Goal: Information Seeking & Learning: Learn about a topic

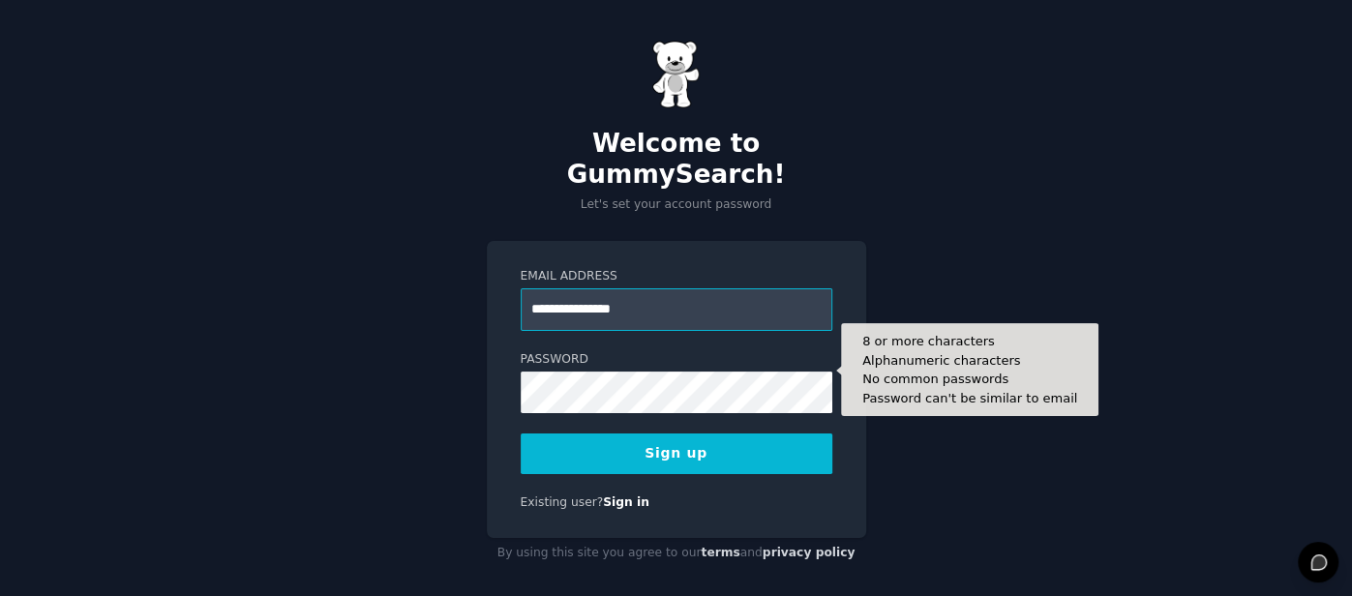
type input "**********"
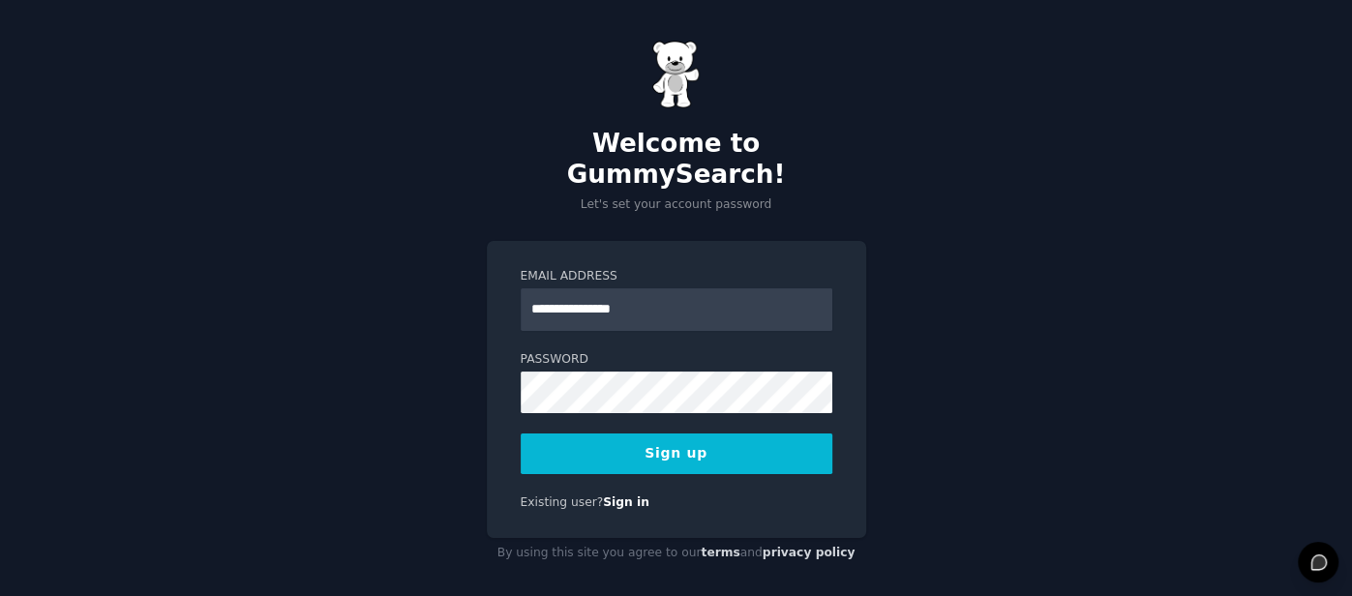
click at [623, 433] on button "Sign up" at bounding box center [676, 453] width 312 height 41
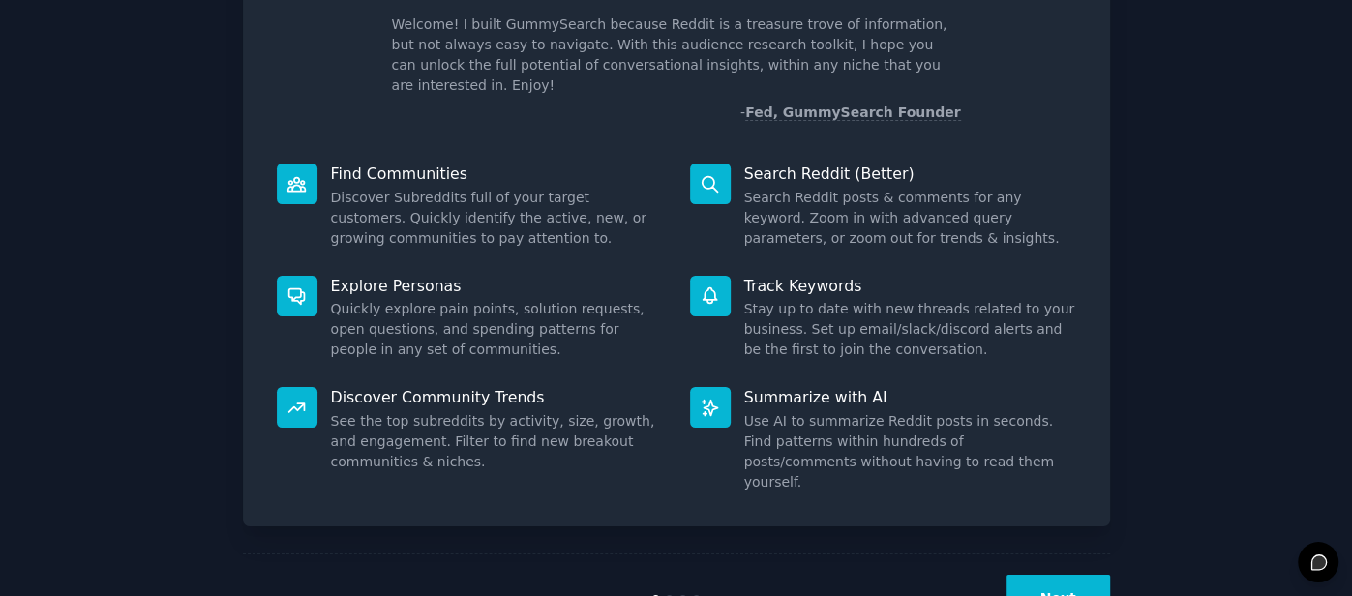
scroll to position [160, 0]
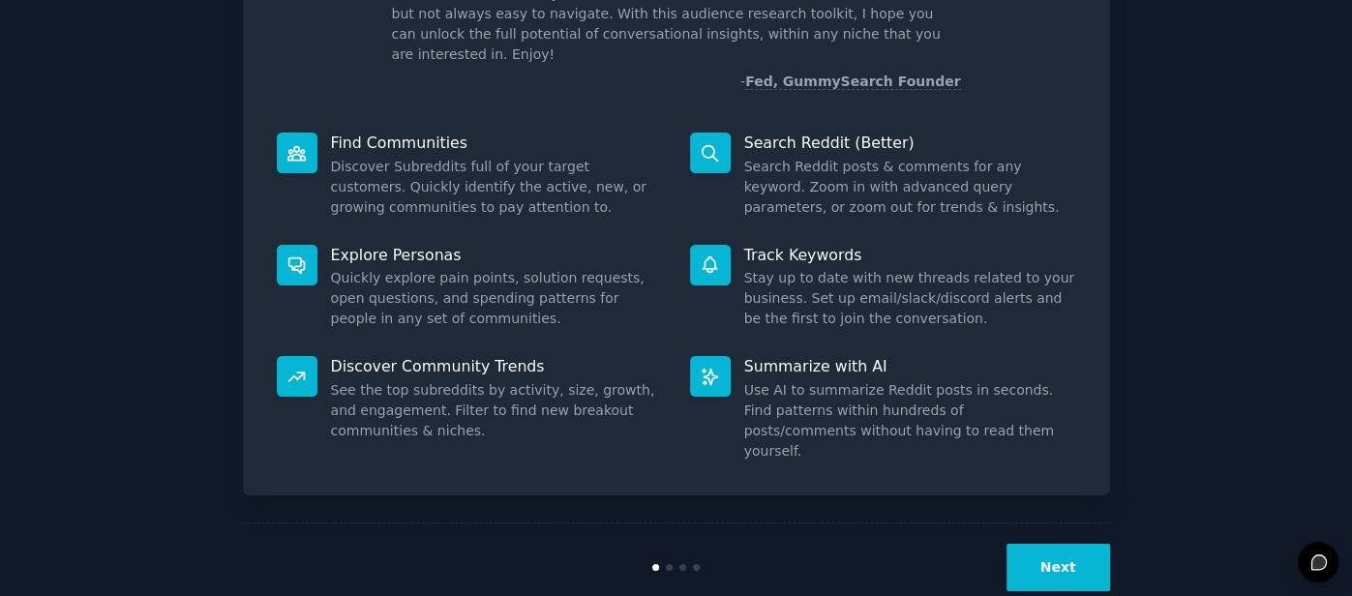
click at [1076, 544] on button "Next" at bounding box center [1058, 567] width 104 height 47
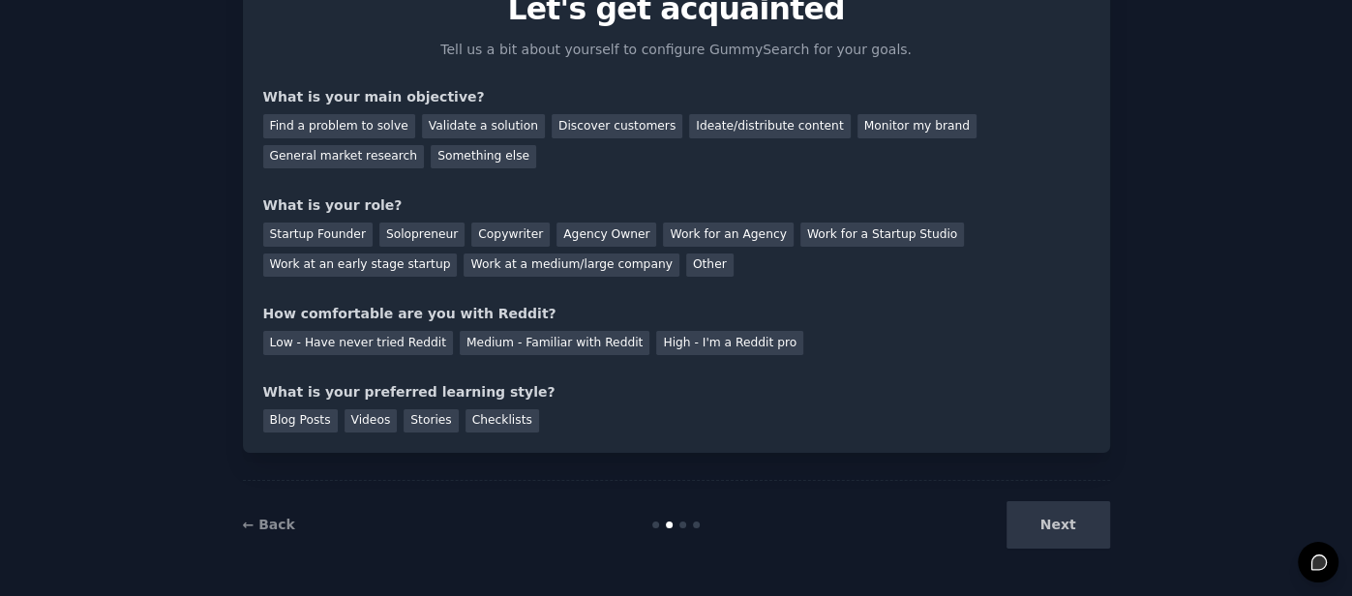
scroll to position [95, 0]
click at [431, 162] on div "Something else" at bounding box center [483, 159] width 105 height 24
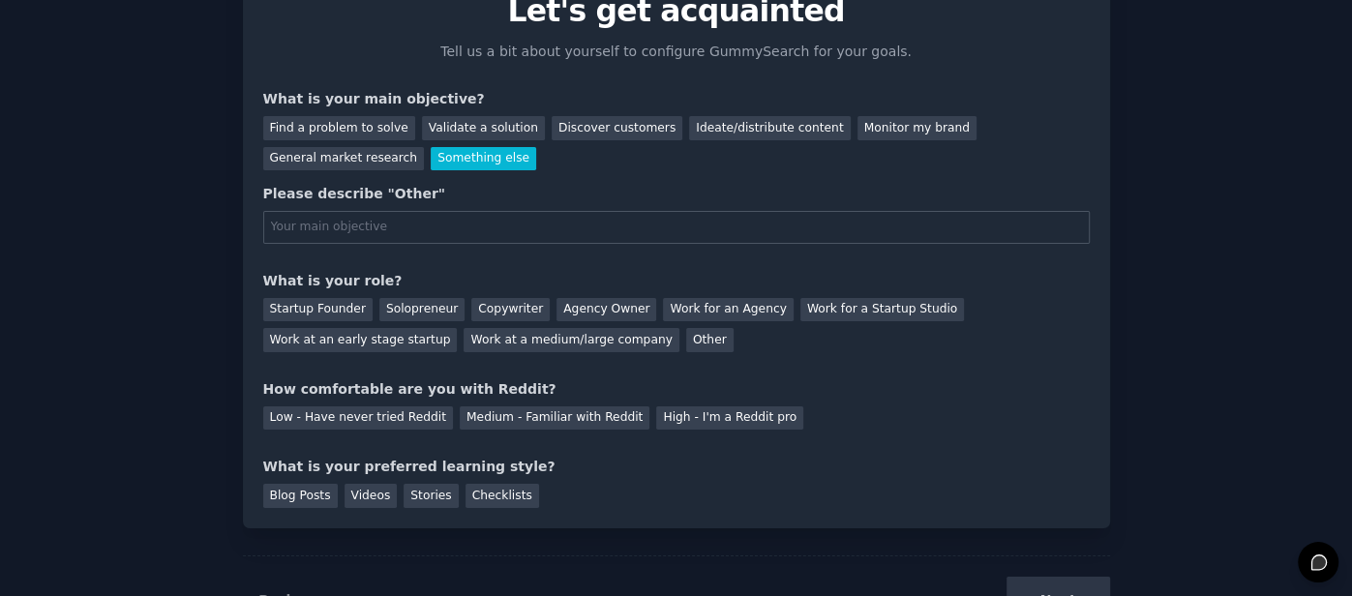
scroll to position [160, 0]
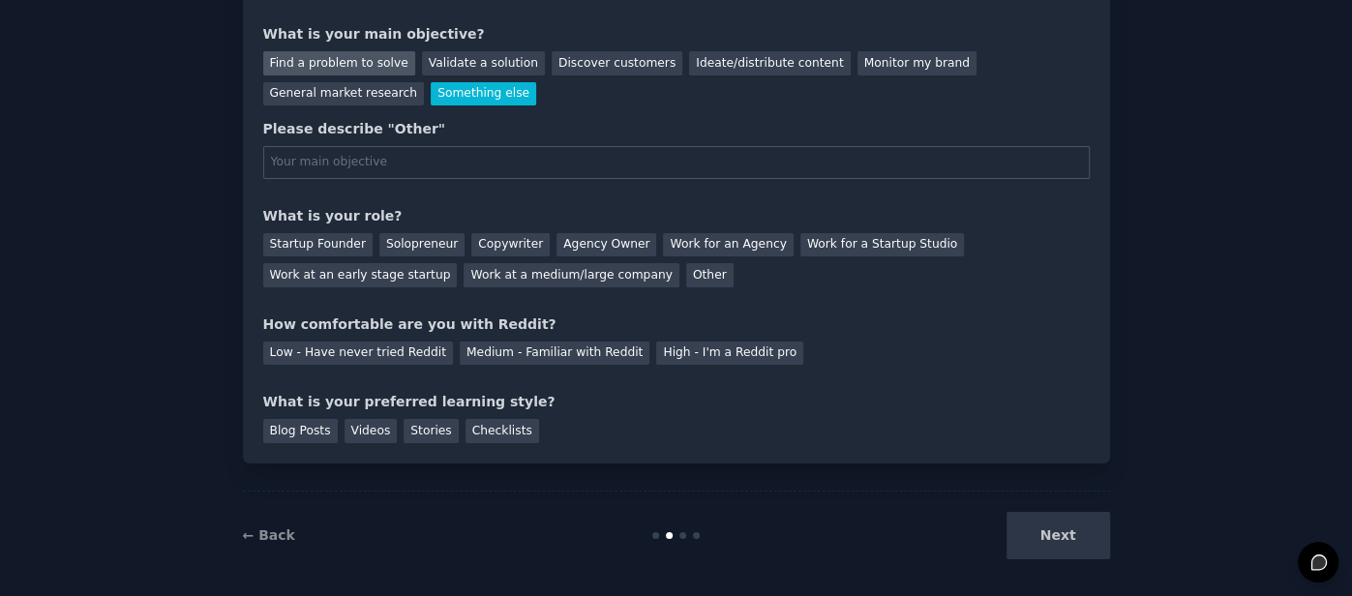
click at [322, 64] on div "Find a problem to solve" at bounding box center [339, 63] width 152 height 24
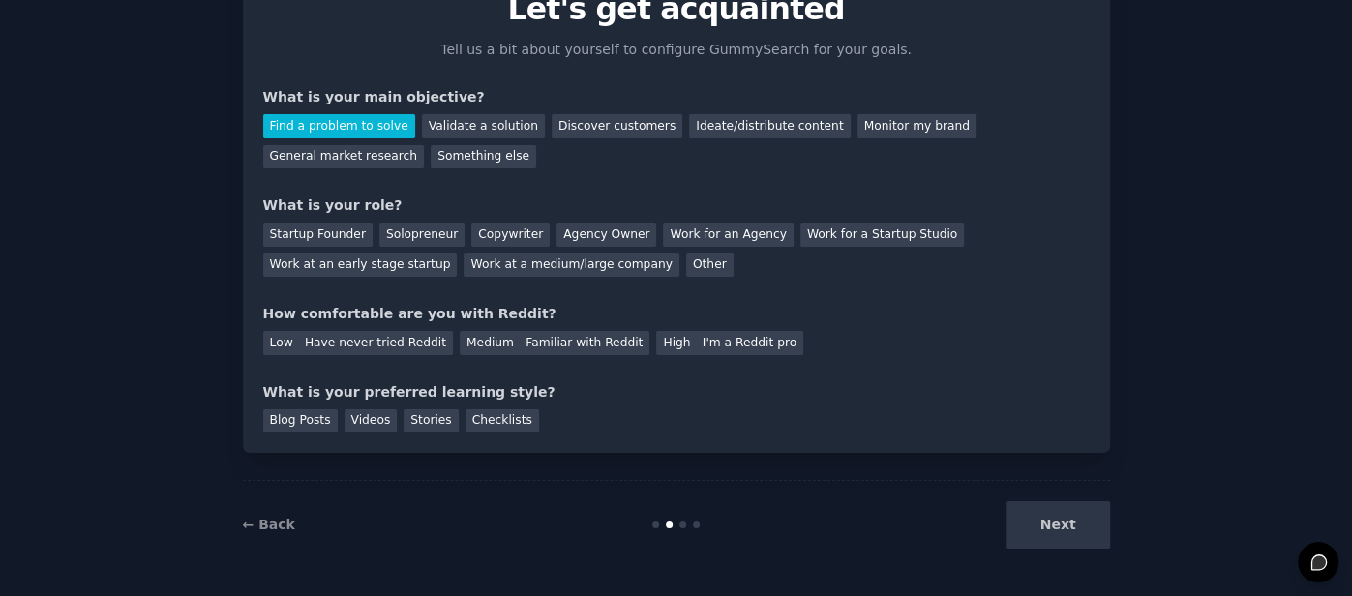
scroll to position [95, 0]
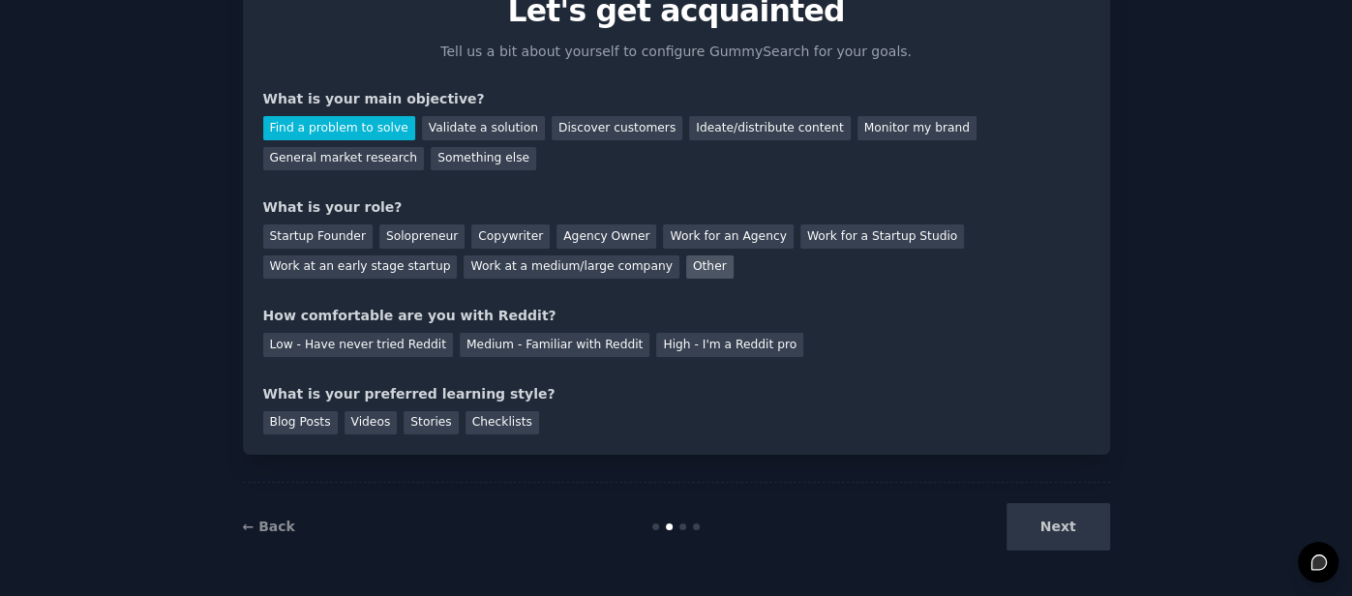
click at [686, 270] on div "Other" at bounding box center [709, 267] width 47 height 24
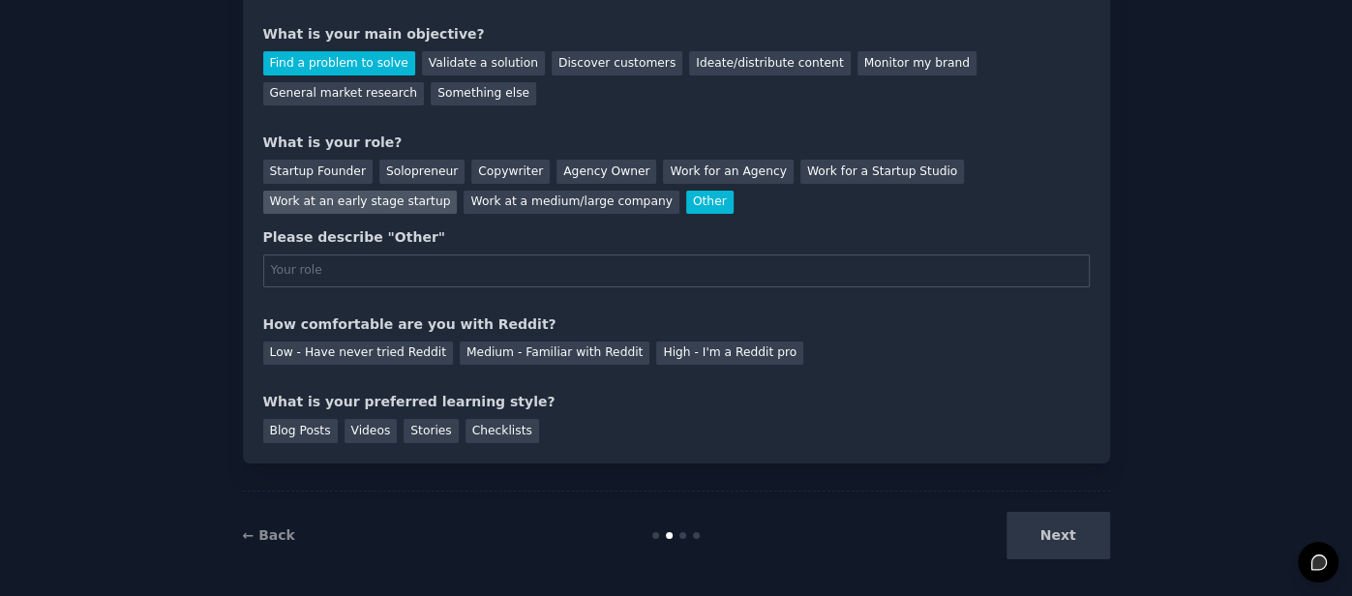
click at [458, 191] on div "Work at an early stage startup" at bounding box center [360, 203] width 194 height 24
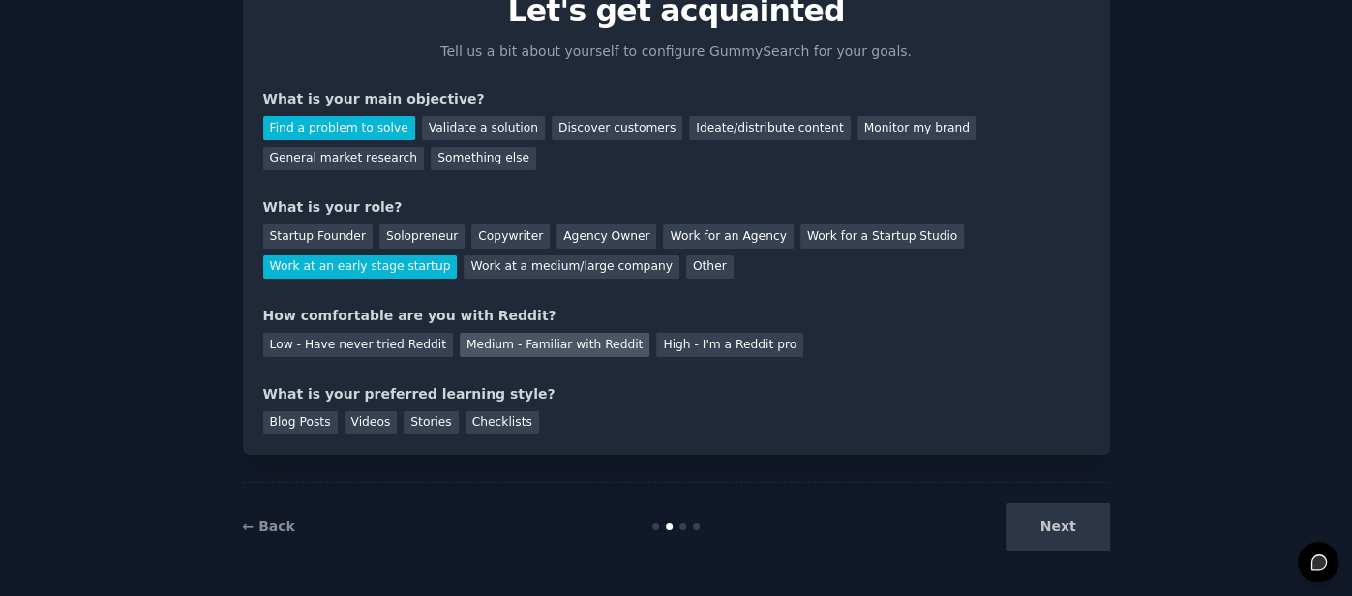
click at [473, 347] on div "Medium - Familiar with Reddit" at bounding box center [555, 345] width 190 height 24
click at [1055, 536] on div "Next" at bounding box center [964, 526] width 289 height 47
click at [308, 427] on div "Blog Posts" at bounding box center [300, 423] width 74 height 24
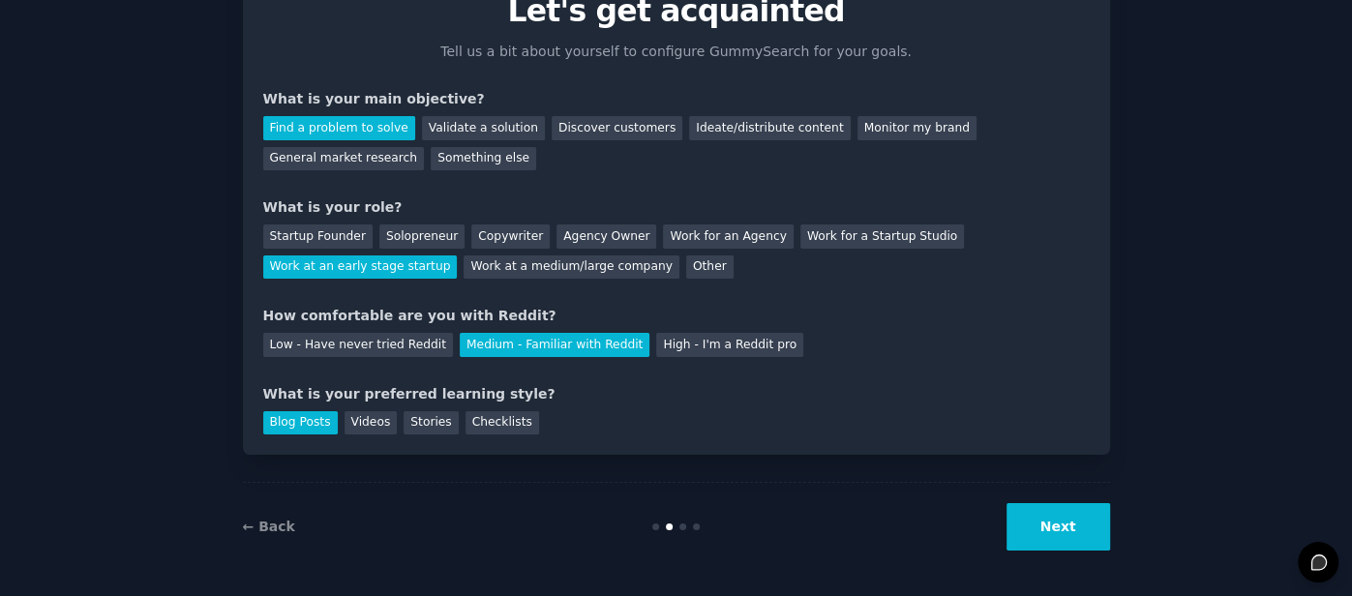
click at [1069, 524] on button "Next" at bounding box center [1058, 526] width 104 height 47
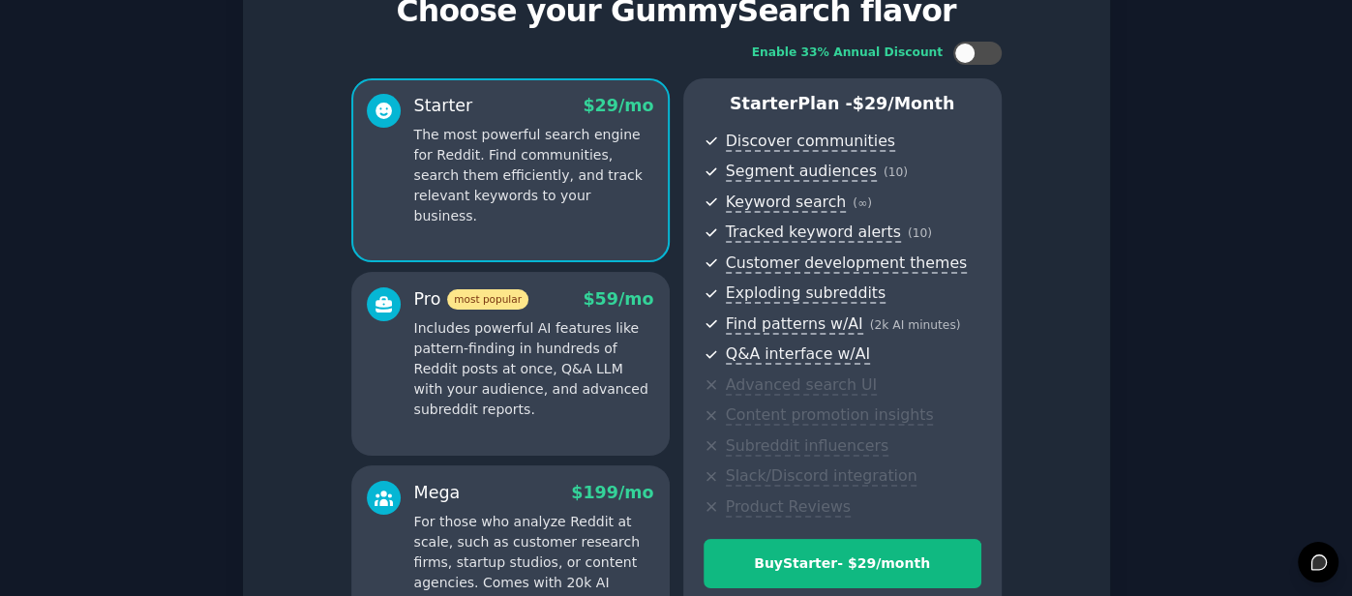
scroll to position [330, 0]
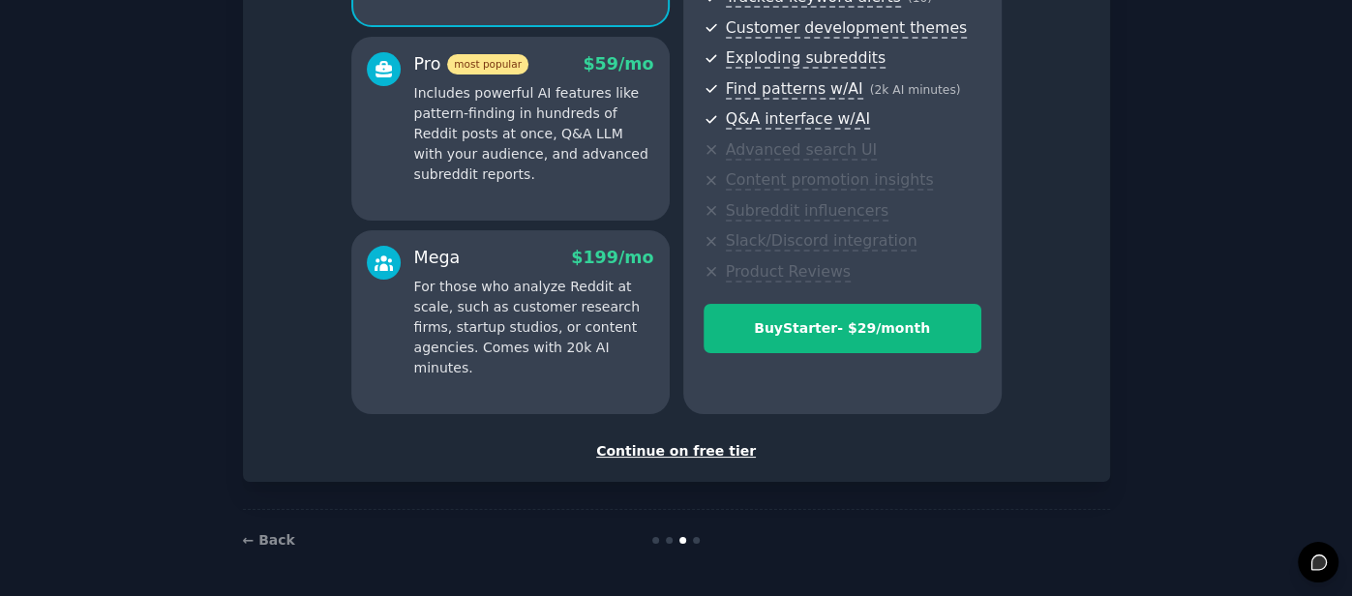
click at [637, 452] on div "Continue on free tier" at bounding box center [676, 451] width 826 height 20
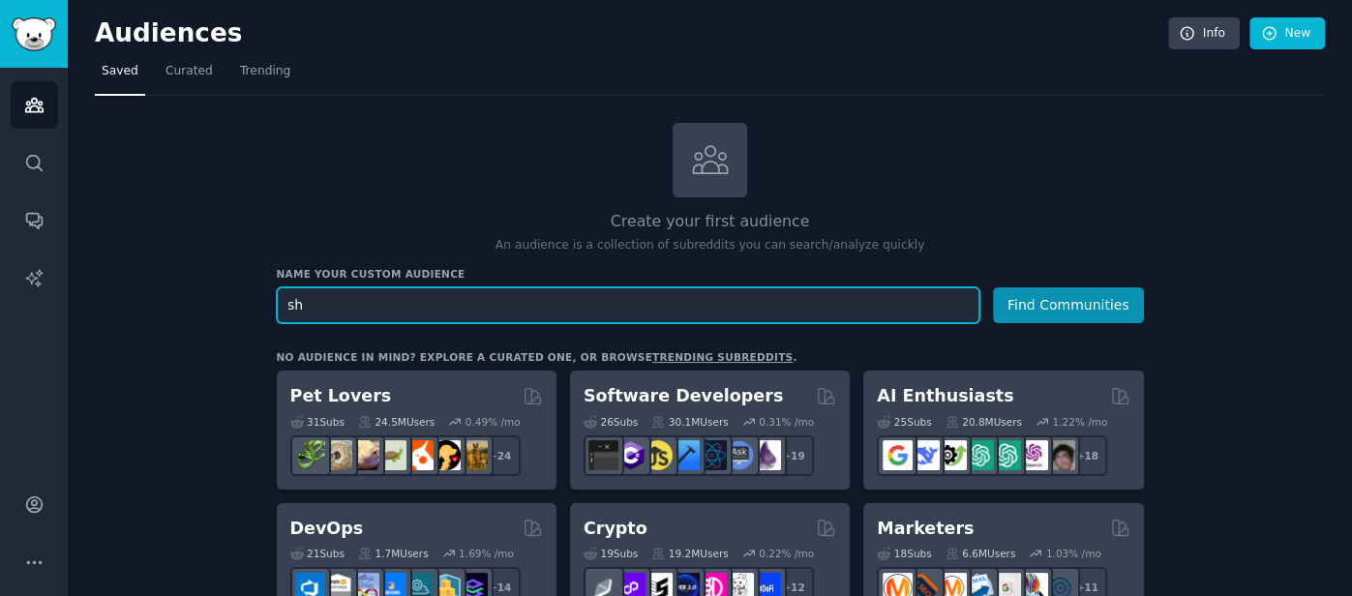
type input "s"
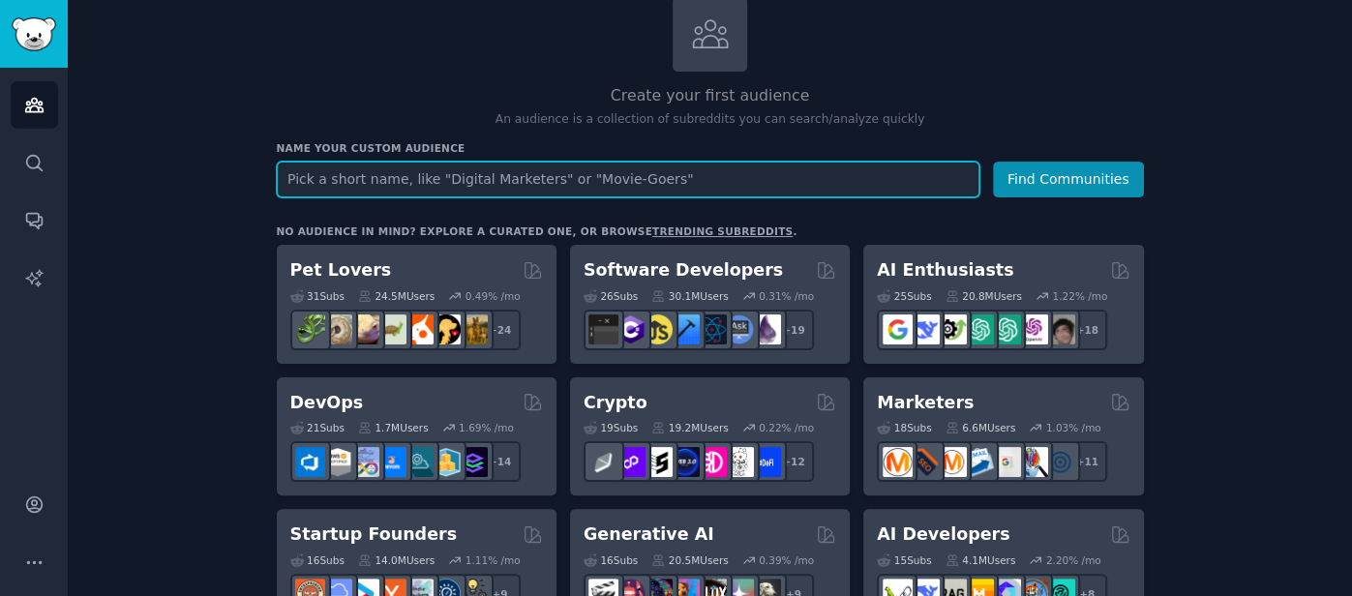
scroll to position [127, 0]
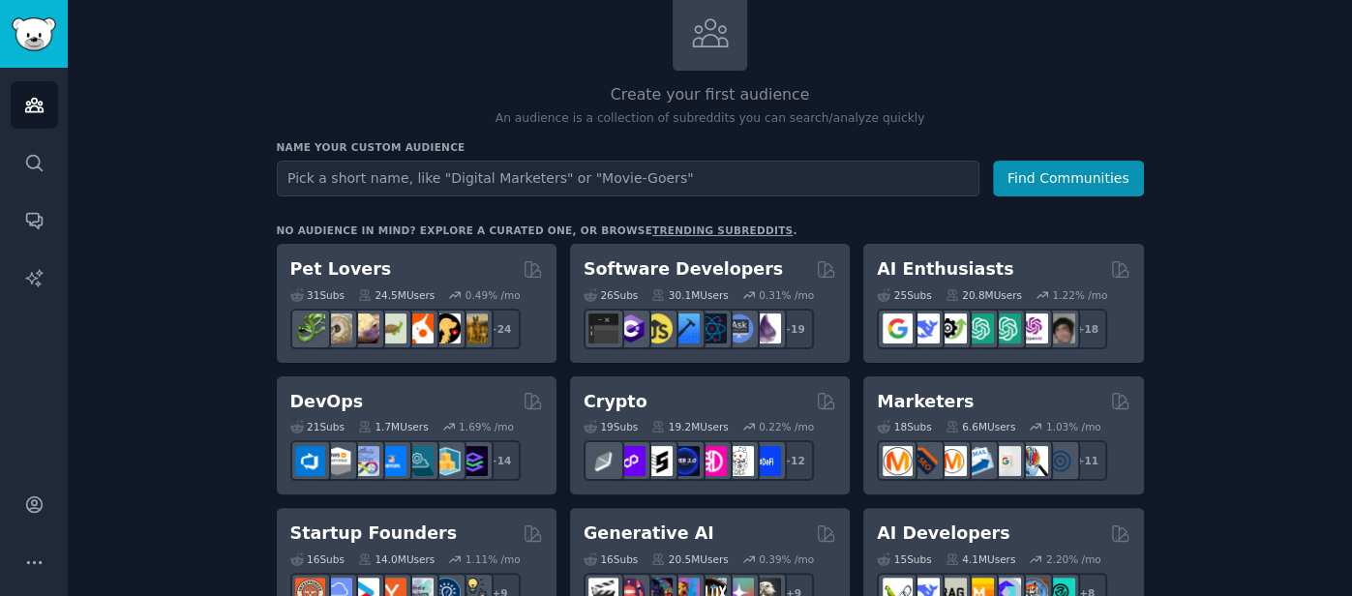
click at [652, 224] on link "trending subreddits" at bounding box center [722, 230] width 140 height 12
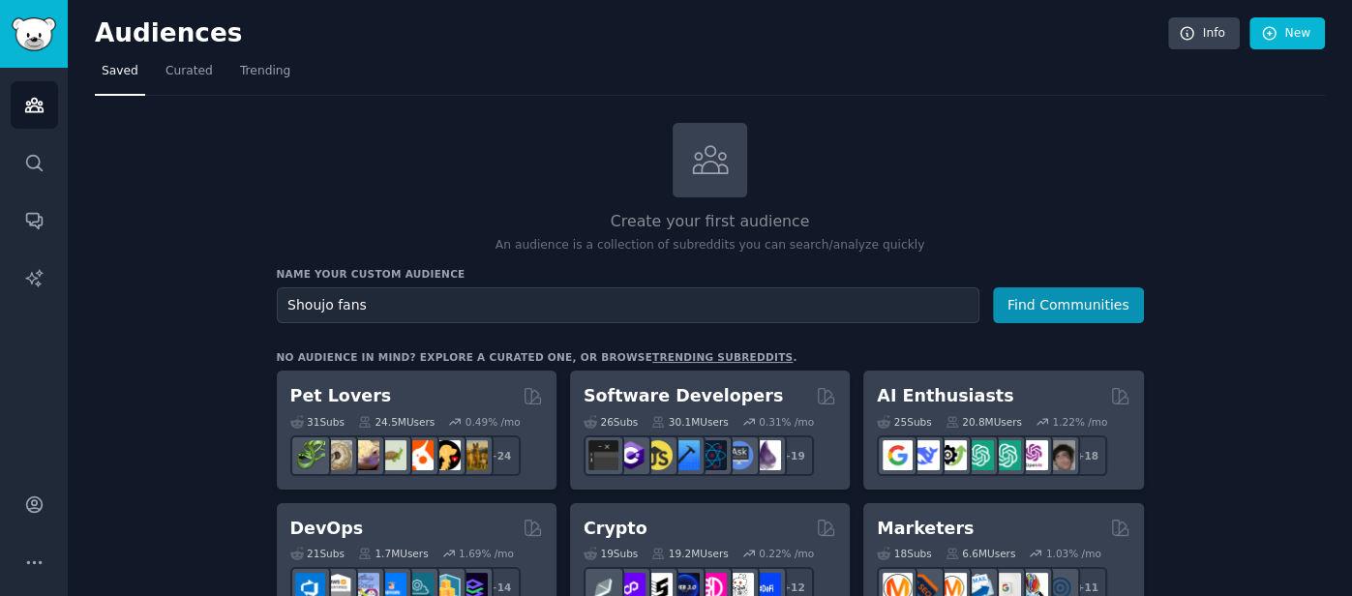
type input "Shoujo fans"
click at [993, 287] on button "Find Communities" at bounding box center [1068, 305] width 151 height 36
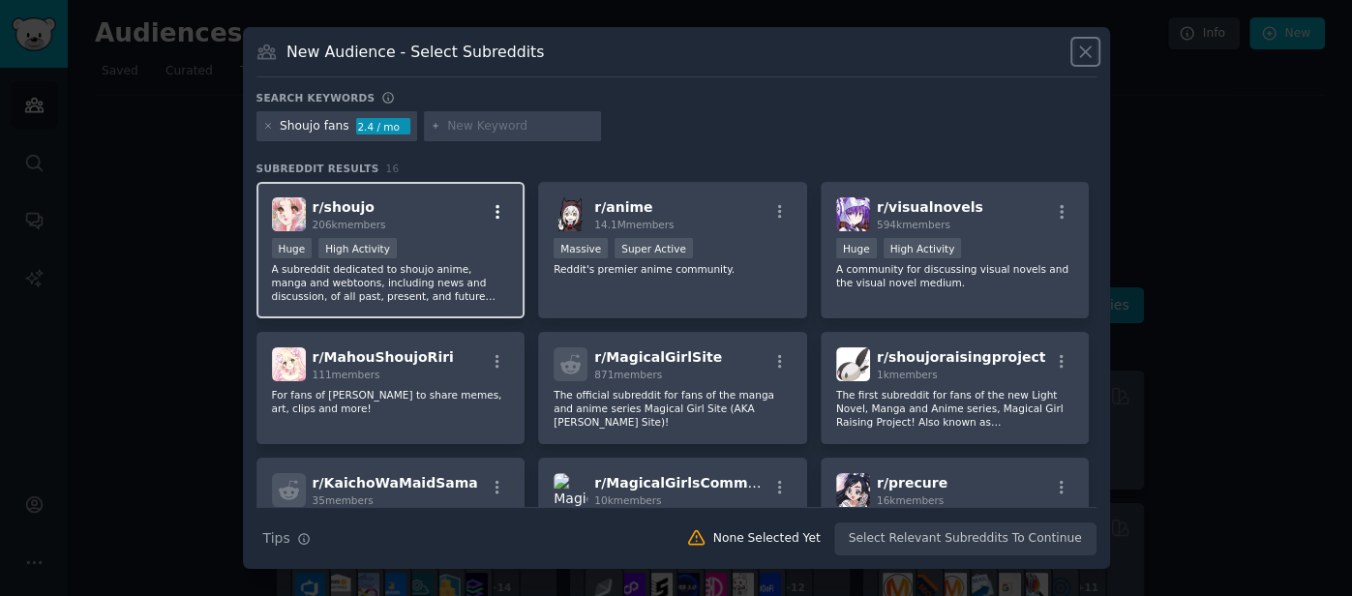
click at [497, 208] on icon "button" at bounding box center [497, 211] width 17 height 17
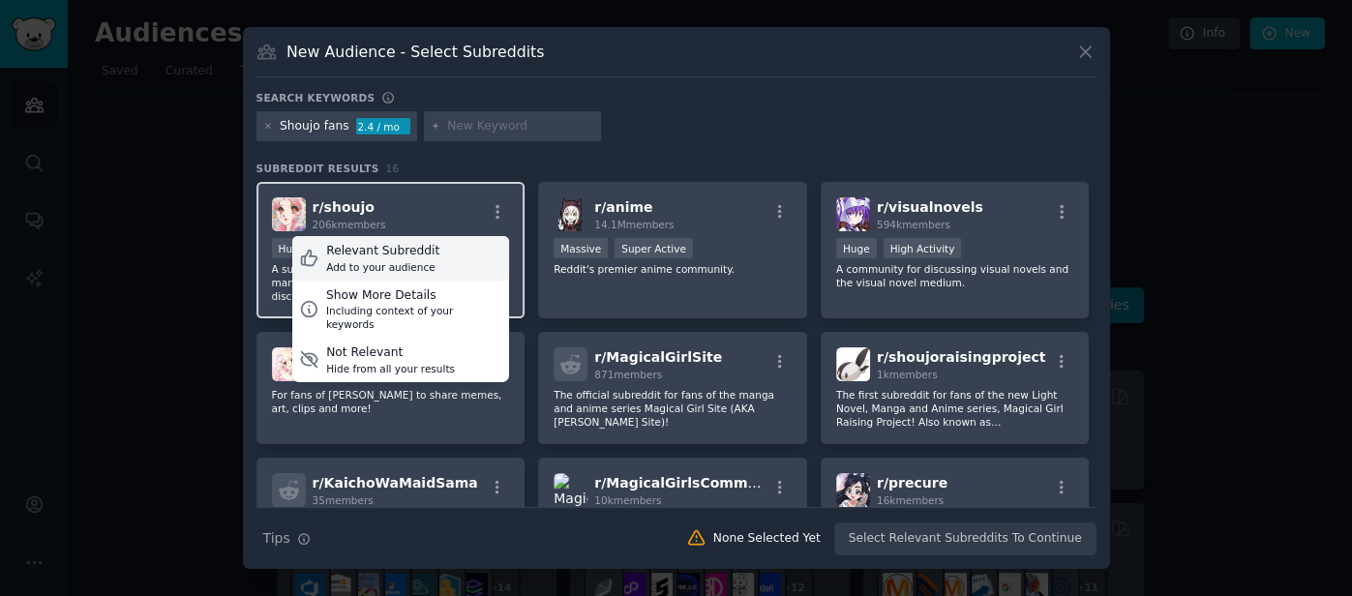
click at [431, 260] on div "Relevant Subreddit Add to your audience" at bounding box center [400, 258] width 217 height 45
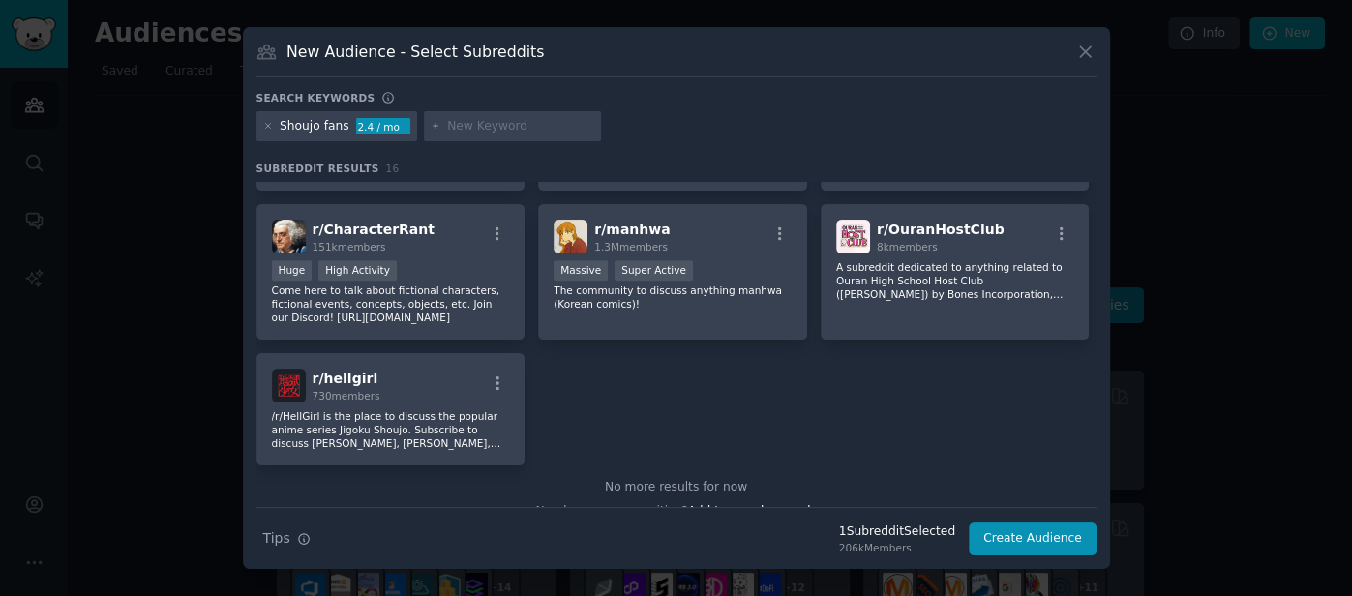
scroll to position [572, 0]
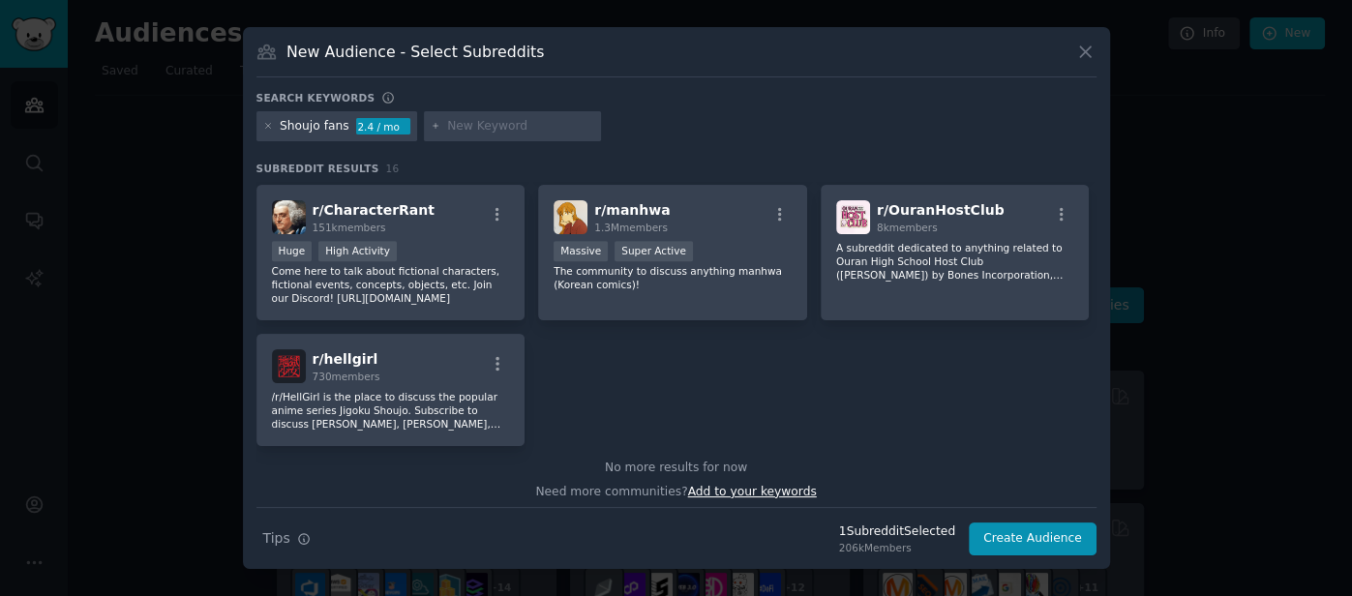
click at [775, 490] on span "Add to your keywords" at bounding box center [752, 492] width 129 height 14
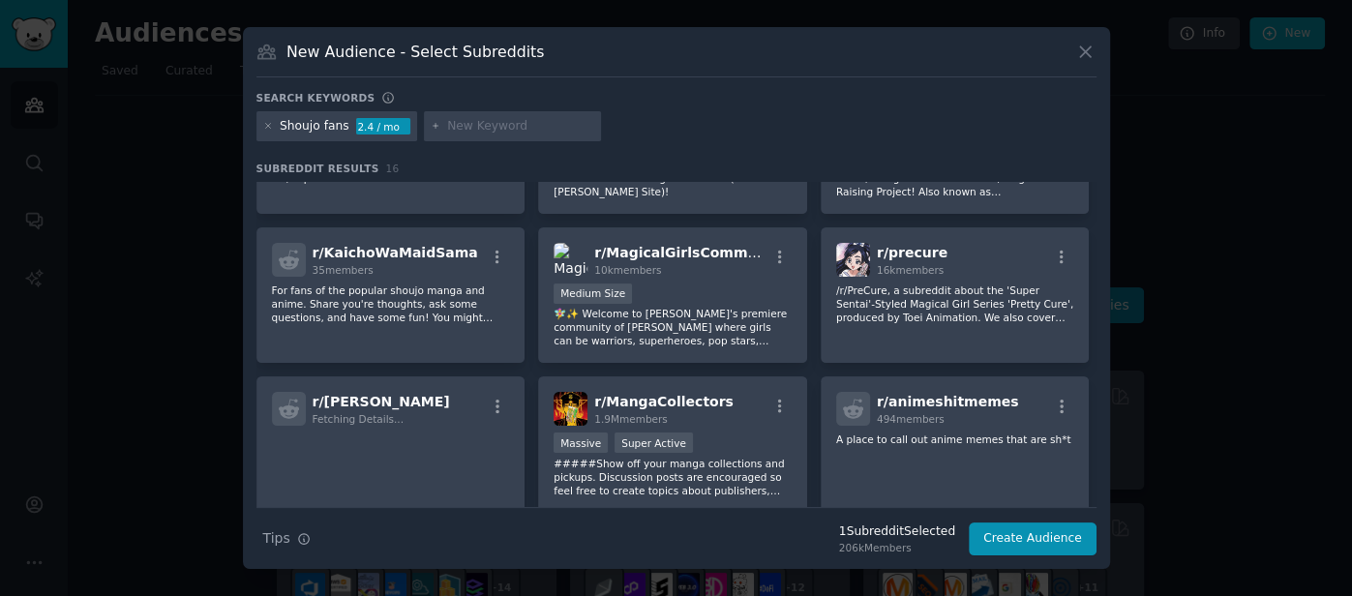
scroll to position [0, 0]
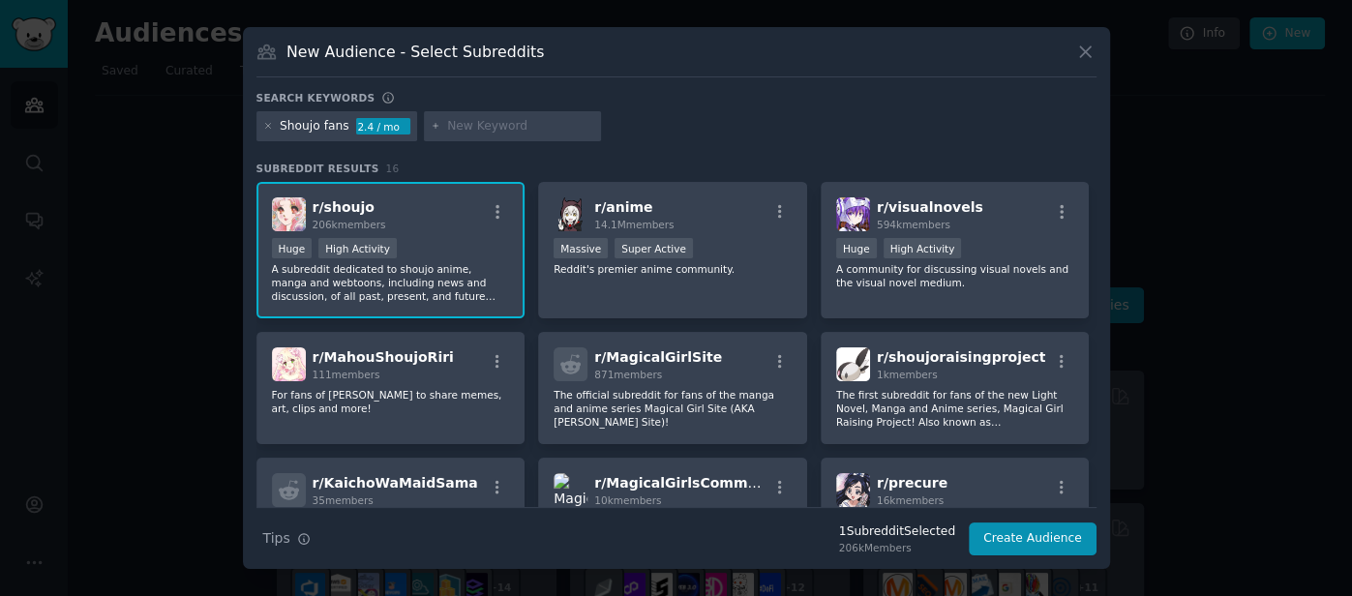
type input "h"
type input "r"
type input "Rpg horror game fans"
click at [1089, 227] on div "r/ shoujo 206k members Huge High Activity A subreddit dedicated to shoujo anime…" at bounding box center [676, 462] width 840 height 561
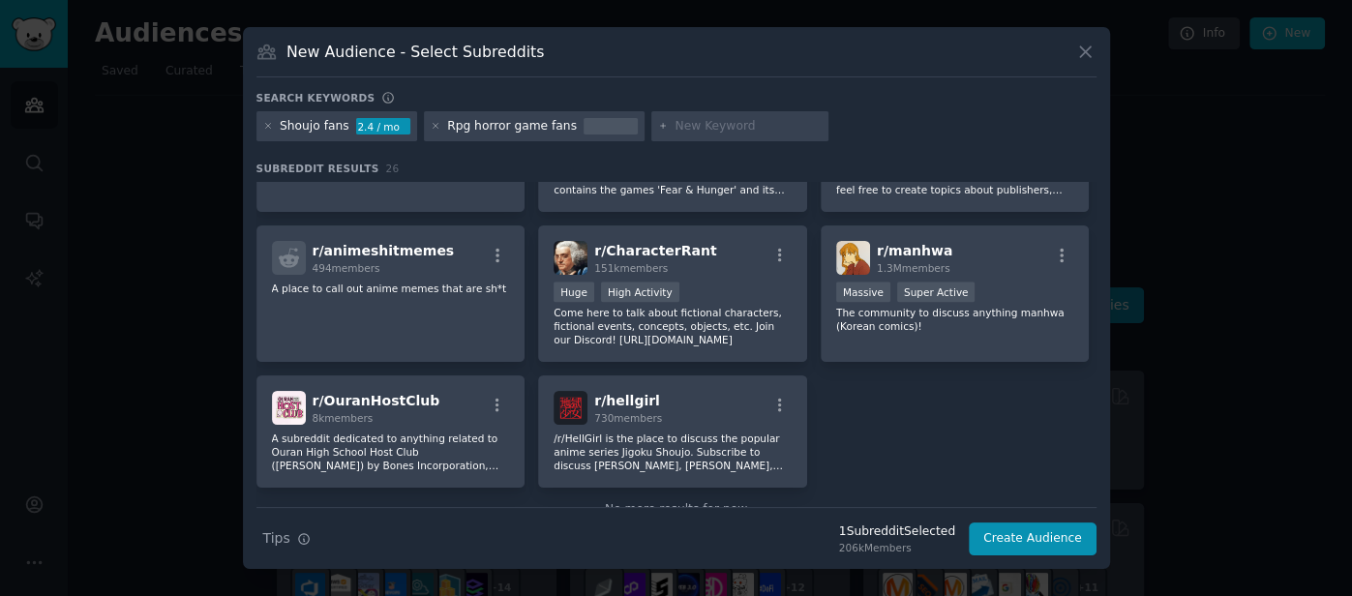
scroll to position [1017, 0]
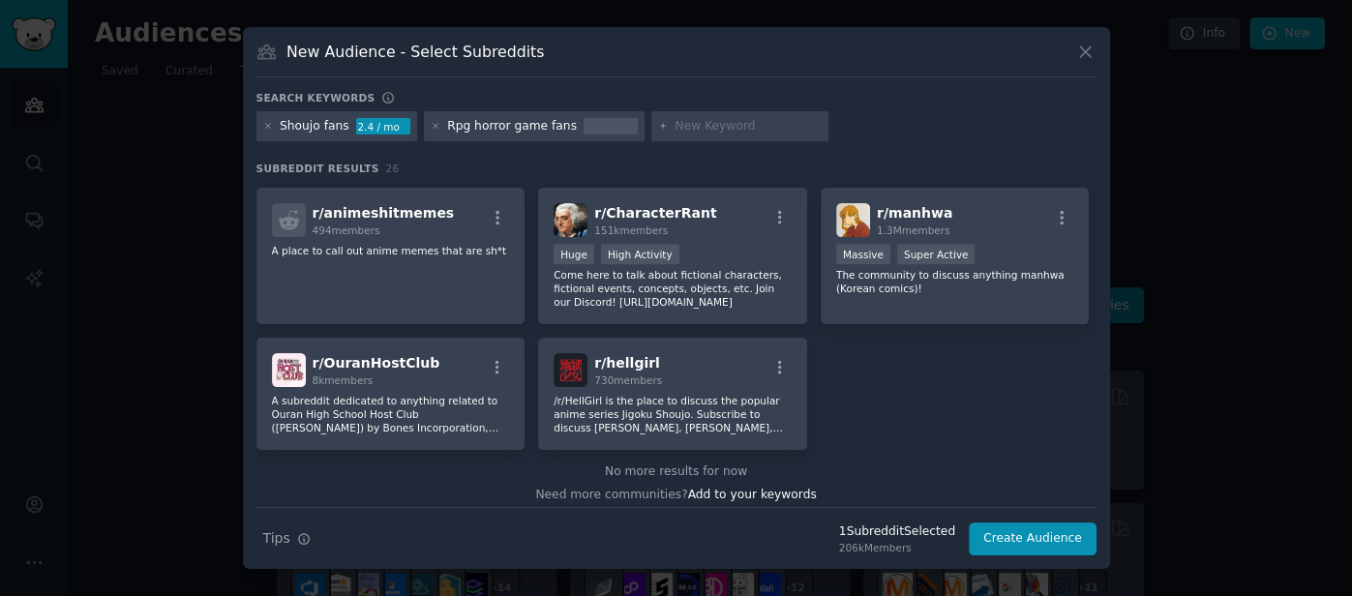
click at [718, 129] on input "text" at bounding box center [747, 126] width 147 height 17
type input "survival horror"
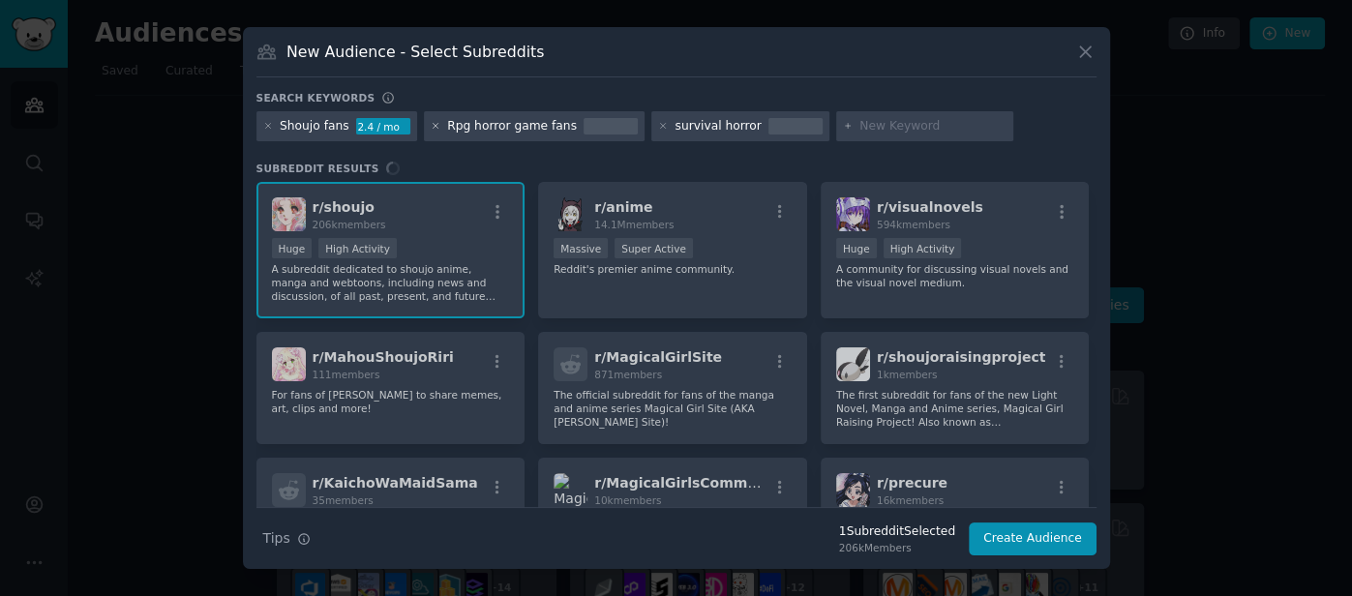
click at [432, 126] on icon at bounding box center [434, 126] width 5 height 5
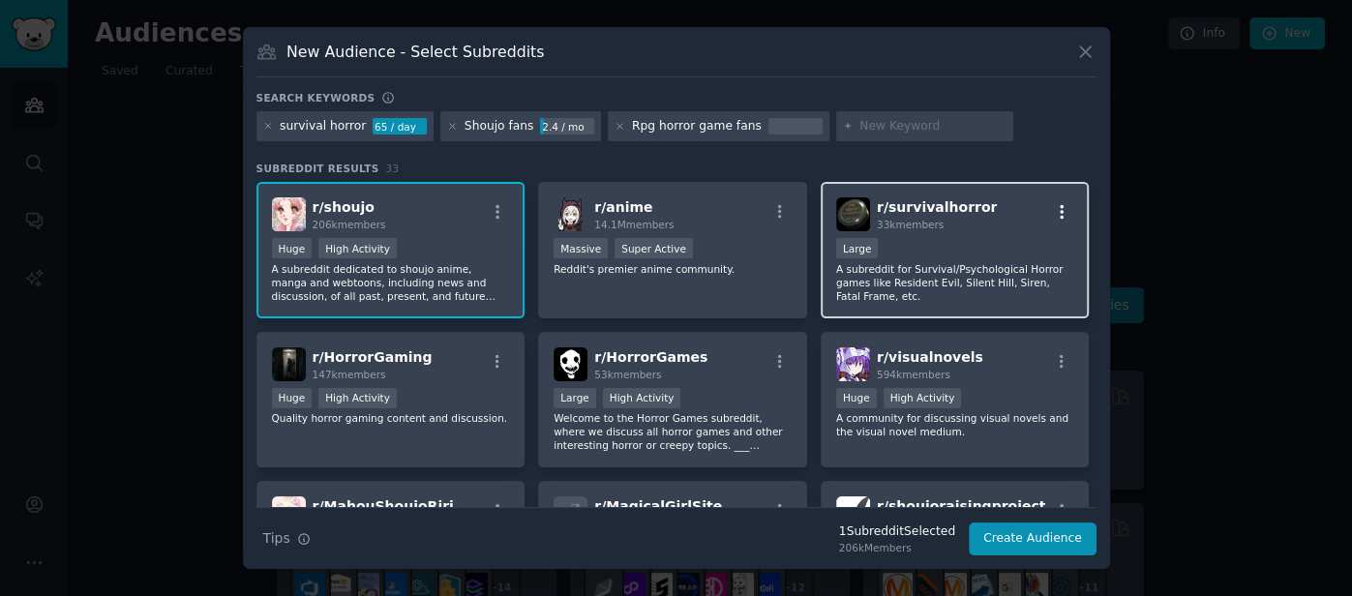
click at [1059, 211] on icon "button" at bounding box center [1061, 212] width 4 height 14
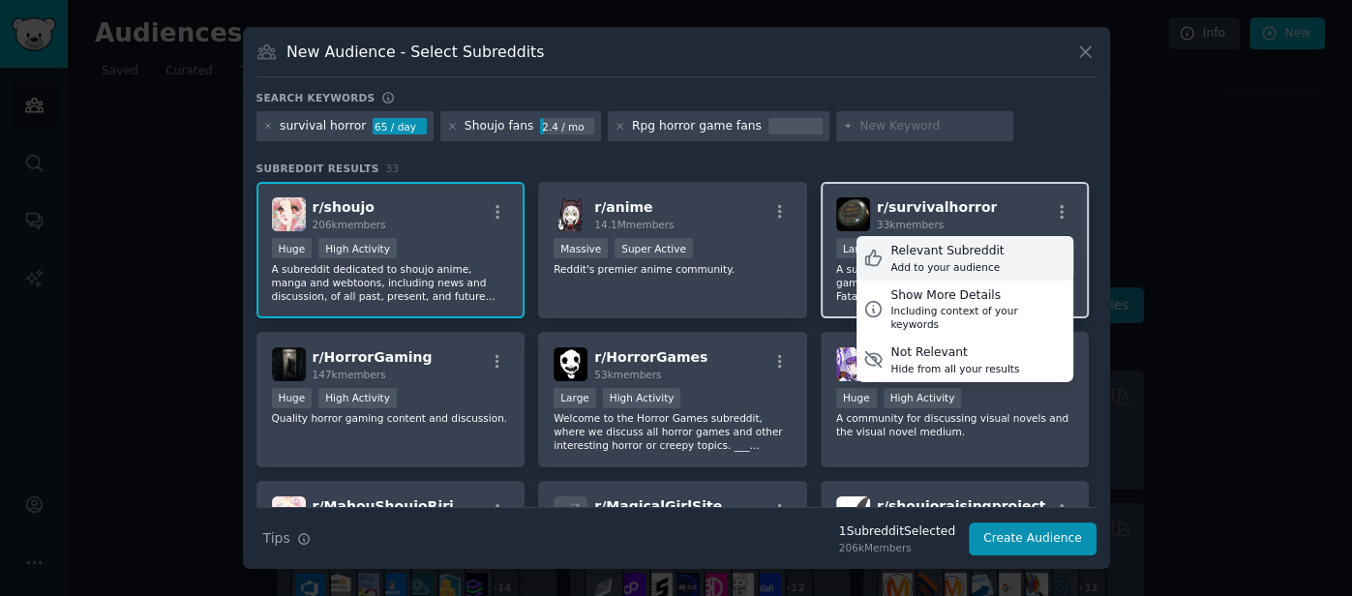
click at [1018, 262] on div "Relevant Subreddit Add to your audience" at bounding box center [964, 258] width 217 height 45
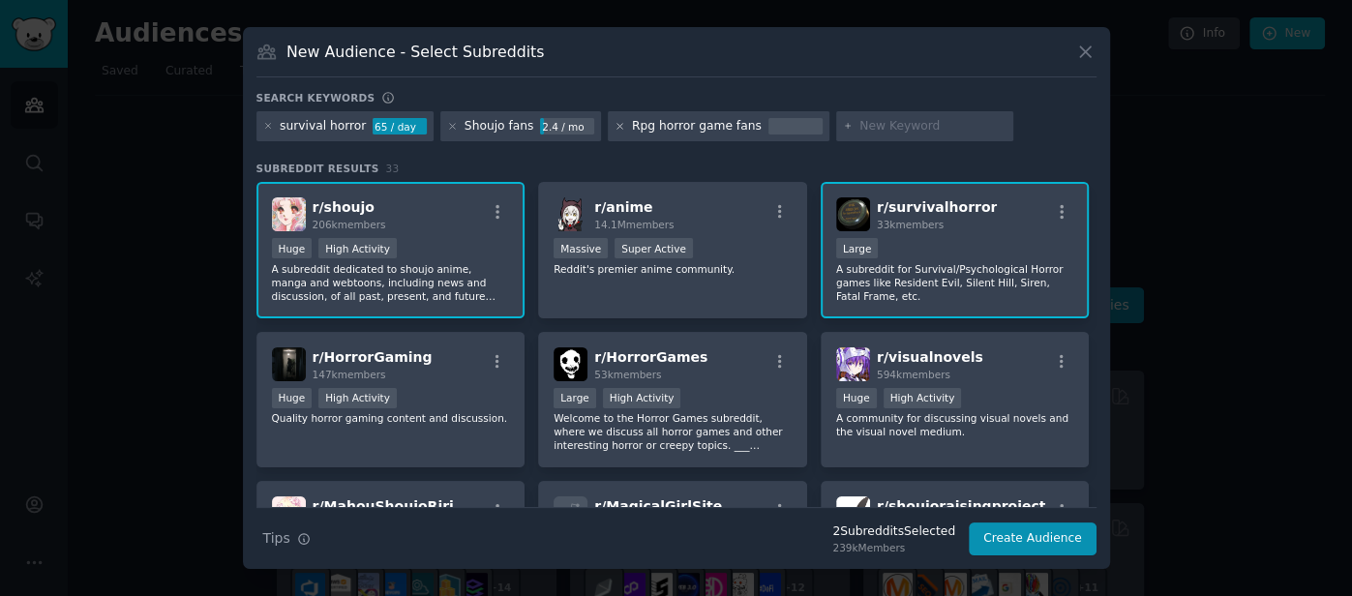
click at [614, 122] on icon at bounding box center [619, 126] width 11 height 11
click at [632, 129] on input "text" at bounding box center [705, 126] width 147 height 17
type input "baldurs gate"
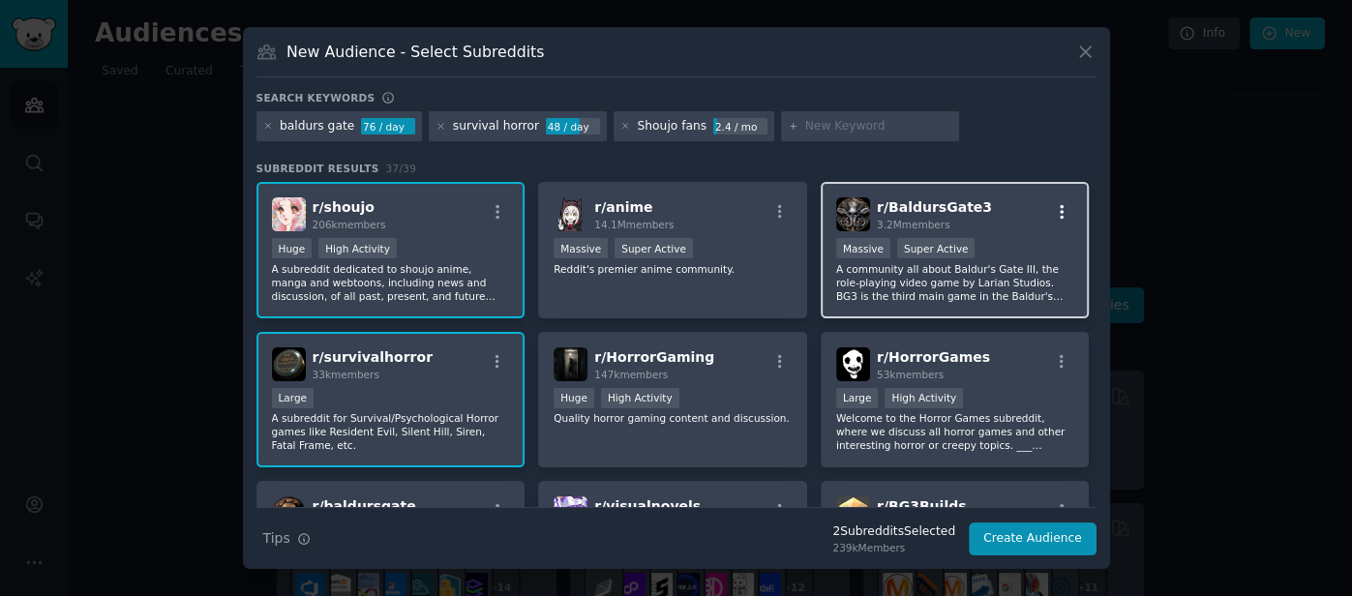
click at [1059, 210] on icon "button" at bounding box center [1061, 211] width 17 height 17
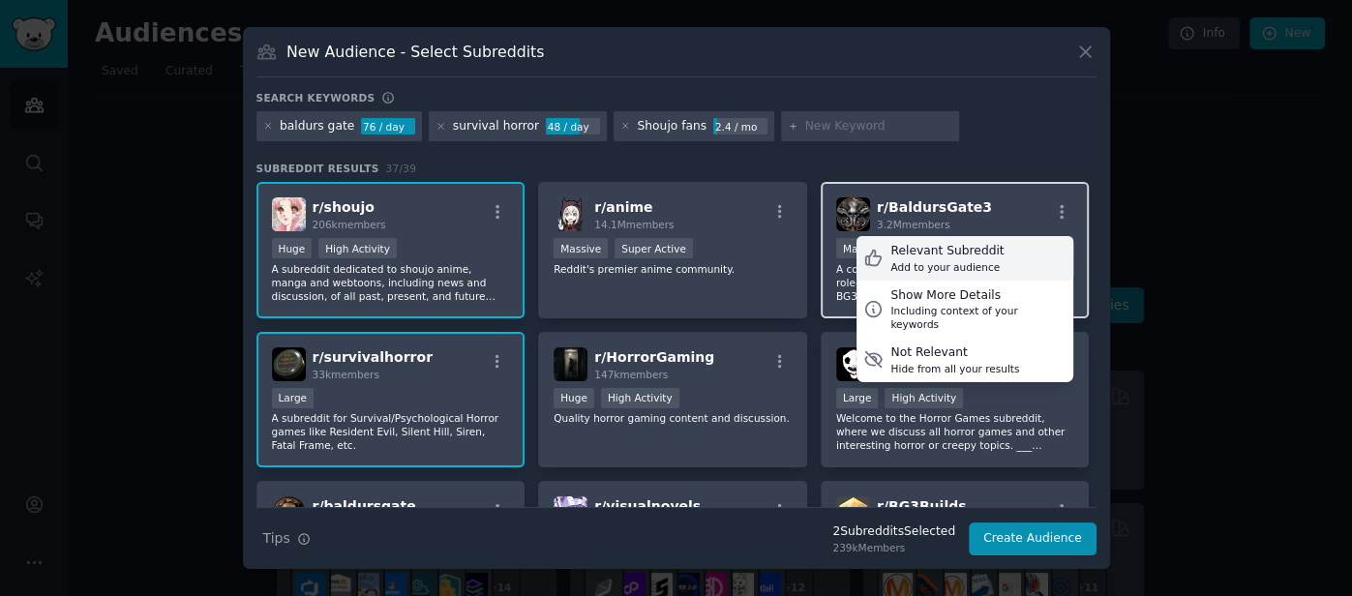
click at [956, 254] on div "Relevant Subreddit" at bounding box center [946, 251] width 113 height 17
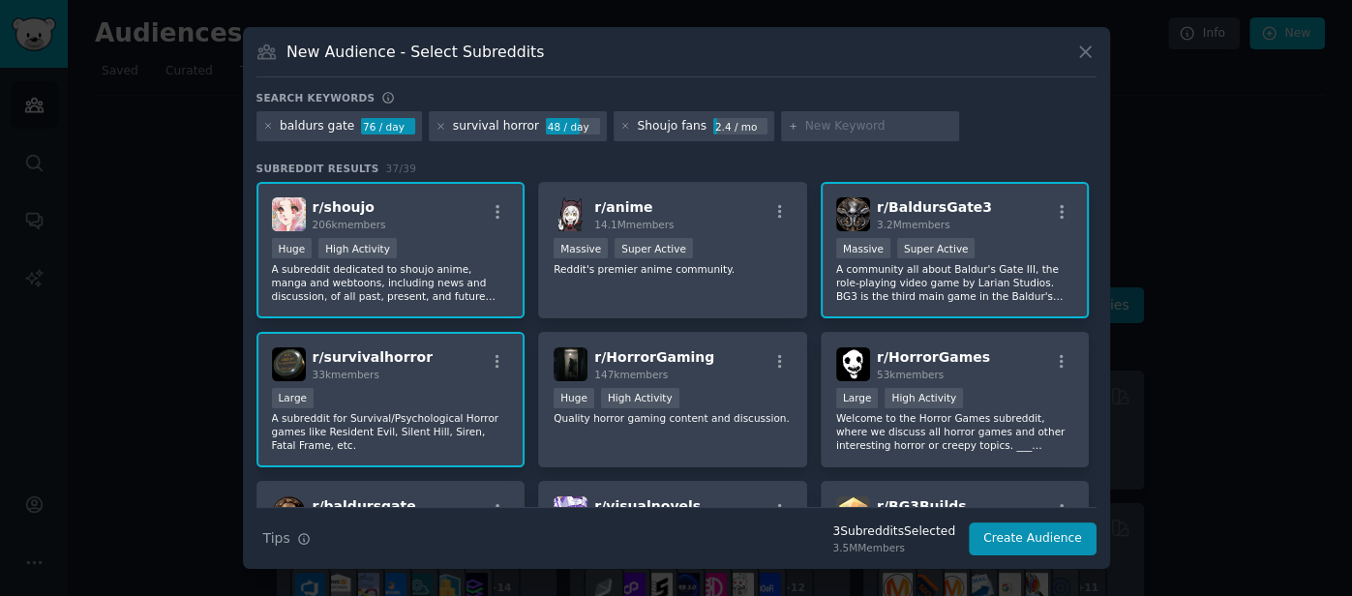
click at [872, 124] on input "text" at bounding box center [878, 126] width 147 height 17
type input "love and deepspace"
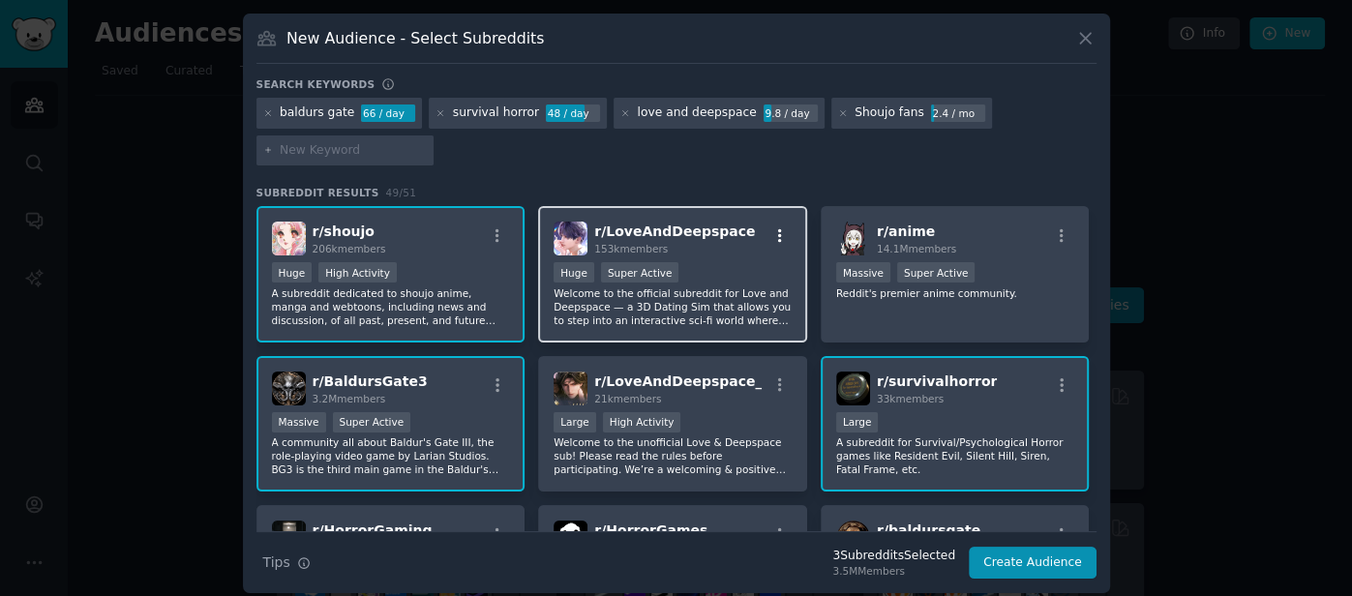
click at [785, 237] on button "button" at bounding box center [779, 235] width 24 height 17
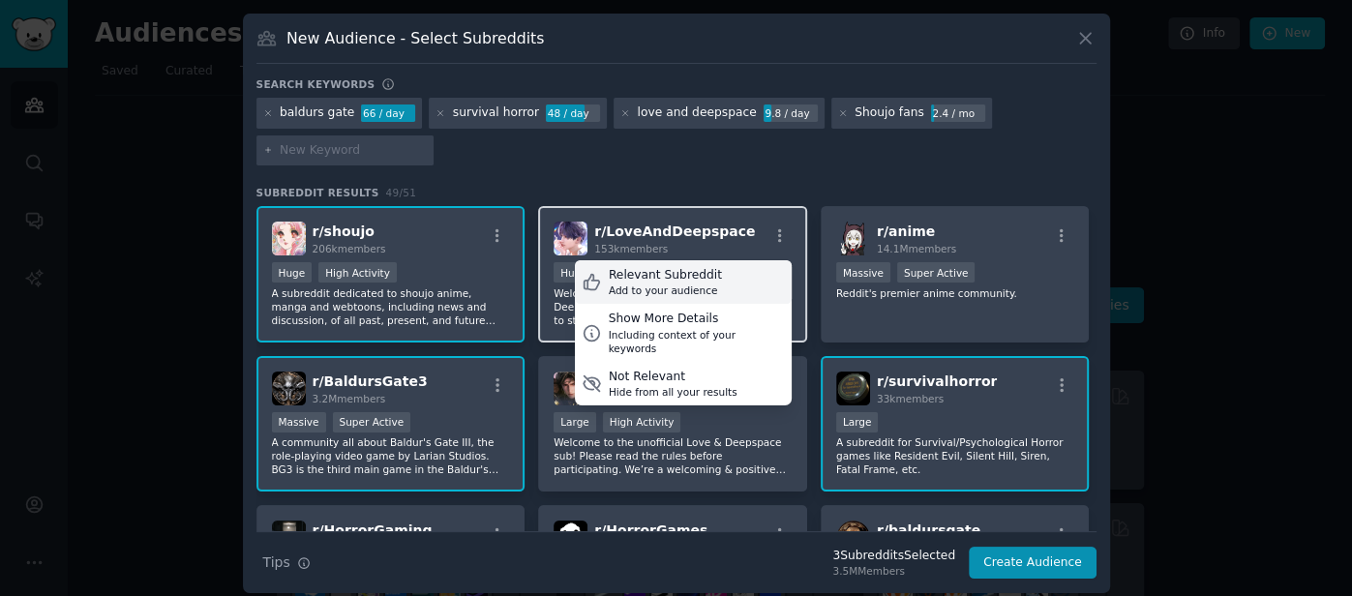
click at [619, 284] on div "Add to your audience" at bounding box center [665, 290] width 113 height 14
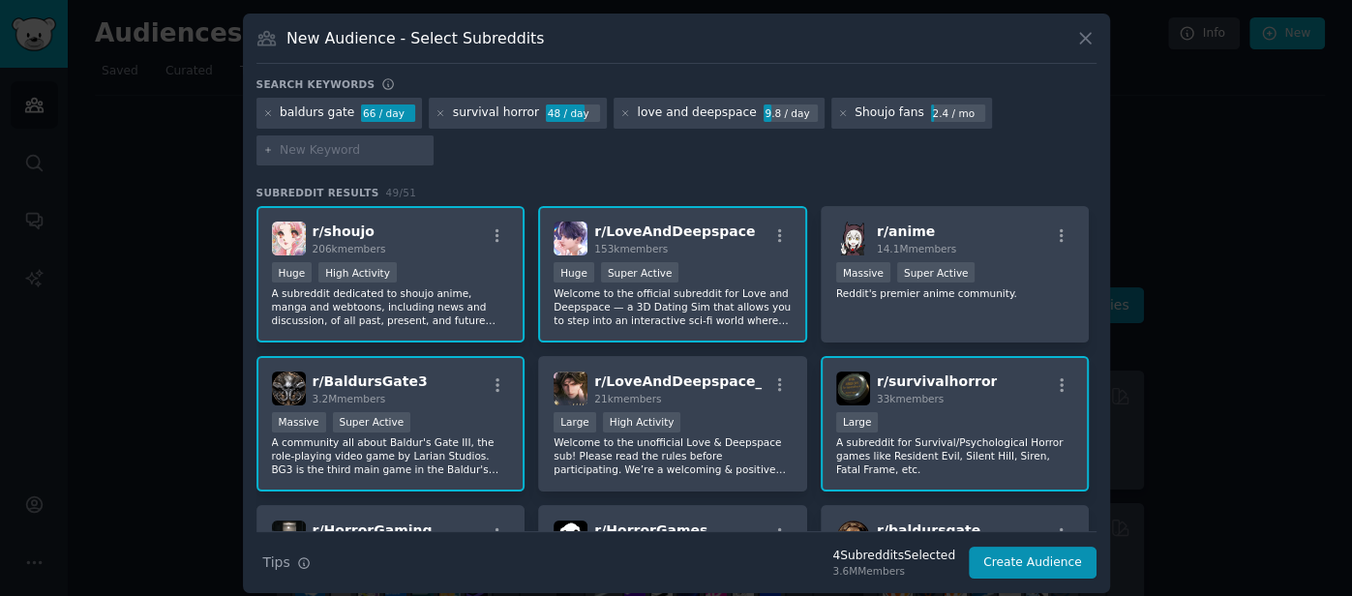
click at [403, 147] on input "text" at bounding box center [353, 150] width 147 height 17
type input "two x chromosomes"
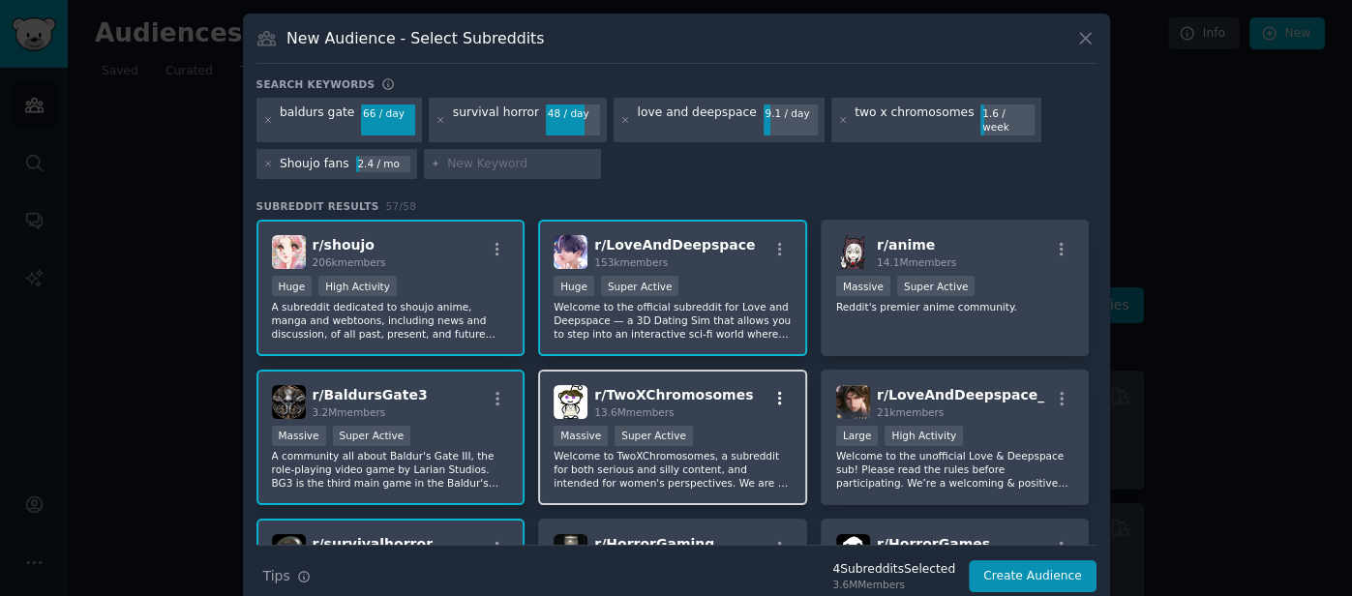
click at [780, 390] on icon "button" at bounding box center [779, 398] width 17 height 17
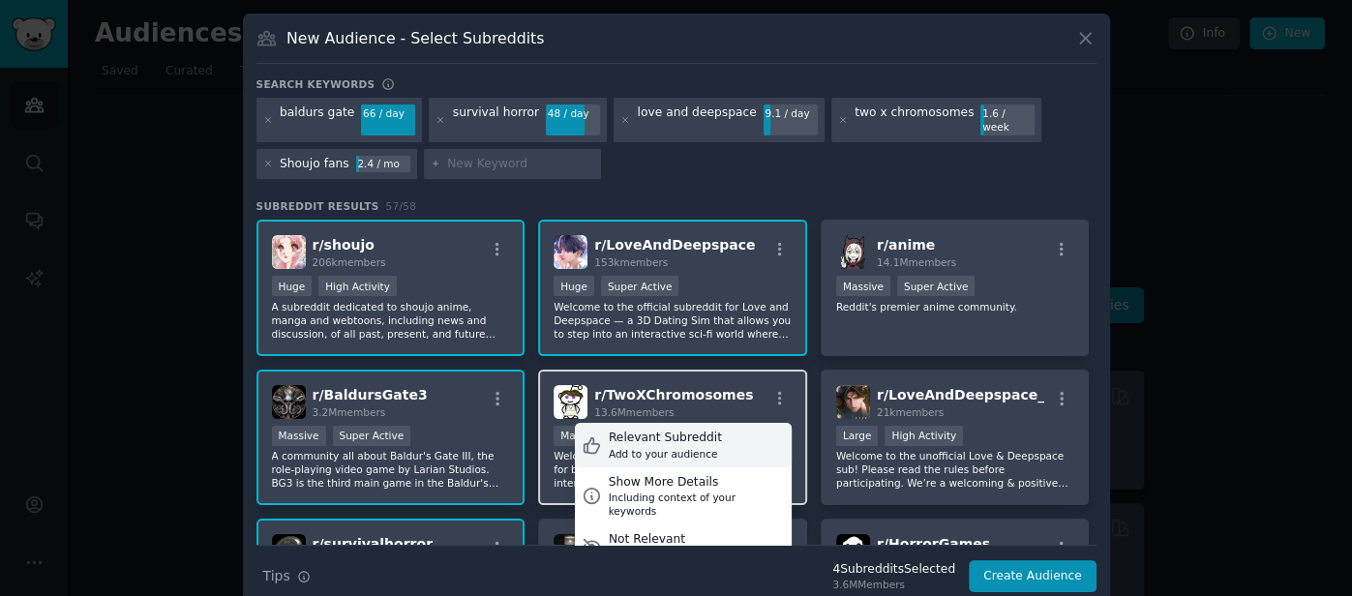
click at [669, 447] on div "Add to your audience" at bounding box center [665, 454] width 113 height 14
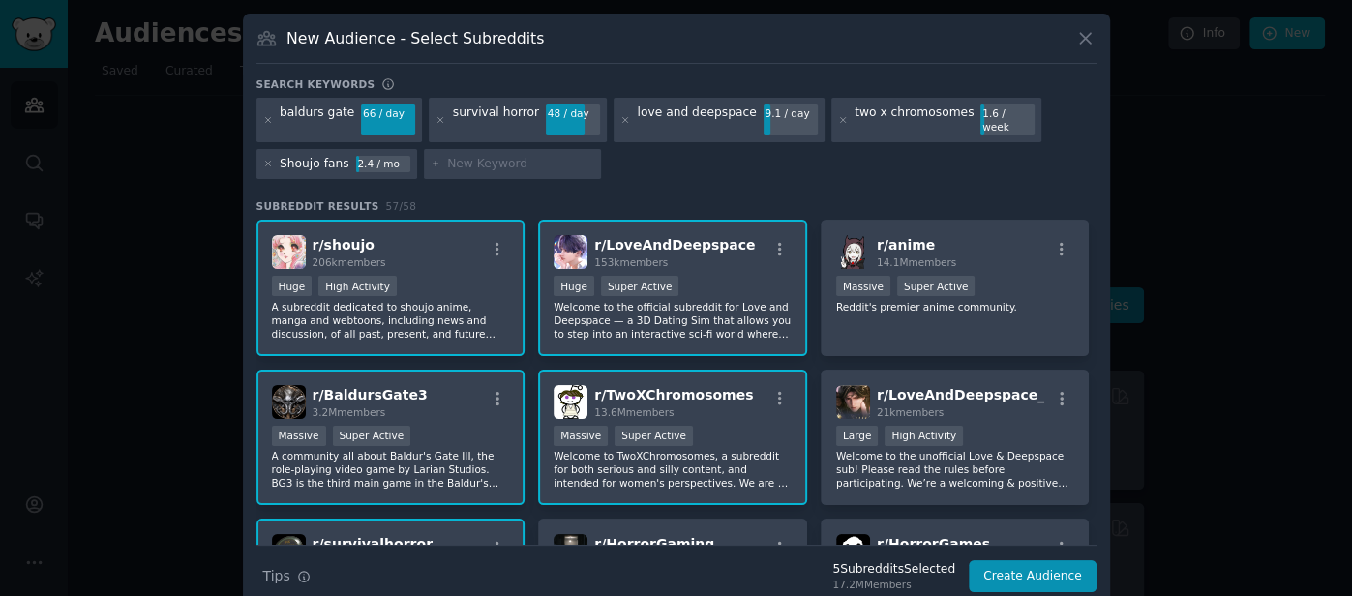
click at [563, 156] on input "text" at bounding box center [520, 164] width 147 height 17
type input "silent hill"
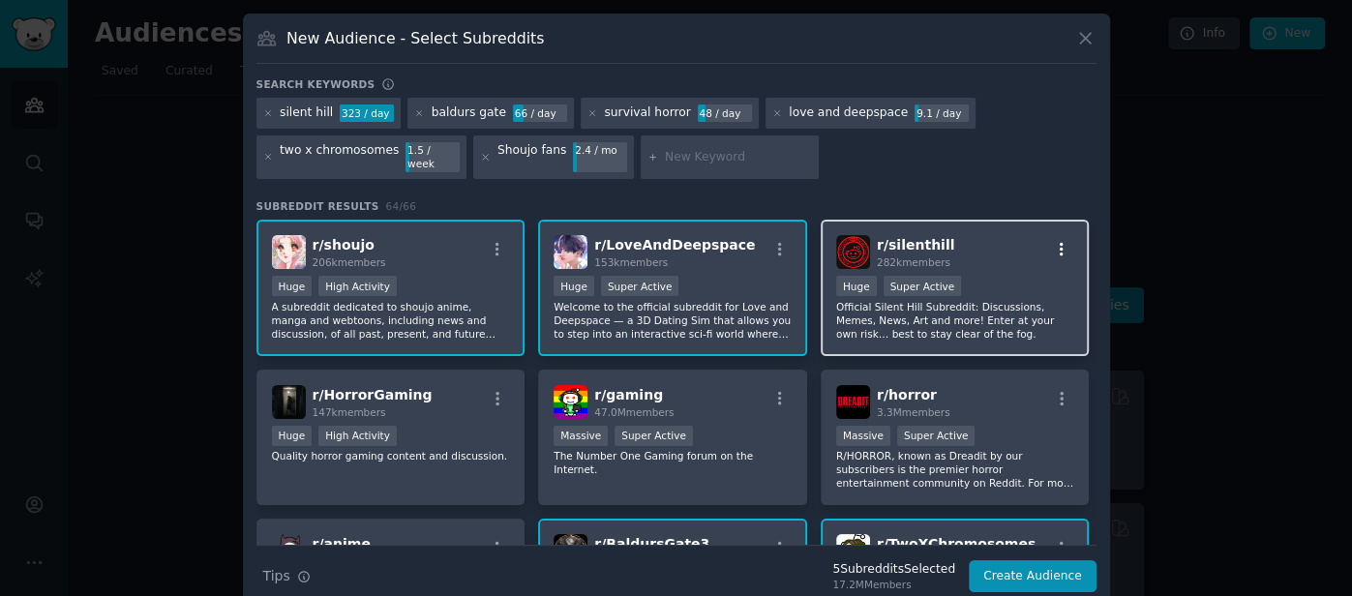
click at [1059, 243] on icon "button" at bounding box center [1061, 250] width 4 height 14
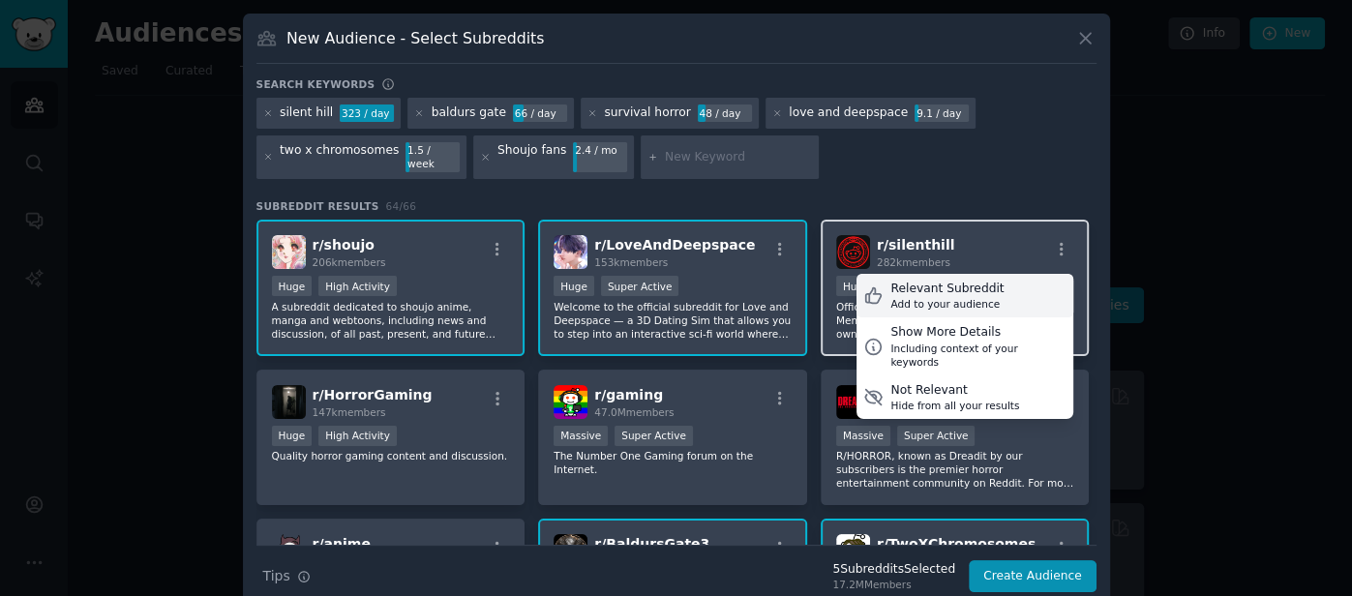
click at [969, 281] on div "Relevant Subreddit" at bounding box center [946, 289] width 113 height 17
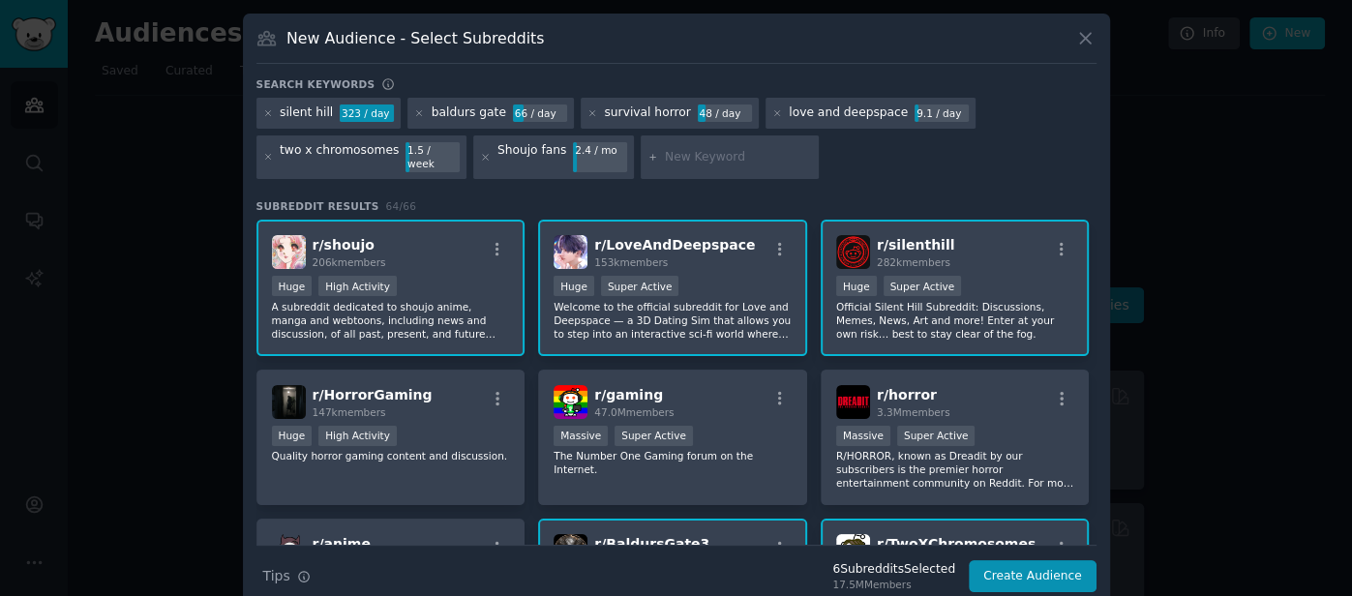
click at [766, 152] on input "text" at bounding box center [738, 157] width 147 height 17
type input "ao3"
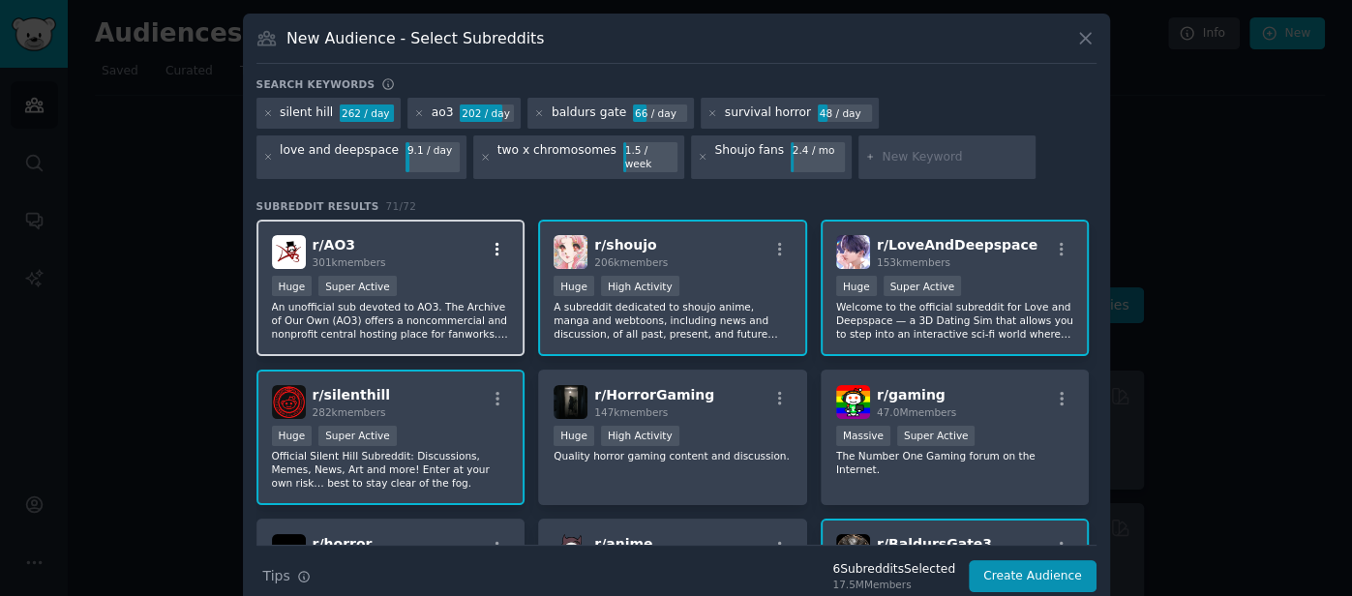
click at [494, 241] on icon "button" at bounding box center [497, 249] width 17 height 17
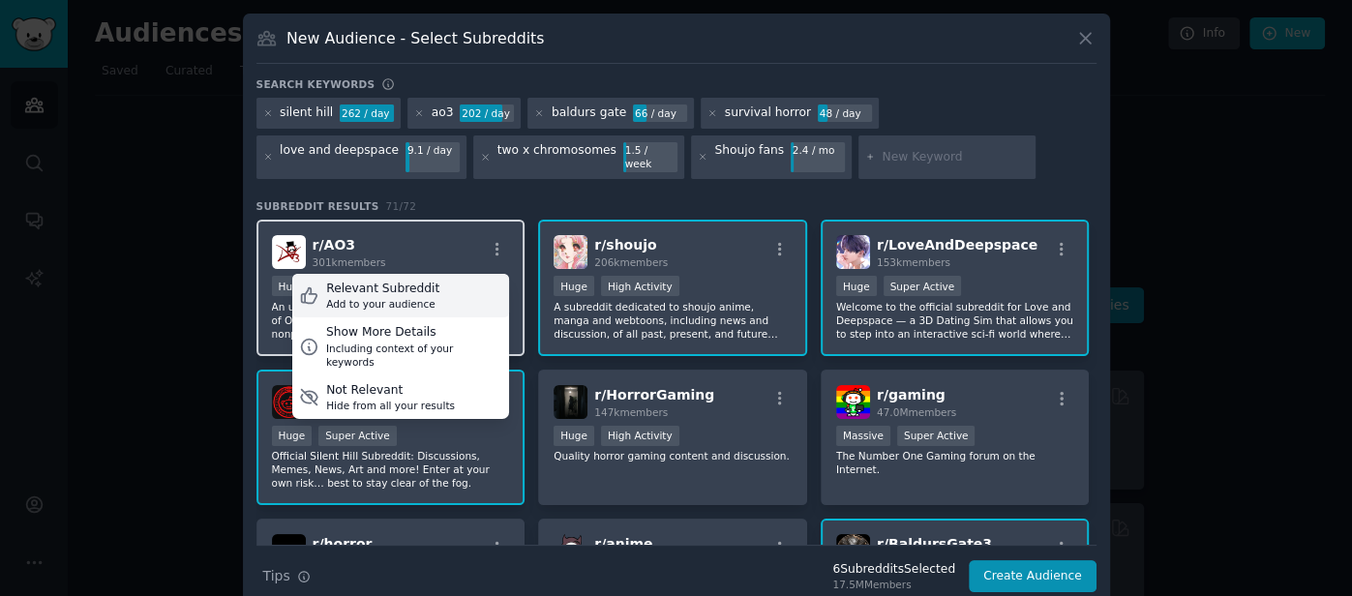
click at [413, 281] on div "Relevant Subreddit" at bounding box center [382, 289] width 113 height 17
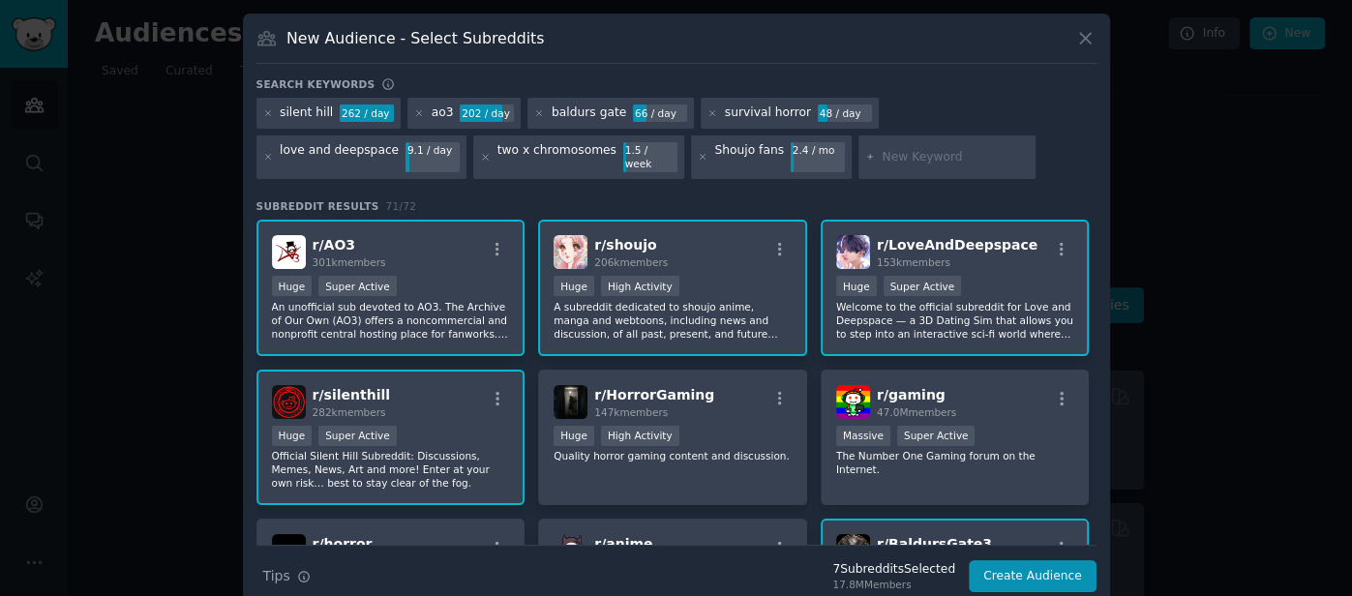
click at [881, 153] on input "text" at bounding box center [954, 157] width 147 height 17
type input "fanfiction"
click at [1012, 560] on button "Create Audience" at bounding box center [1032, 576] width 128 height 33
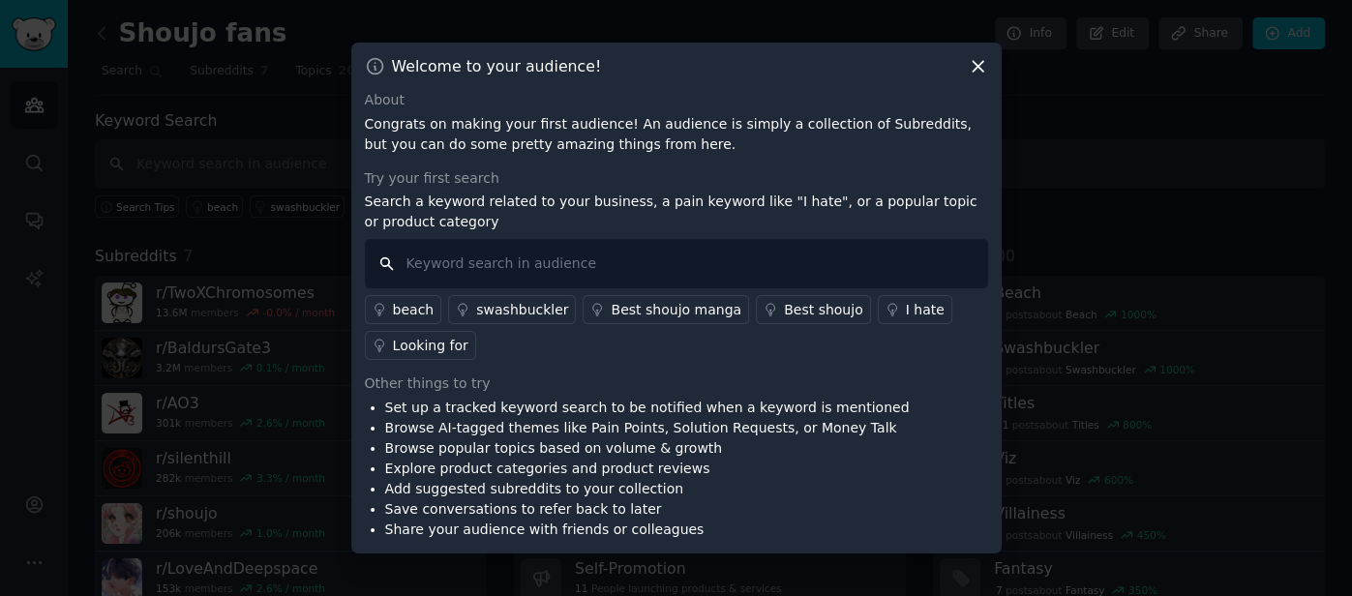
click at [882, 263] on input "text" at bounding box center [676, 263] width 623 height 49
type input "i imagine"
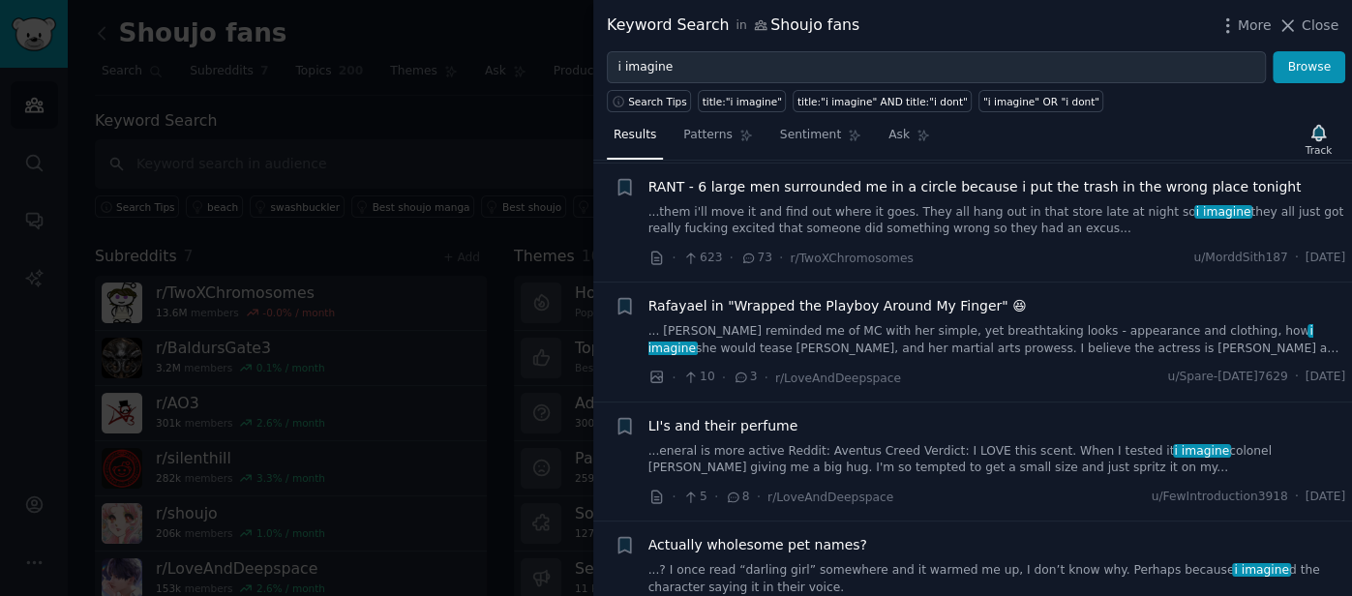
scroll to position [5313, 0]
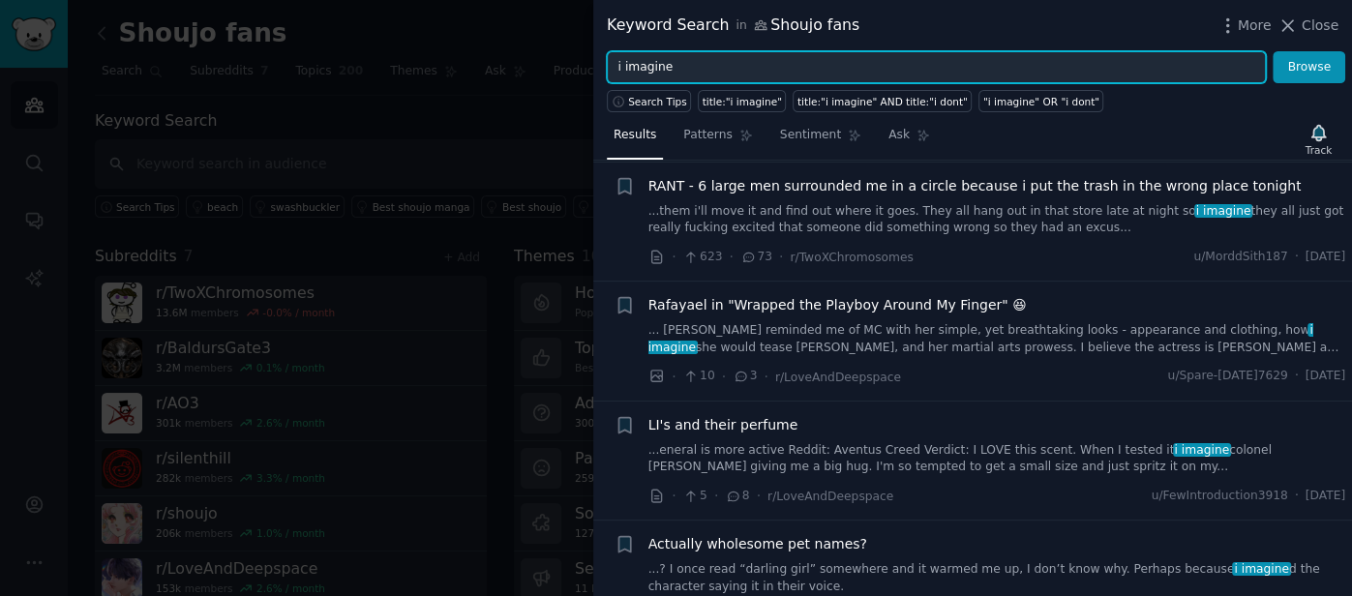
drag, startPoint x: 621, startPoint y: 60, endPoint x: 593, endPoint y: 57, distance: 28.2
click at [593, 57] on div "i imagine Browse" at bounding box center [972, 67] width 758 height 33
type input "I imagine"
click at [1272, 51] on button "Browse" at bounding box center [1308, 67] width 73 height 33
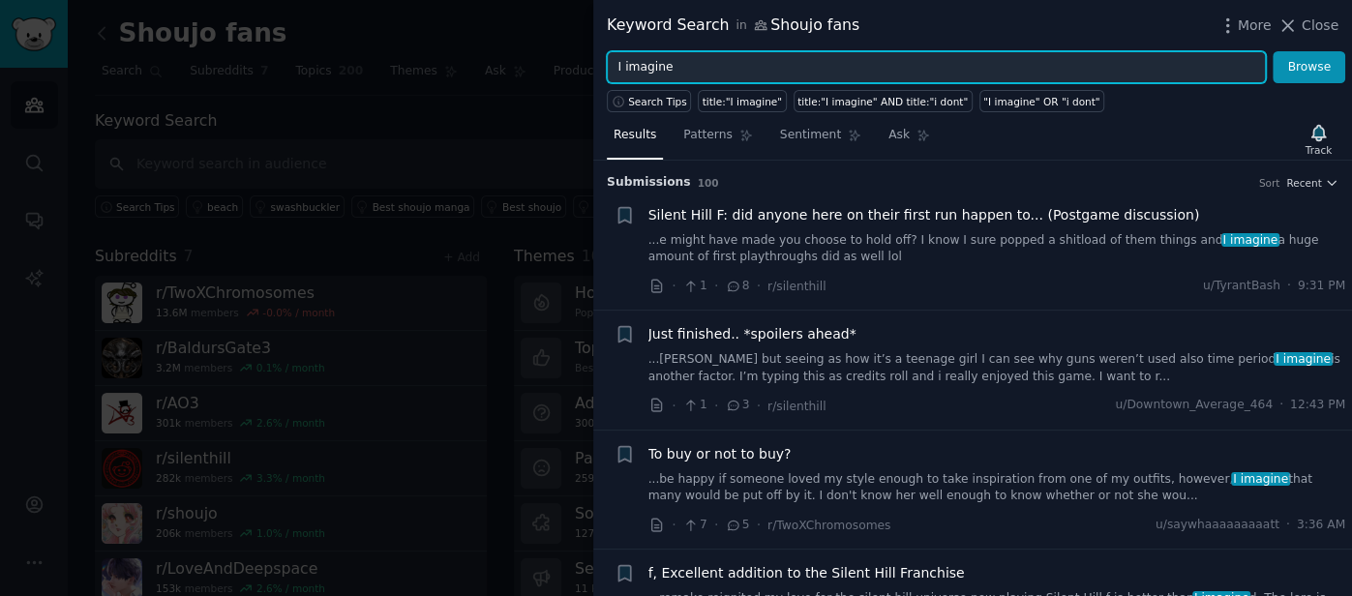
scroll to position [382, 0]
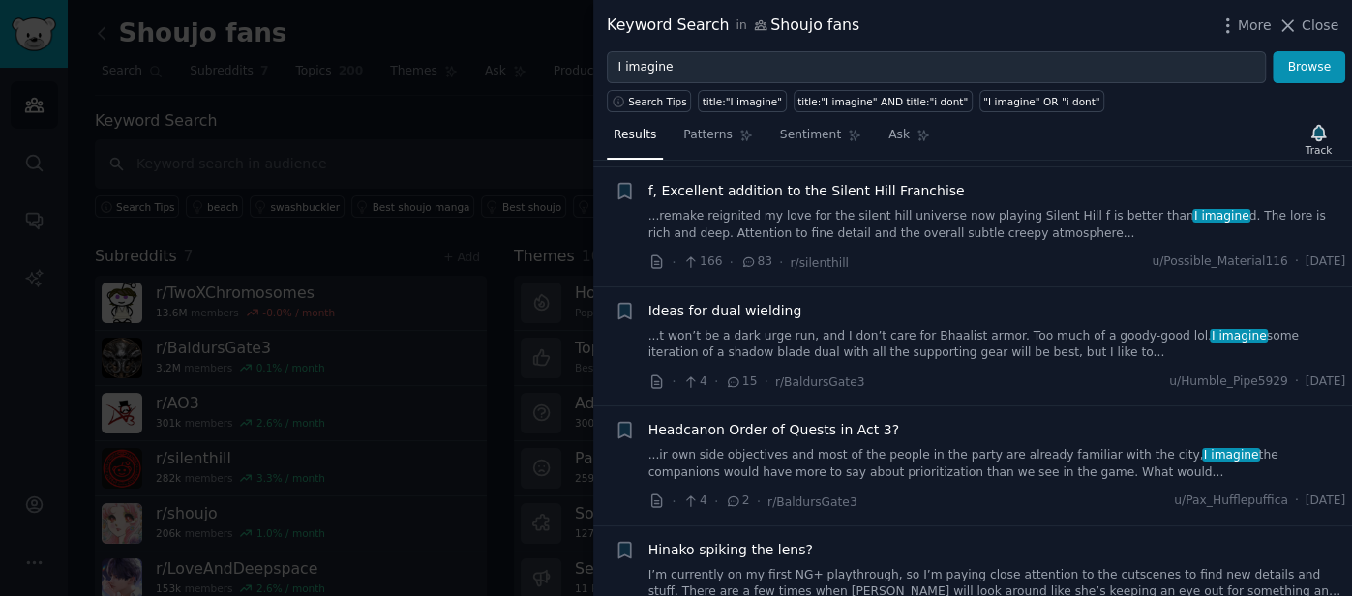
click at [1346, 391] on li "+ Ideas for dual wielding ...t won’t be a dark urge run, and I don’t care for B…" at bounding box center [972, 346] width 758 height 119
click at [1313, 15] on span "Close" at bounding box center [1319, 25] width 37 height 20
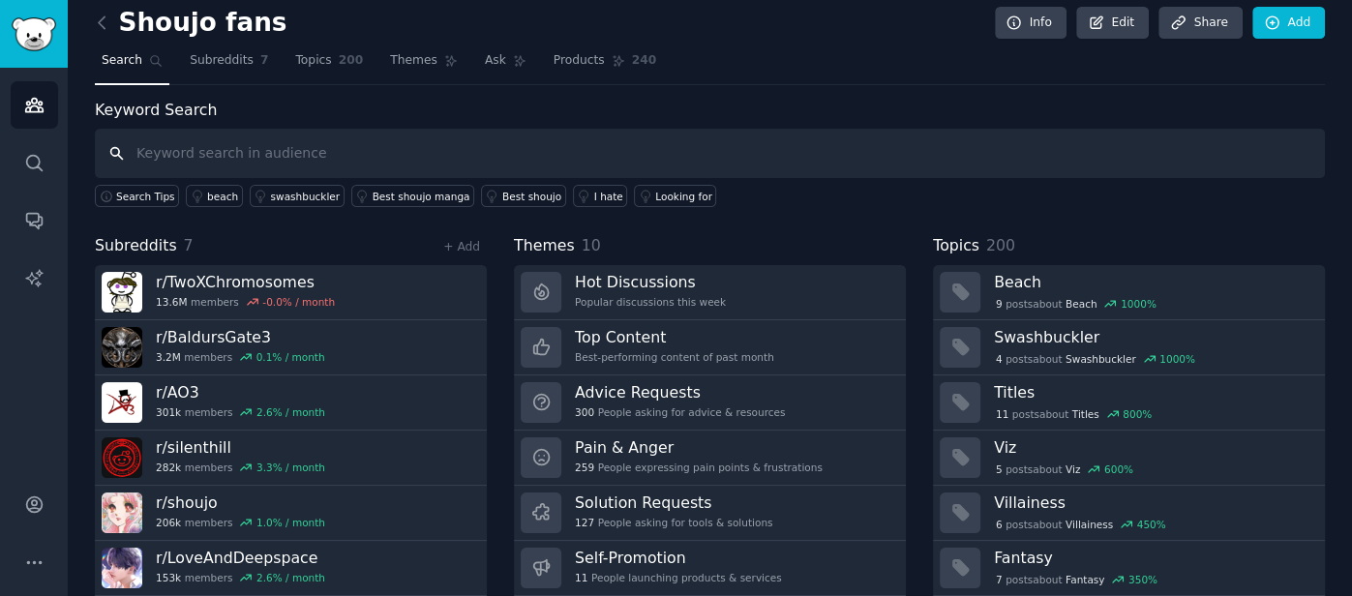
scroll to position [66, 0]
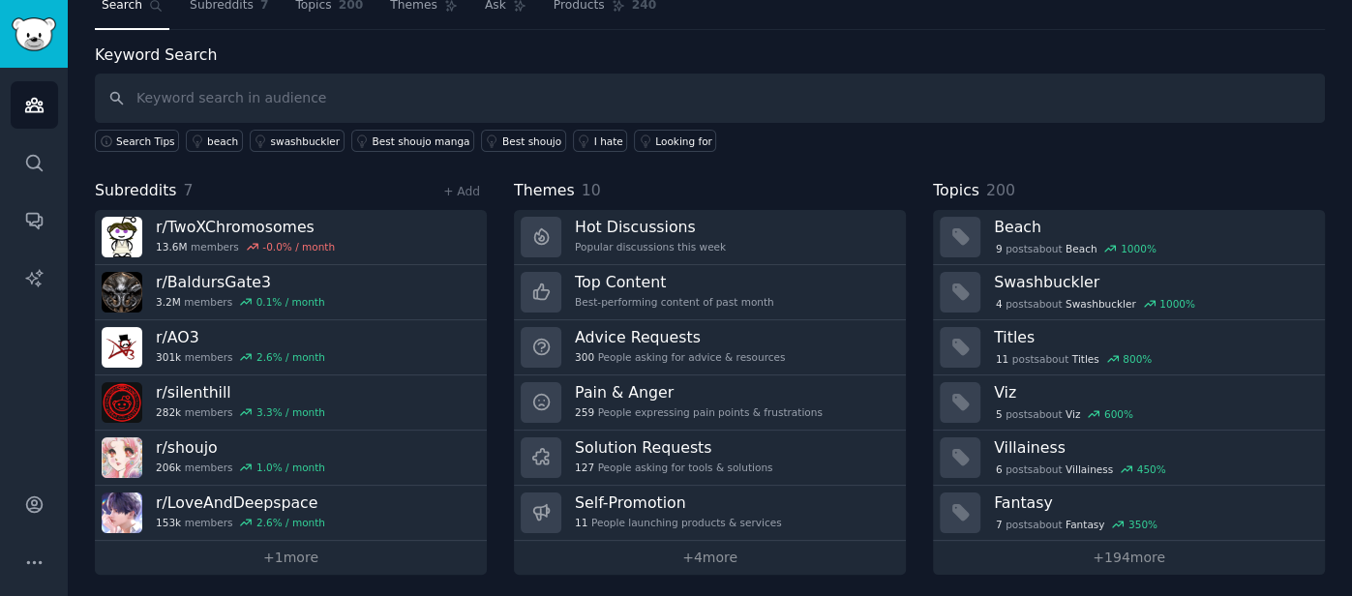
click at [1332, 432] on div "Shoujo fans Info Edit Share Add Search Subreddits 7 Topics 200 Themes Ask Produ…" at bounding box center [710, 268] width 1284 height 668
click at [688, 555] on link "+ 4 more" at bounding box center [710, 558] width 392 height 34
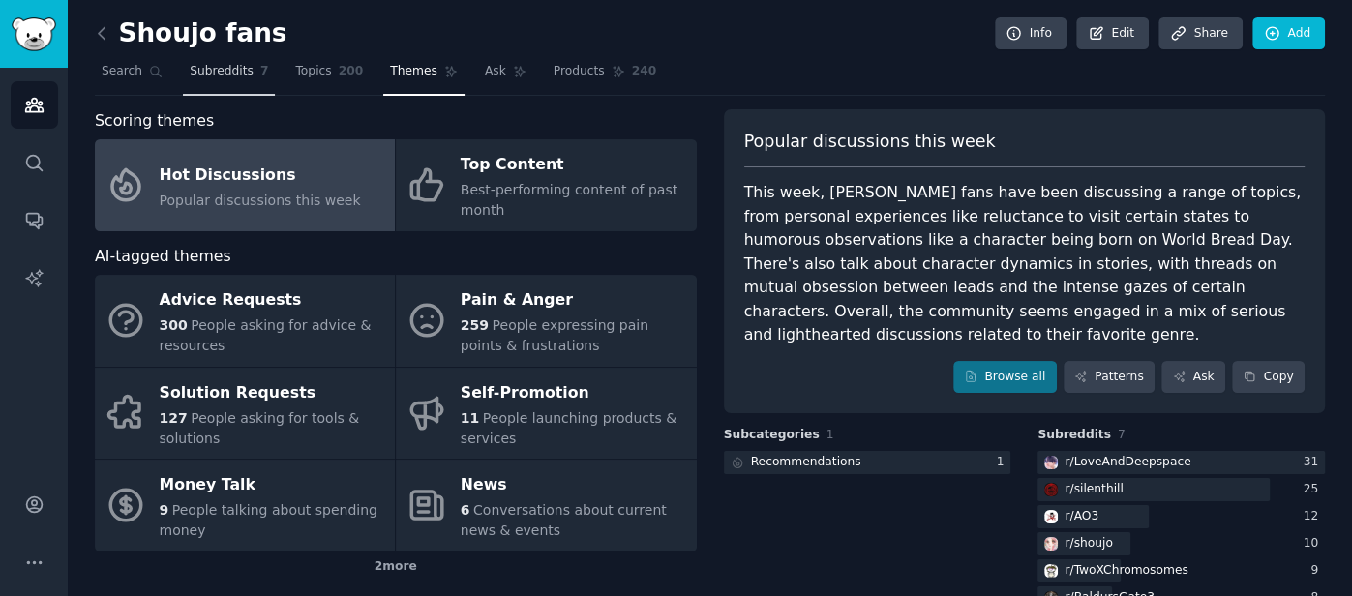
click at [198, 57] on link "Subreddits 7" at bounding box center [229, 76] width 92 height 40
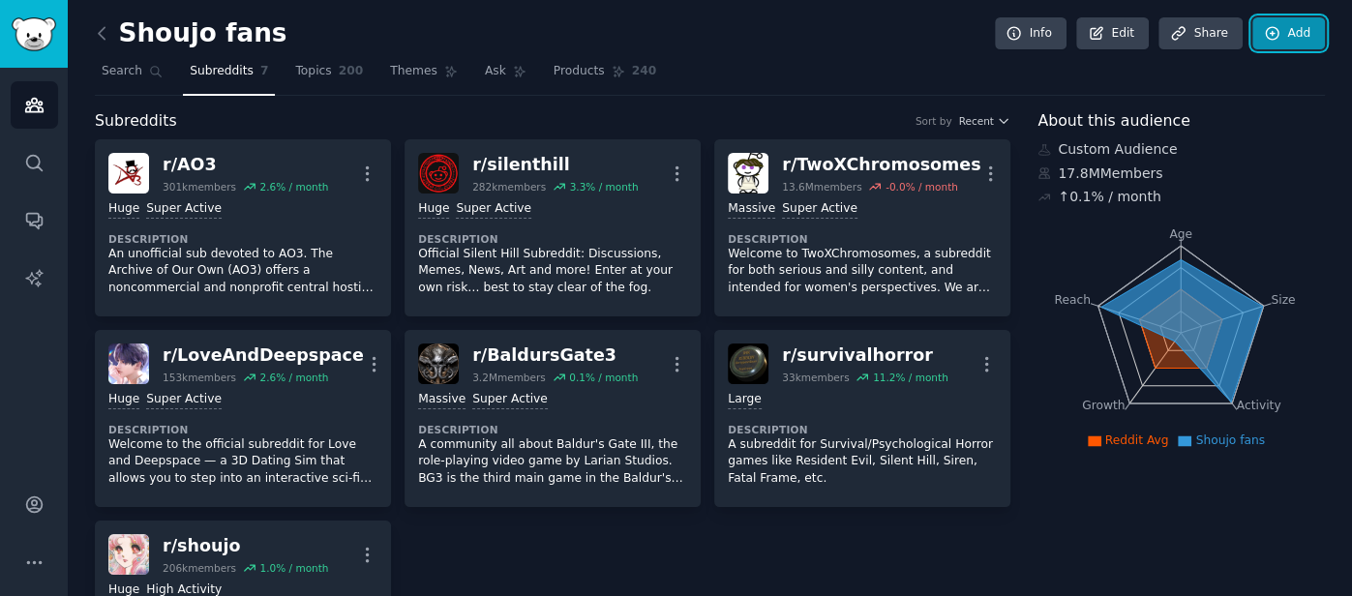
click at [1298, 17] on link "Add" at bounding box center [1288, 33] width 73 height 33
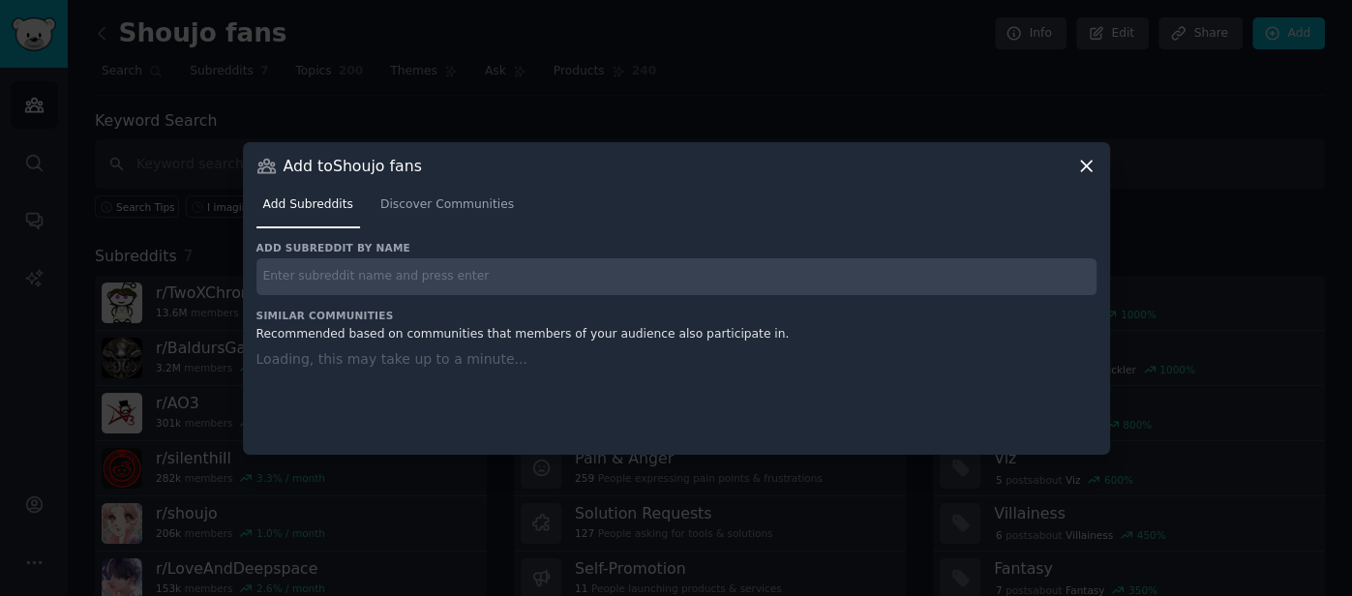
click at [767, 291] on input "text" at bounding box center [676, 277] width 840 height 38
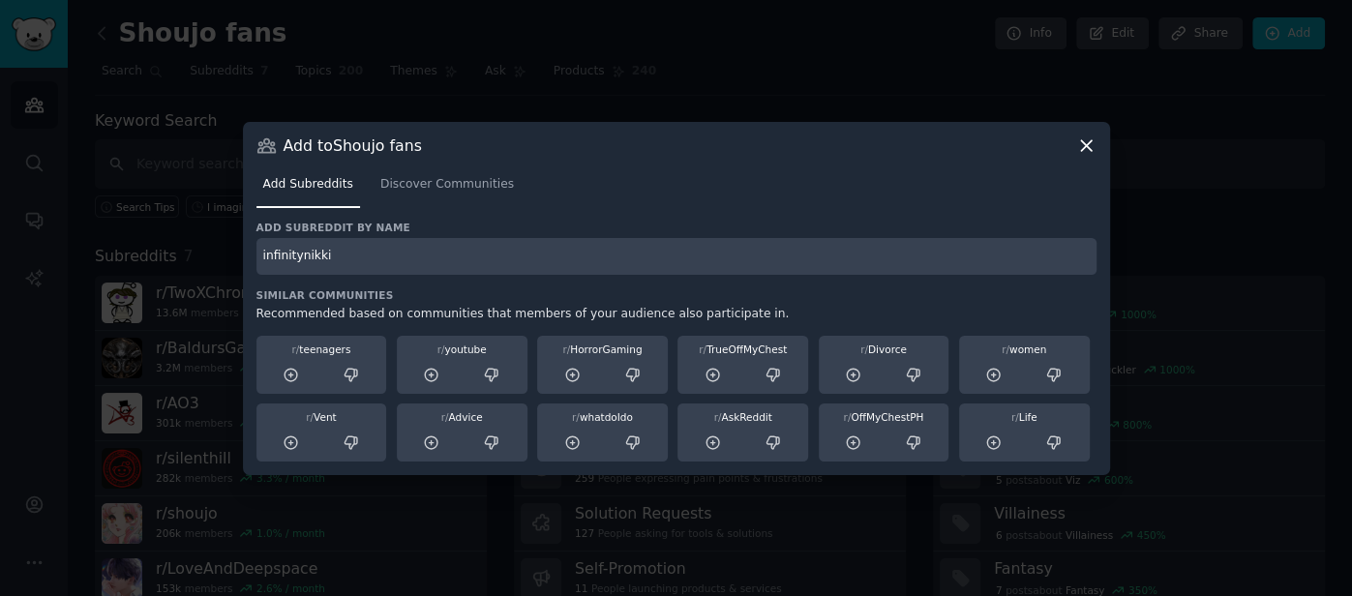
type input "infinitynikki"
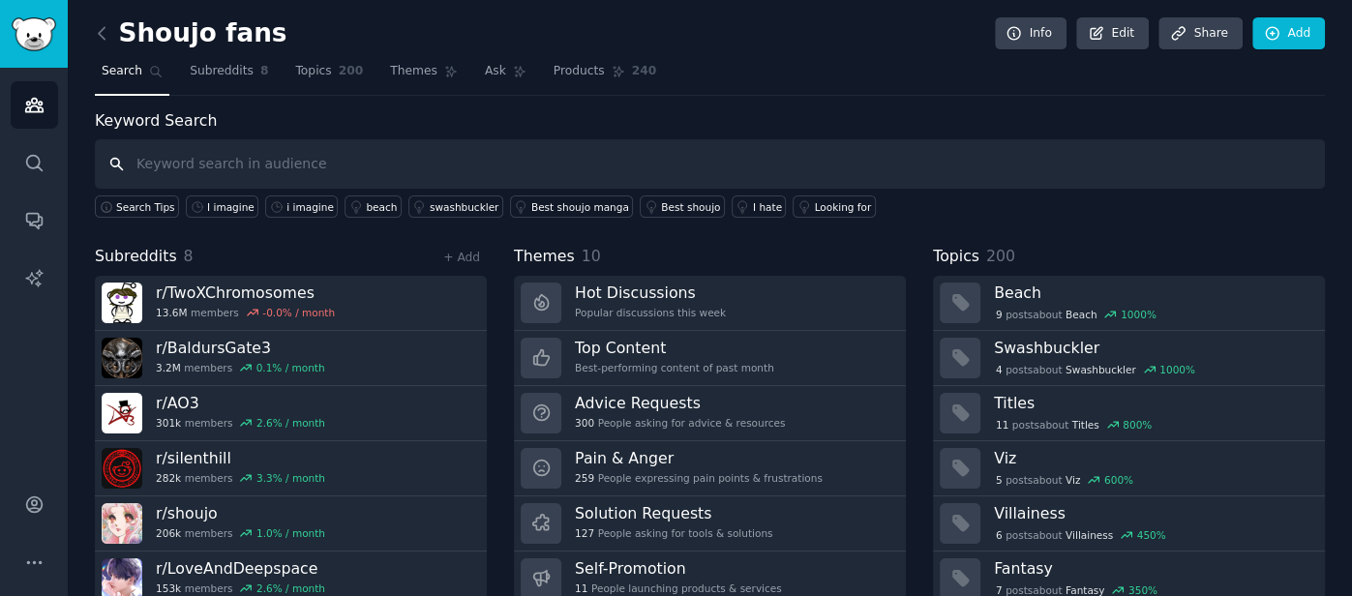
scroll to position [66, 0]
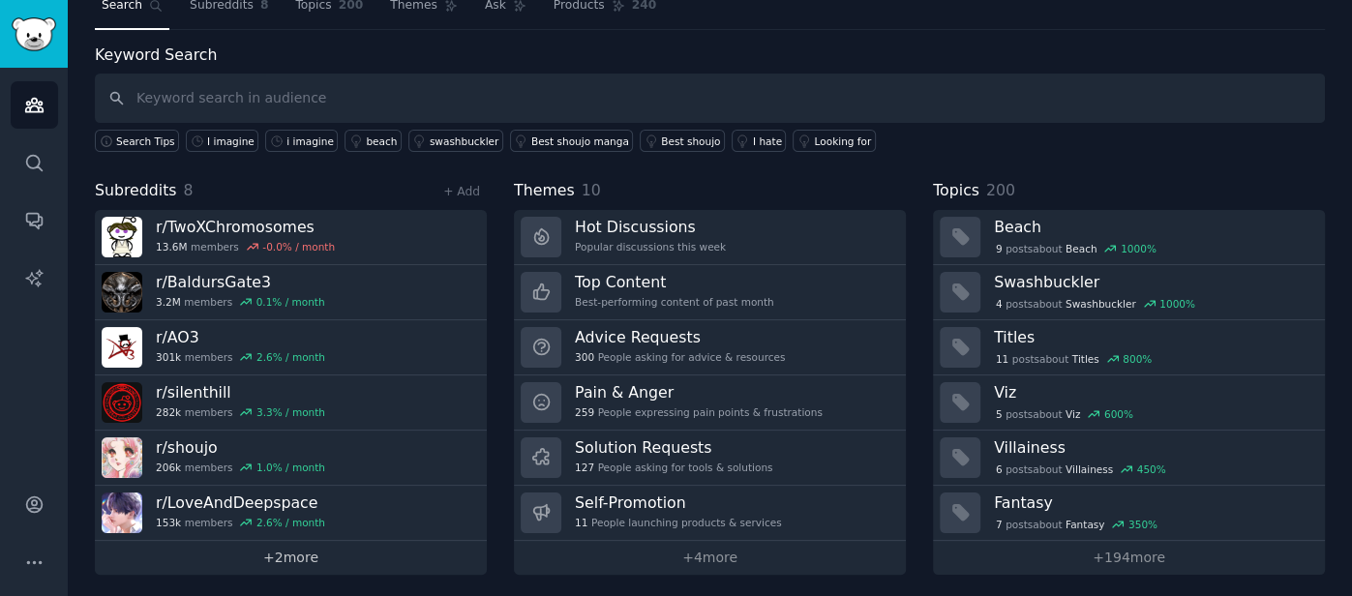
click at [419, 562] on link "+ 2 more" at bounding box center [291, 558] width 392 height 34
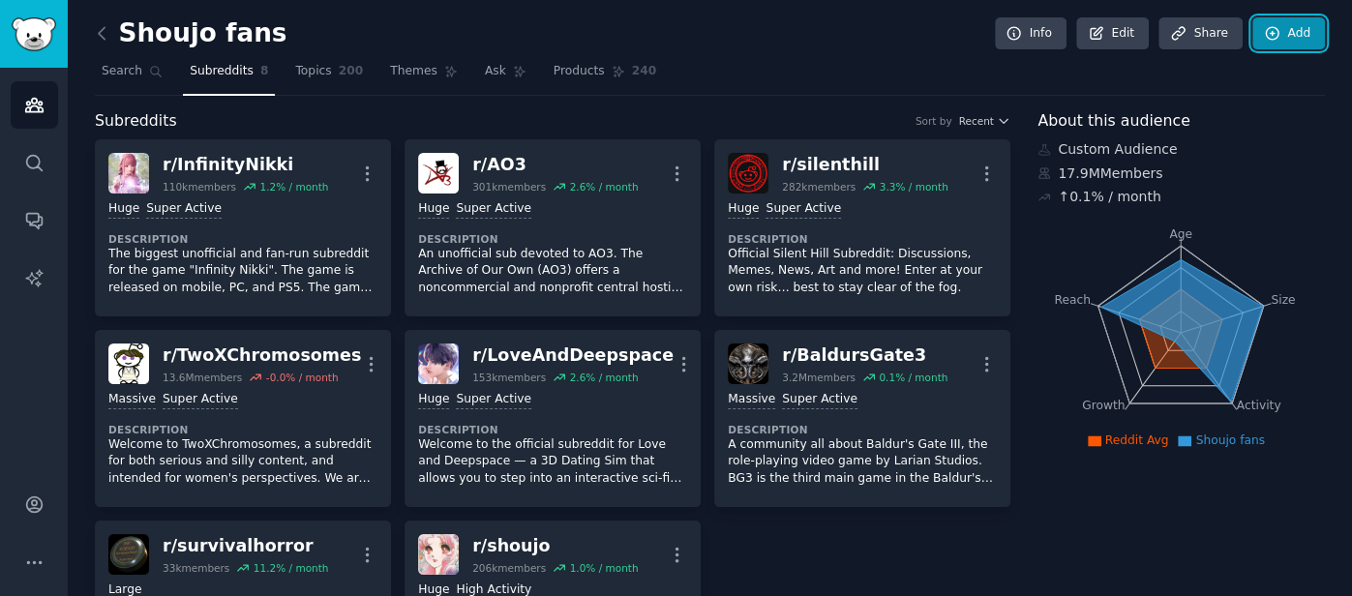
click at [1277, 32] on icon at bounding box center [1271, 33] width 17 height 17
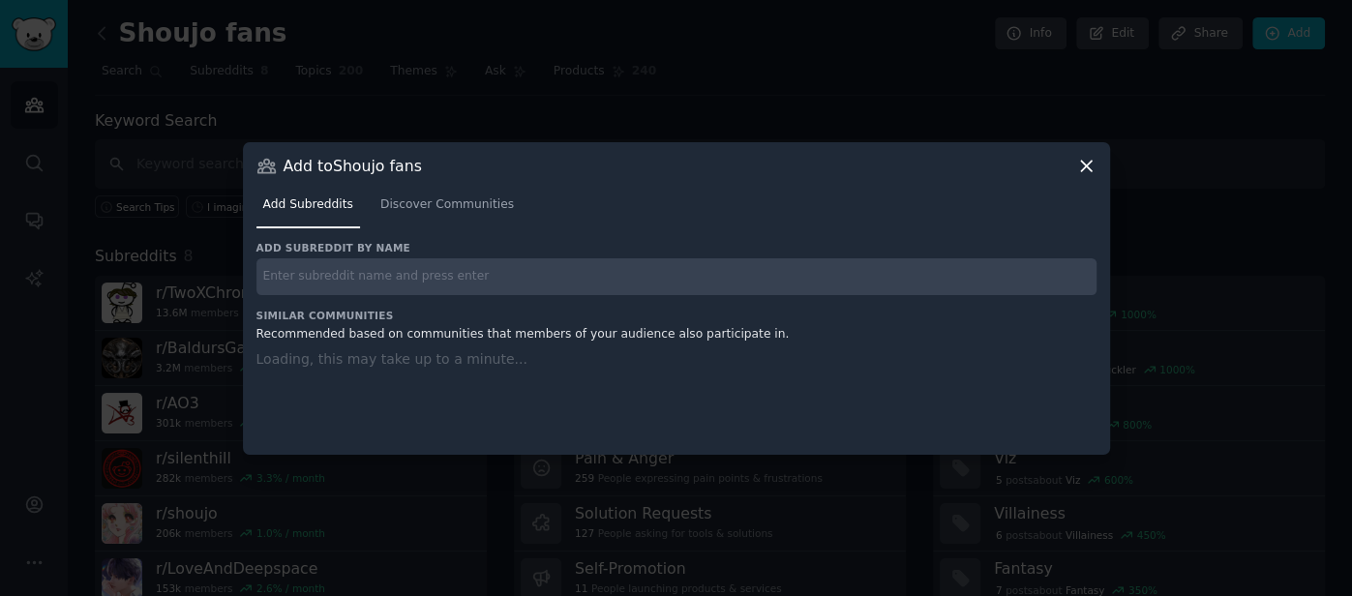
click at [560, 275] on input "text" at bounding box center [676, 277] width 840 height 38
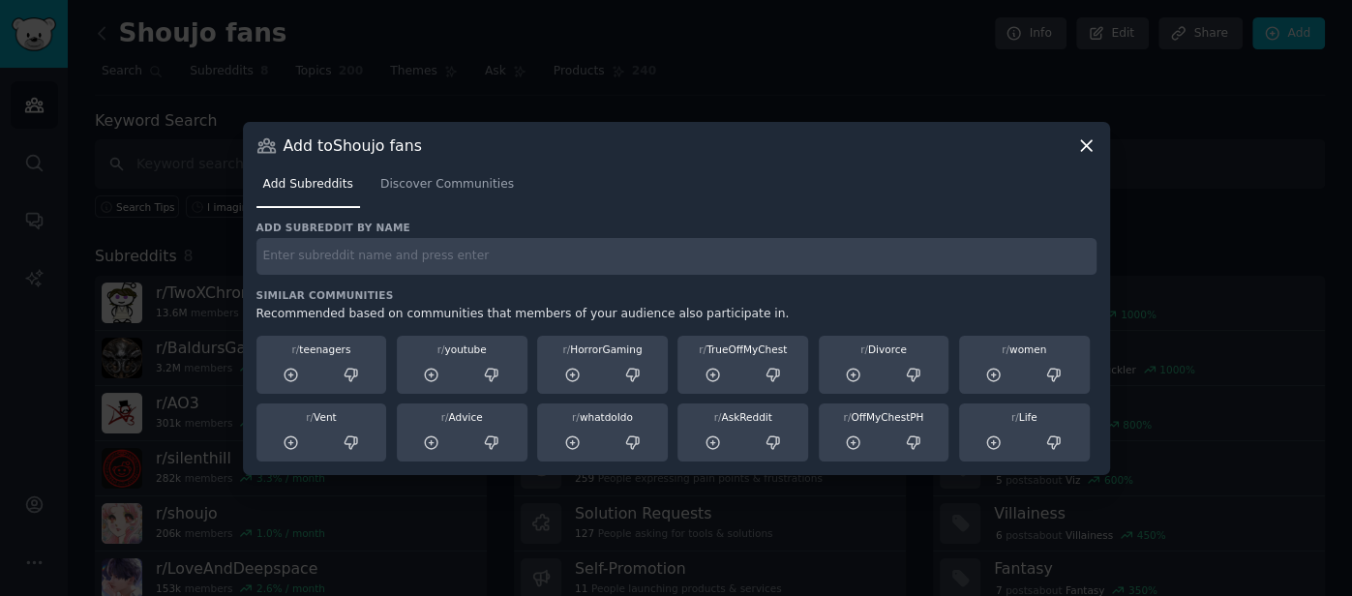
click at [1179, 218] on div at bounding box center [676, 298] width 1352 height 596
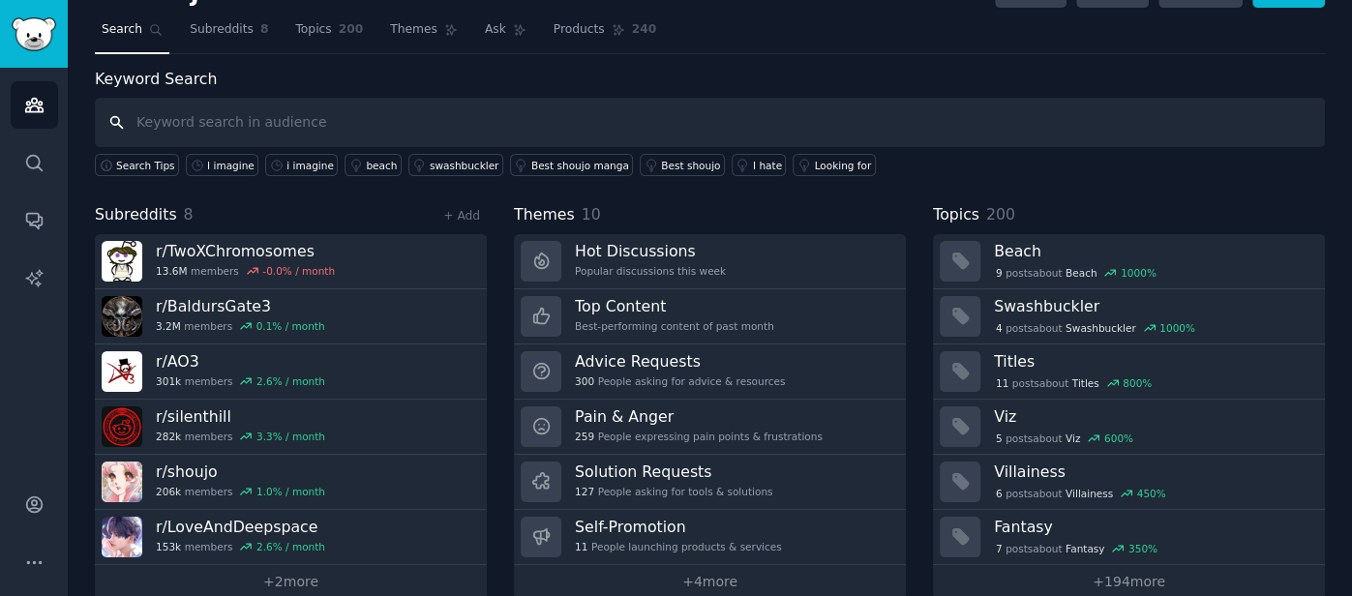
scroll to position [66, 0]
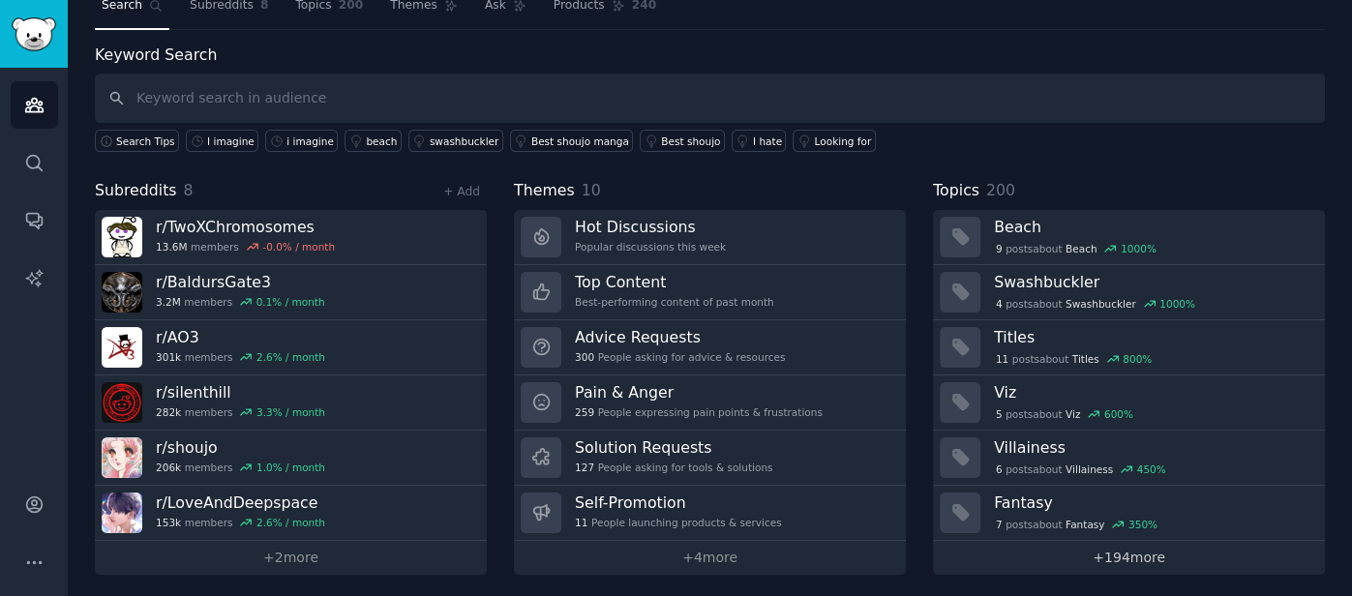
click at [1094, 552] on link "+ 194 more" at bounding box center [1129, 558] width 392 height 34
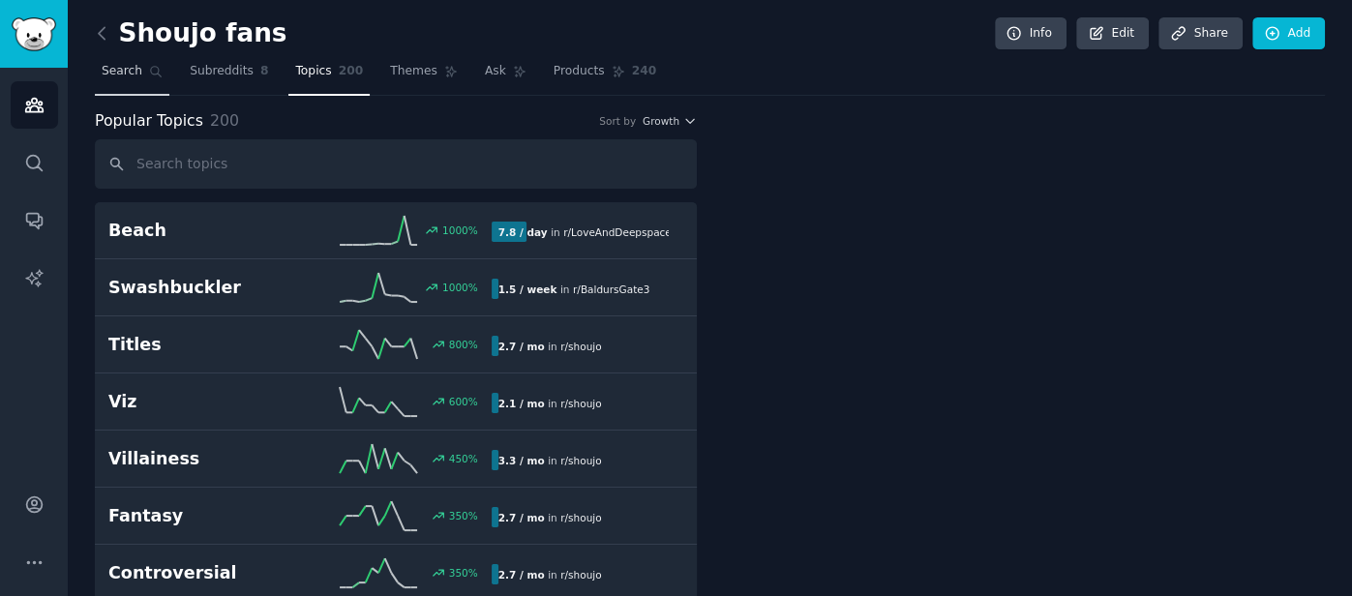
click at [127, 73] on span "Search" at bounding box center [122, 71] width 41 height 17
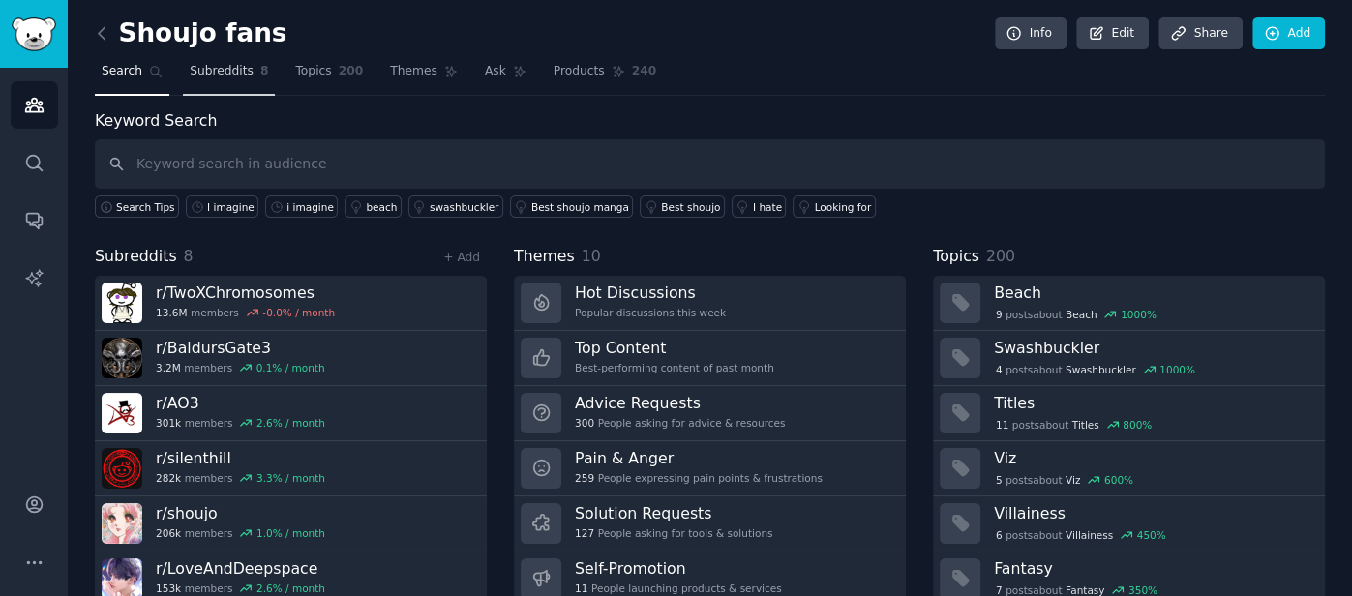
click at [205, 77] on span "Subreddits" at bounding box center [222, 71] width 64 height 17
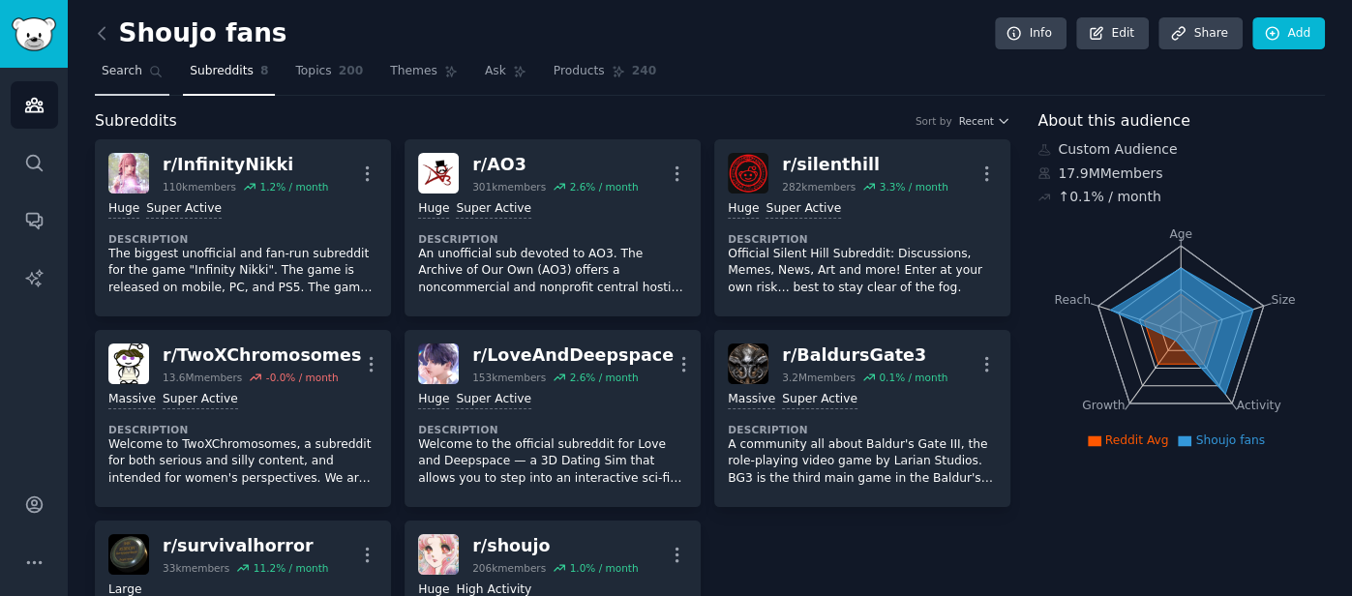
click at [131, 81] on link "Search" at bounding box center [132, 76] width 74 height 40
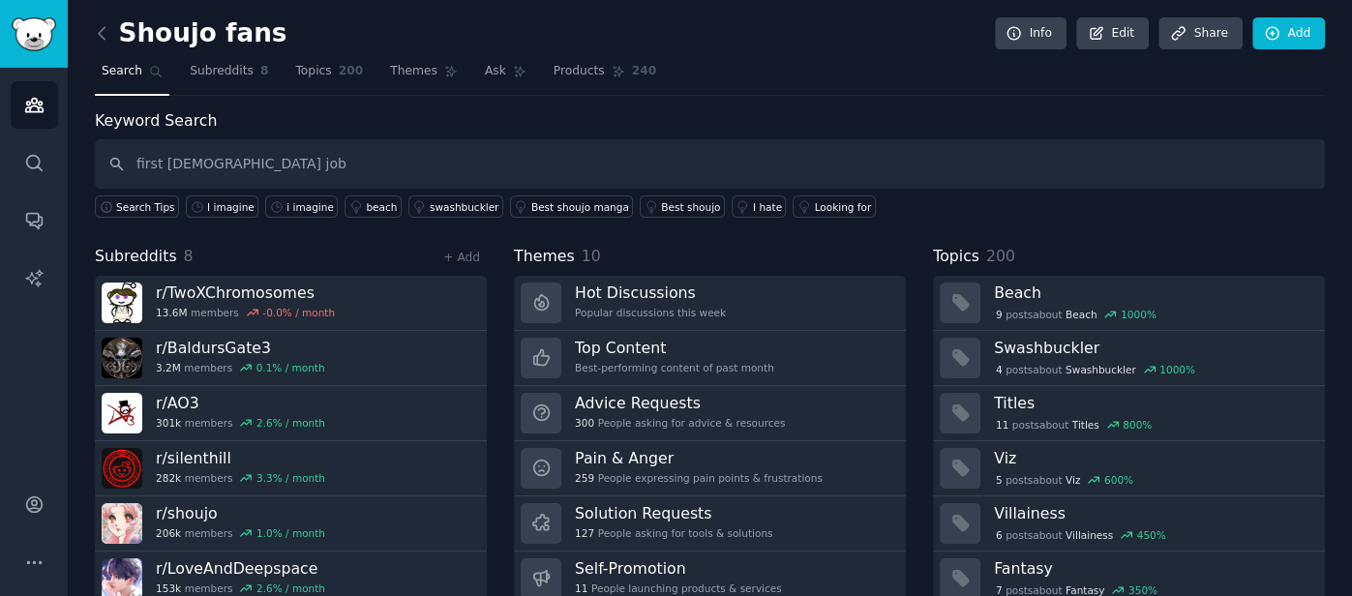
type input "first full time job"
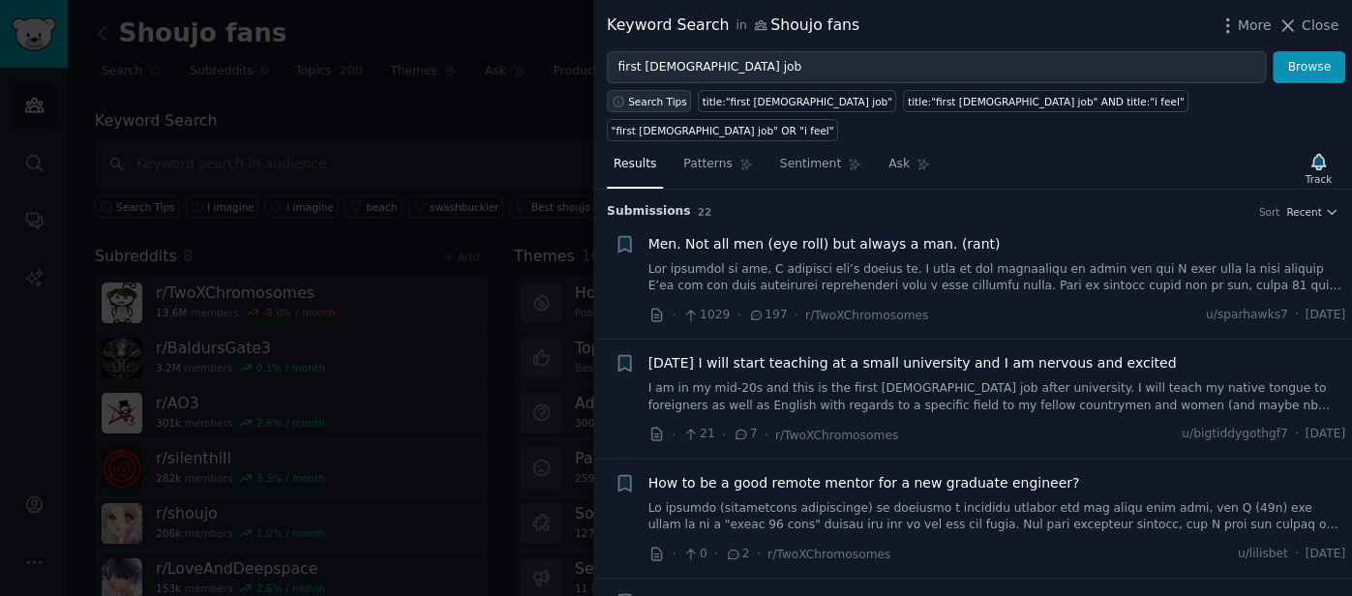
click at [672, 97] on span "Search Tips" at bounding box center [657, 102] width 59 height 14
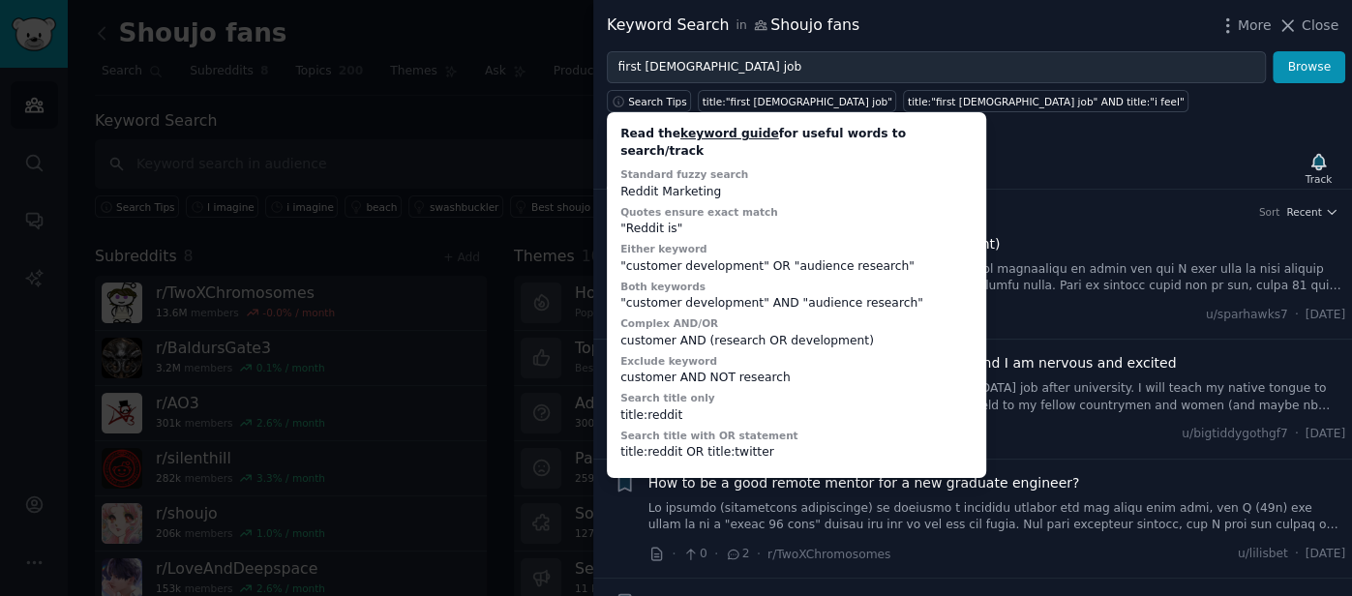
click at [1146, 148] on div "Results Patterns Sentiment Ask Track" at bounding box center [972, 169] width 758 height 42
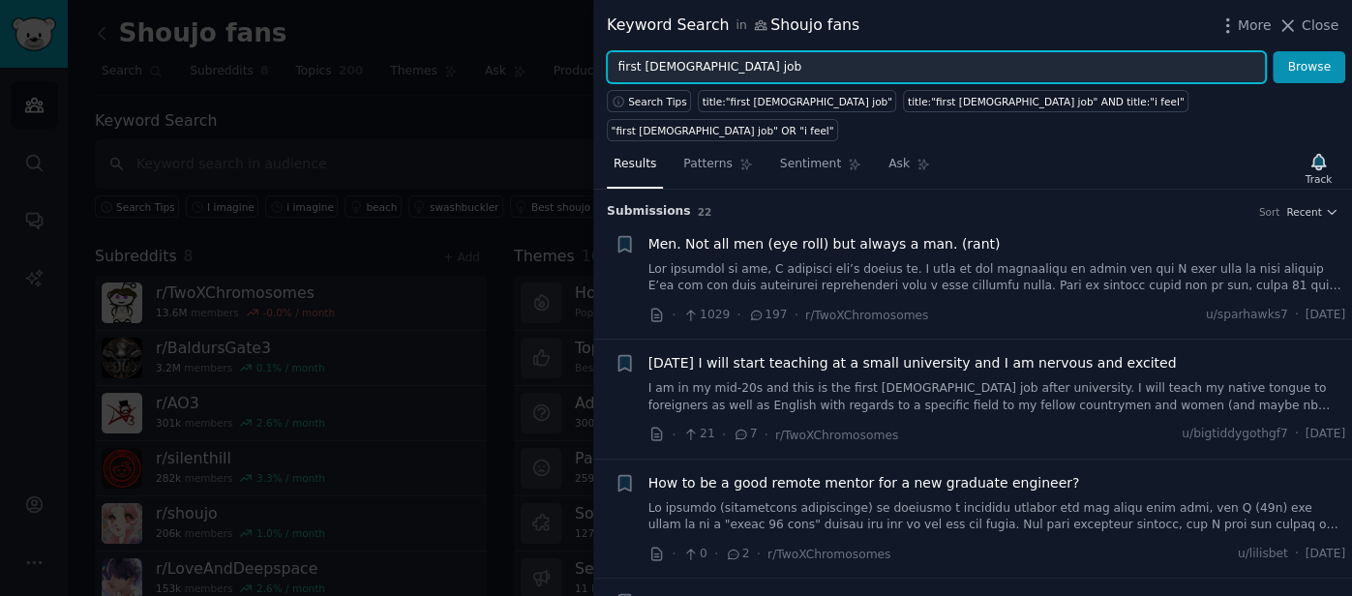
drag, startPoint x: 758, startPoint y: 71, endPoint x: 571, endPoint y: 60, distance: 188.0
click at [571, 60] on div "Keyword Search in Shoujo fans More Close first full time job Browse Search Tips…" at bounding box center [676, 298] width 1352 height 596
click at [1272, 51] on button "Browse" at bounding box center [1308, 67] width 73 height 33
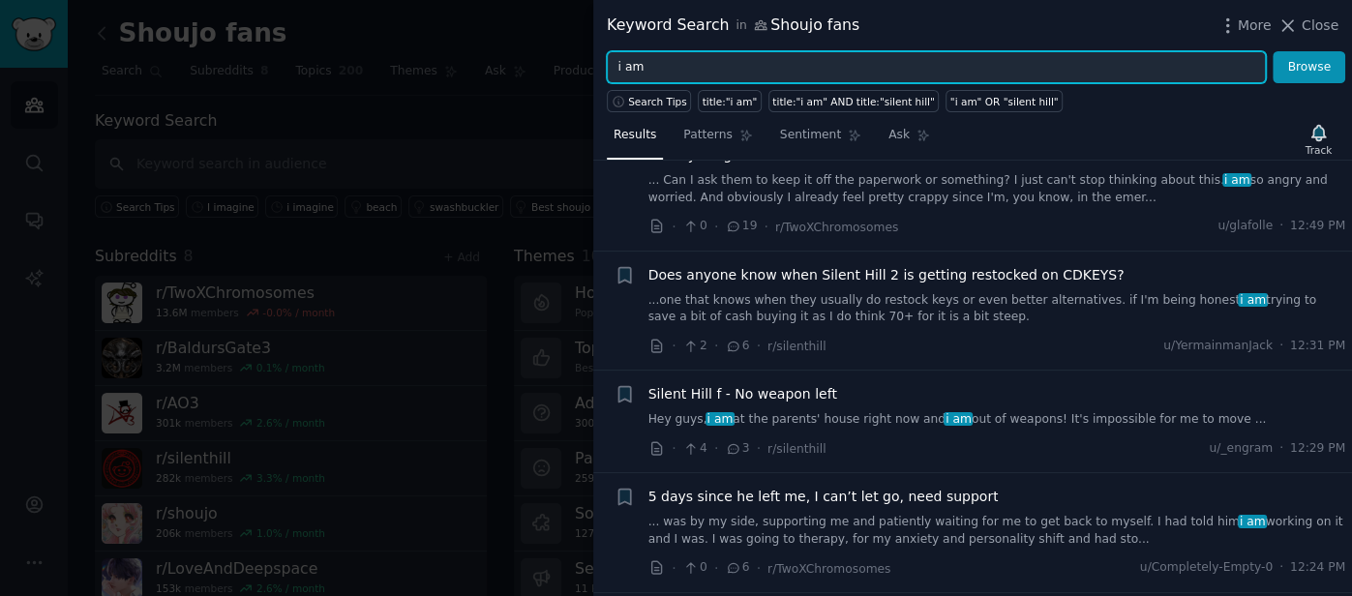
scroll to position [2811, 0]
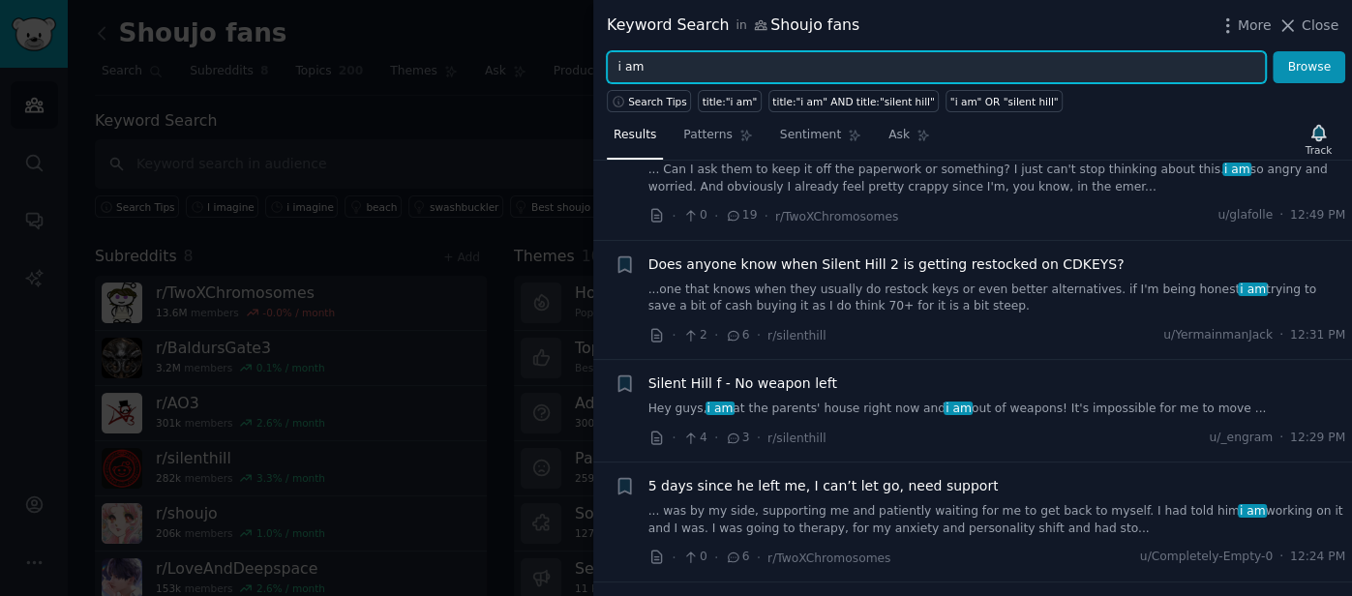
drag, startPoint x: 659, startPoint y: 67, endPoint x: 459, endPoint y: 27, distance: 204.2
click at [459, 27] on div "Keyword Search in Shoujo fans More Close i am Browse Search Tips title:"i am" t…" at bounding box center [676, 298] width 1352 height 596
type input "not nostalgia"
click at [1272, 51] on button "Browse" at bounding box center [1308, 67] width 73 height 33
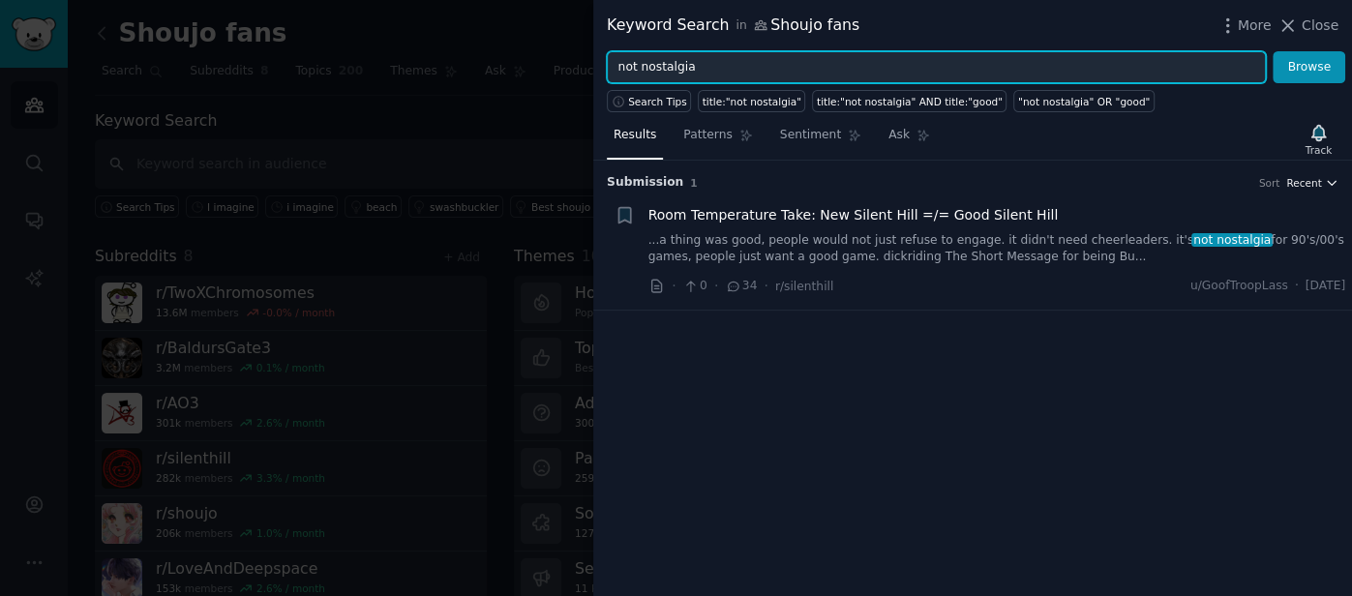
click at [1320, 176] on span "Recent" at bounding box center [1303, 183] width 35 height 14
drag, startPoint x: 727, startPoint y: 57, endPoint x: 535, endPoint y: 38, distance: 192.5
click at [535, 38] on div "Keyword Search in Shoujo fans More Close not nostalgia Browse Search Tips title…" at bounding box center [676, 298] width 1352 height 596
type input "kodocha"
click at [1272, 51] on button "Browse" at bounding box center [1308, 67] width 73 height 33
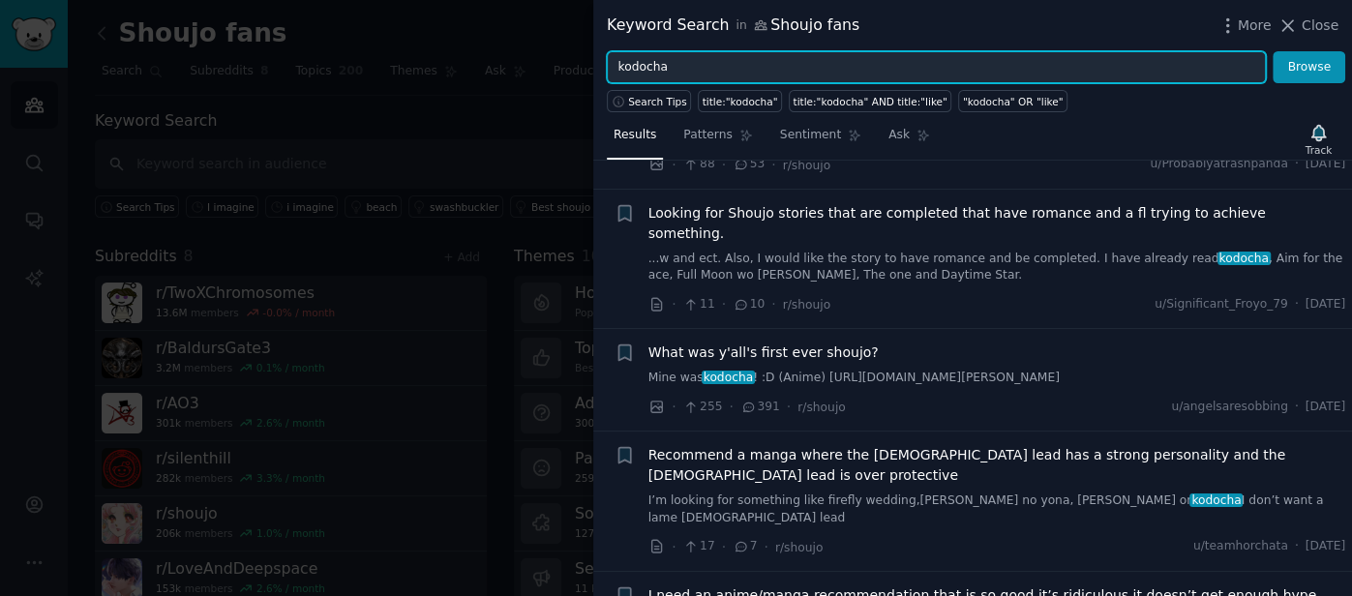
scroll to position [3135, 0]
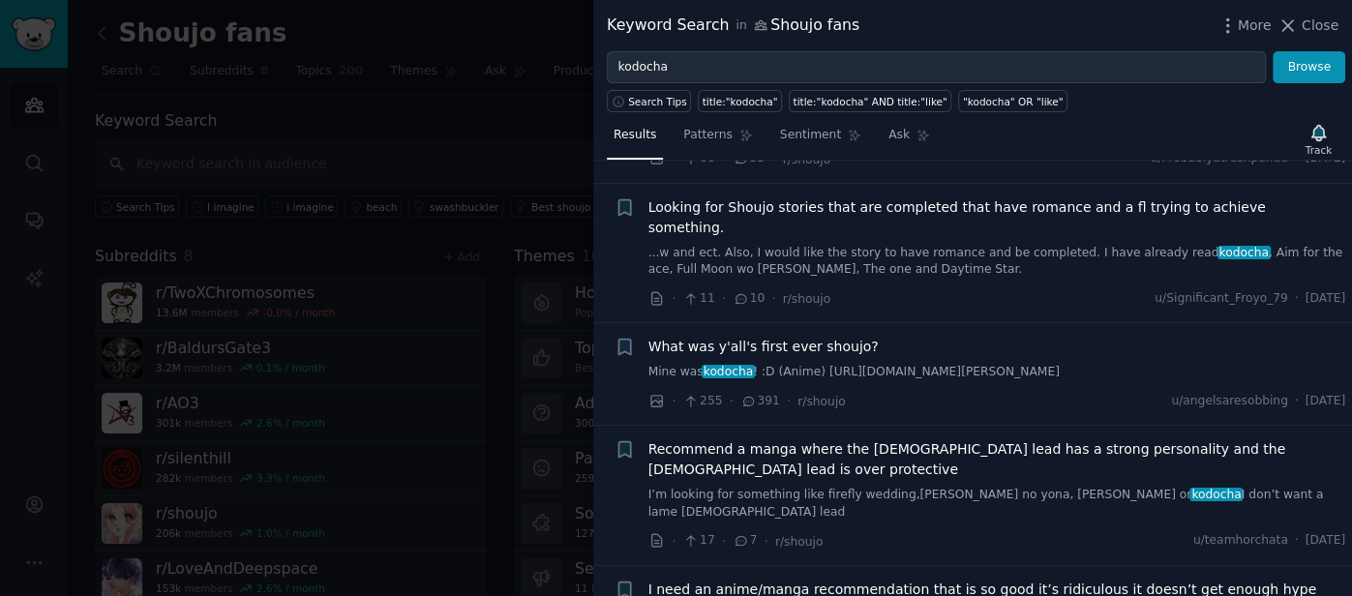
click at [373, 171] on div at bounding box center [676, 298] width 1352 height 596
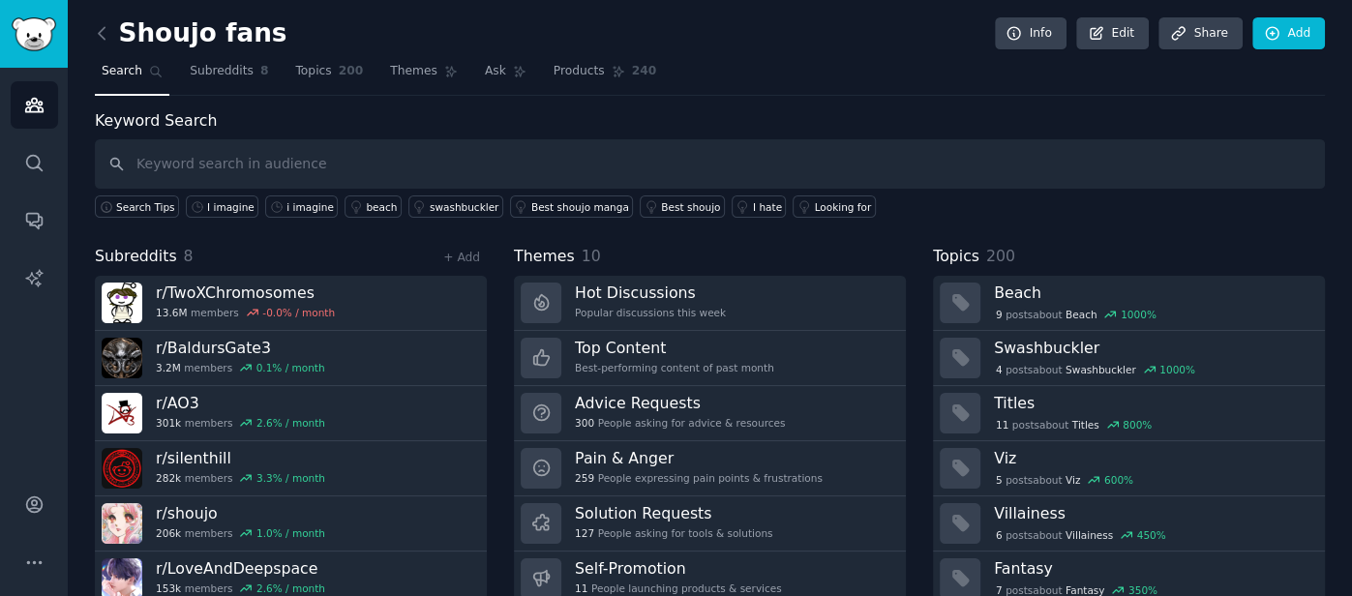
click at [469, 247] on div "+ Add" at bounding box center [461, 257] width 50 height 20
click at [462, 252] on link "+ Add" at bounding box center [461, 258] width 37 height 14
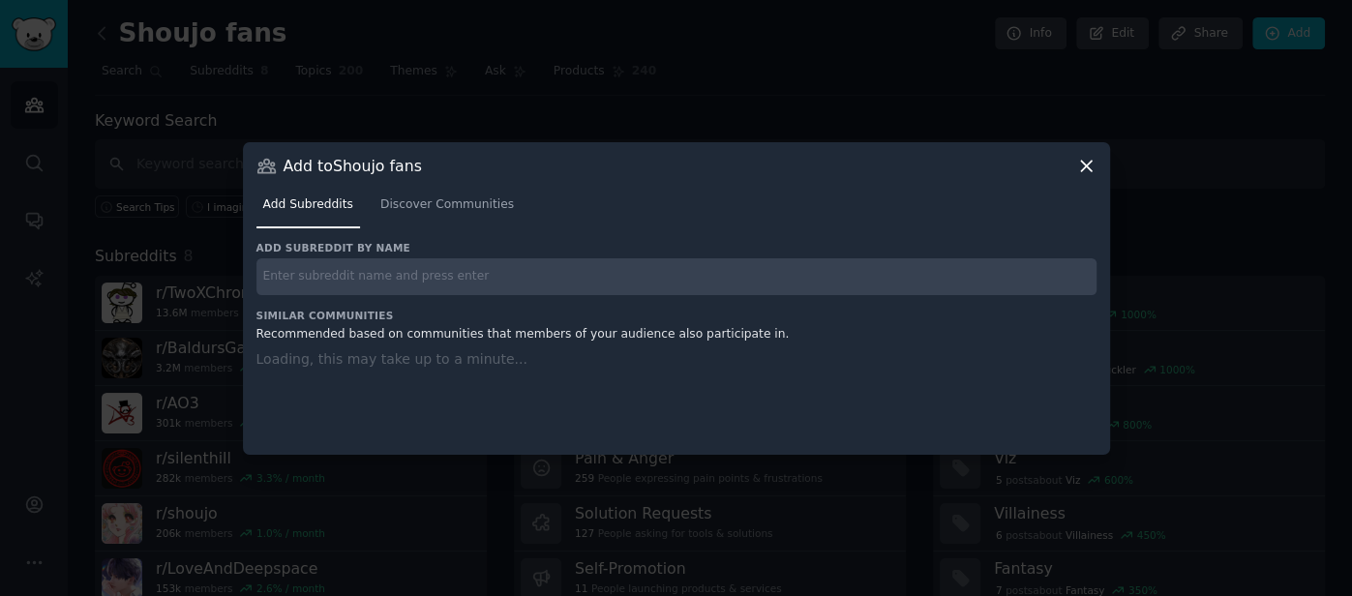
click at [513, 272] on input "text" at bounding box center [676, 277] width 840 height 38
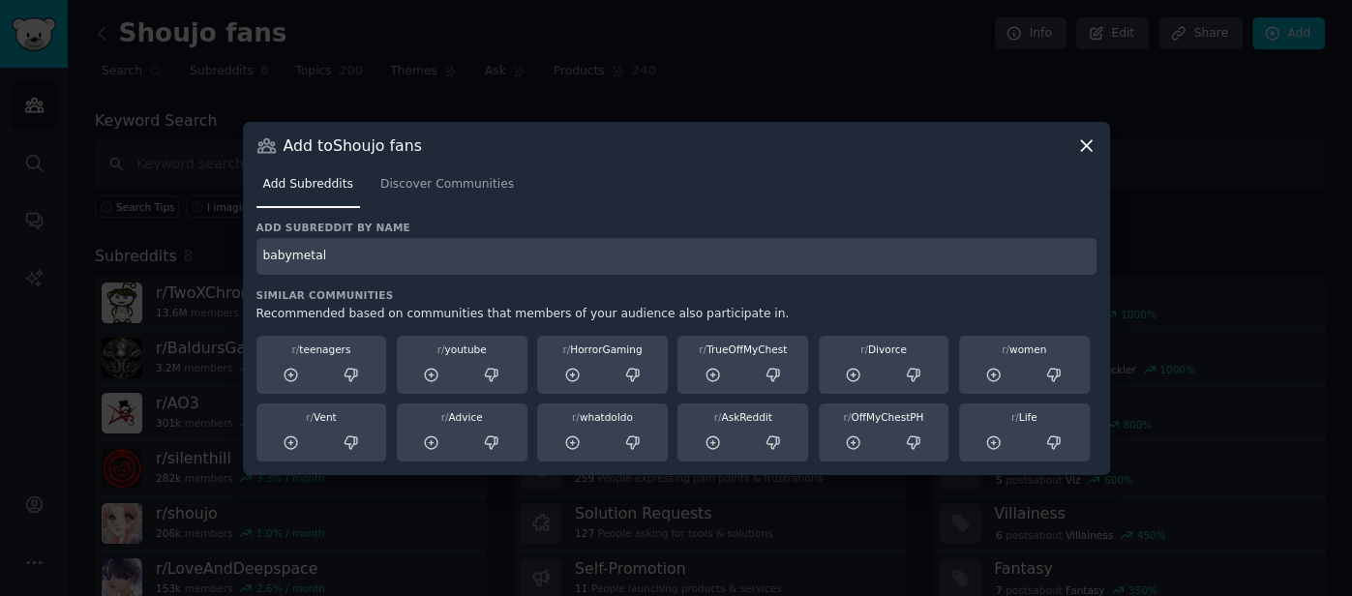
type input "babymetal"
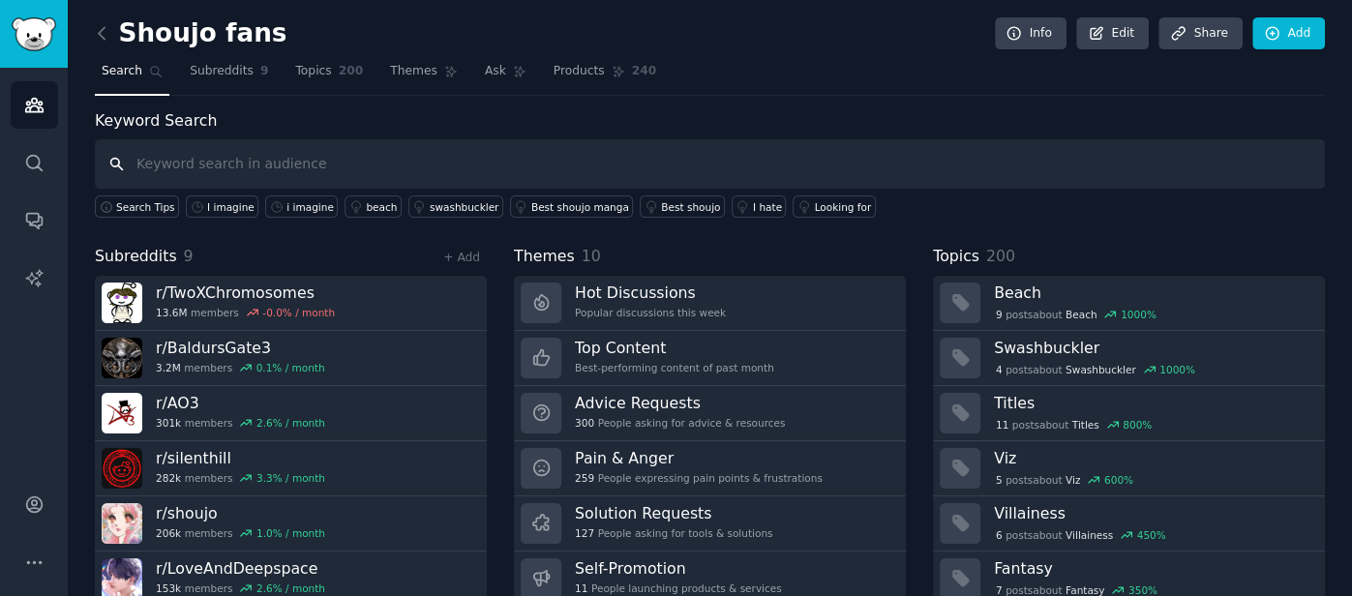
click at [490, 156] on input "text" at bounding box center [710, 163] width 1230 height 49
type input "concept"
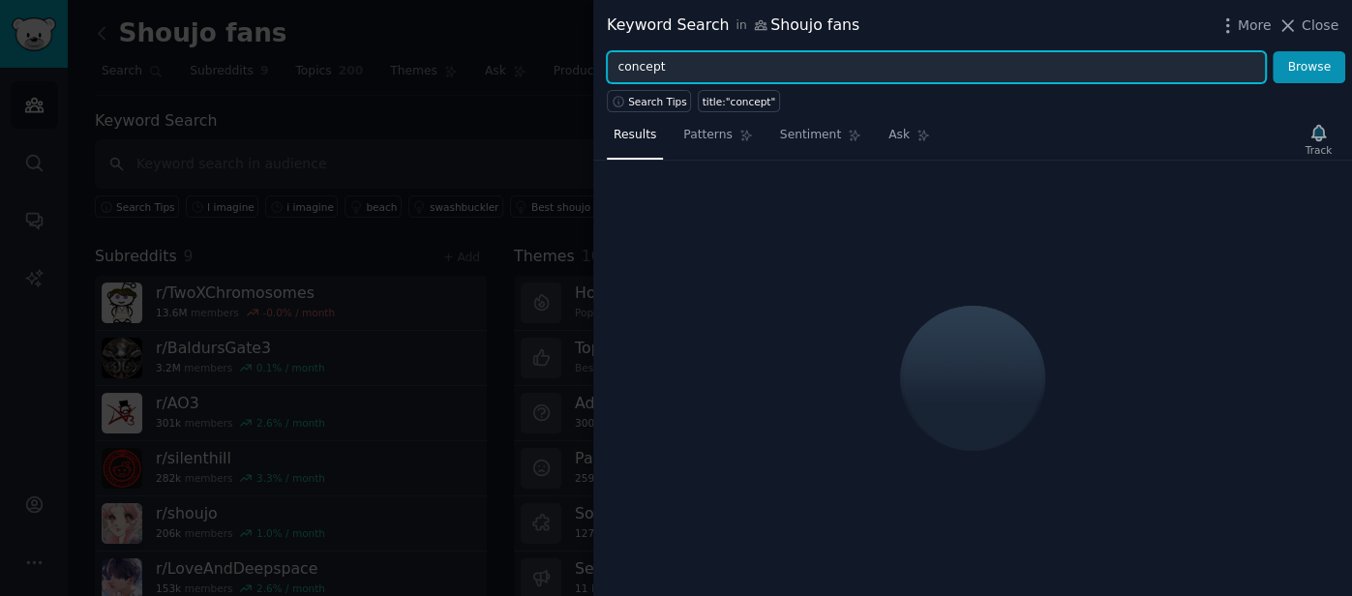
click at [720, 72] on input "concept" at bounding box center [936, 67] width 659 height 33
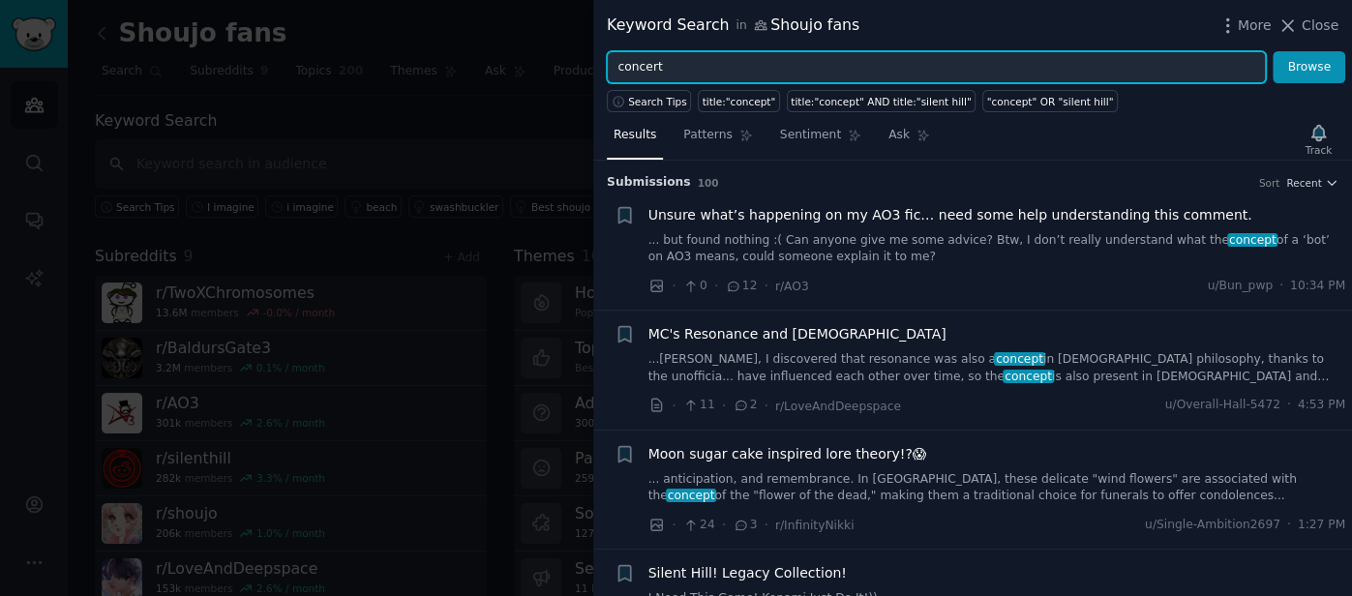
click at [1272, 51] on button "Browse" at bounding box center [1308, 67] width 73 height 33
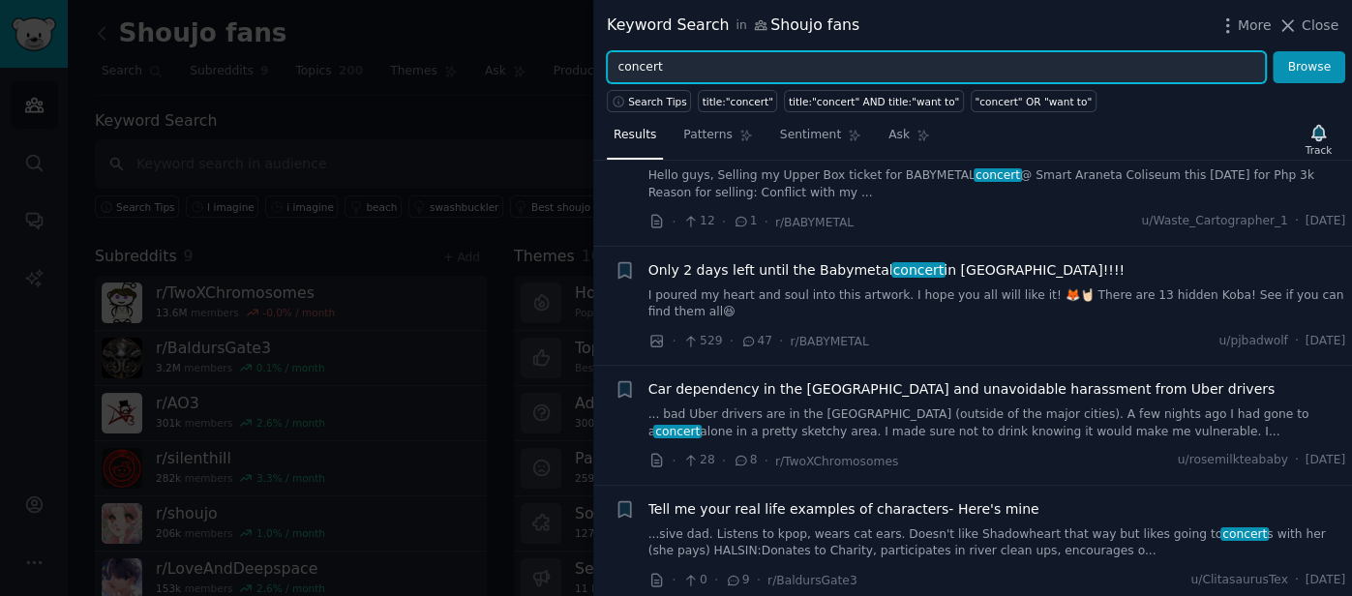
scroll to position [989, 0]
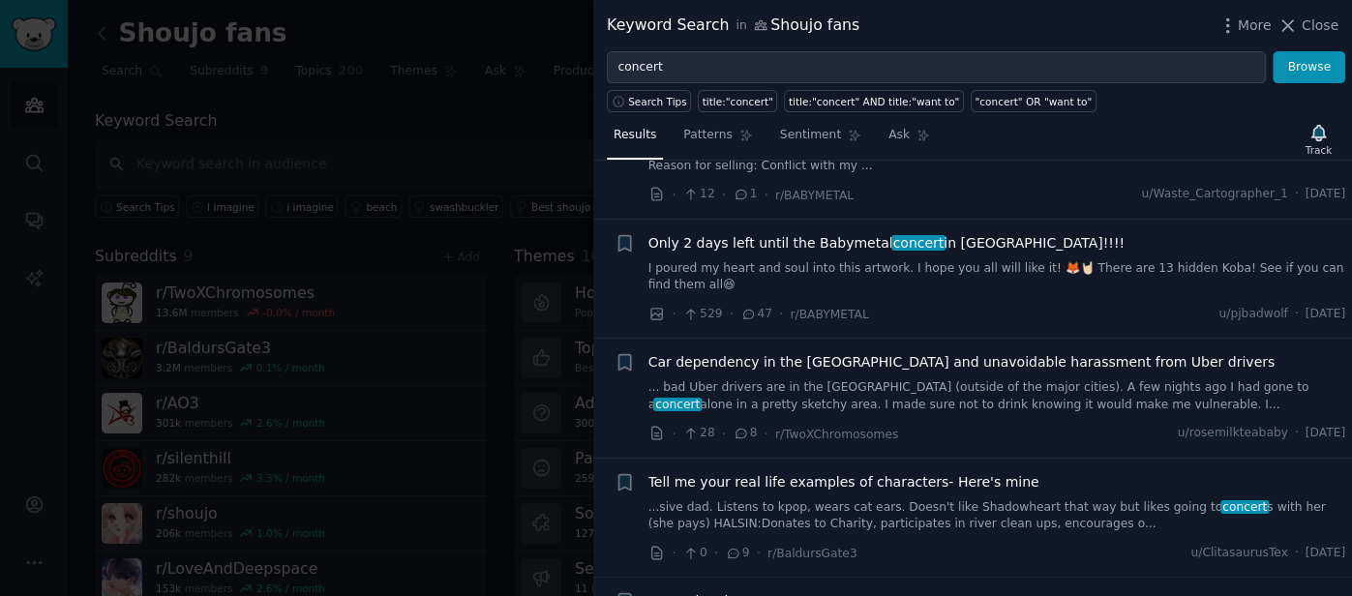
click at [1256, 261] on div "Only 2 days left until the Babymetal concert in Hong Kong!!!! I poured my heart…" at bounding box center [997, 279] width 698 height 92
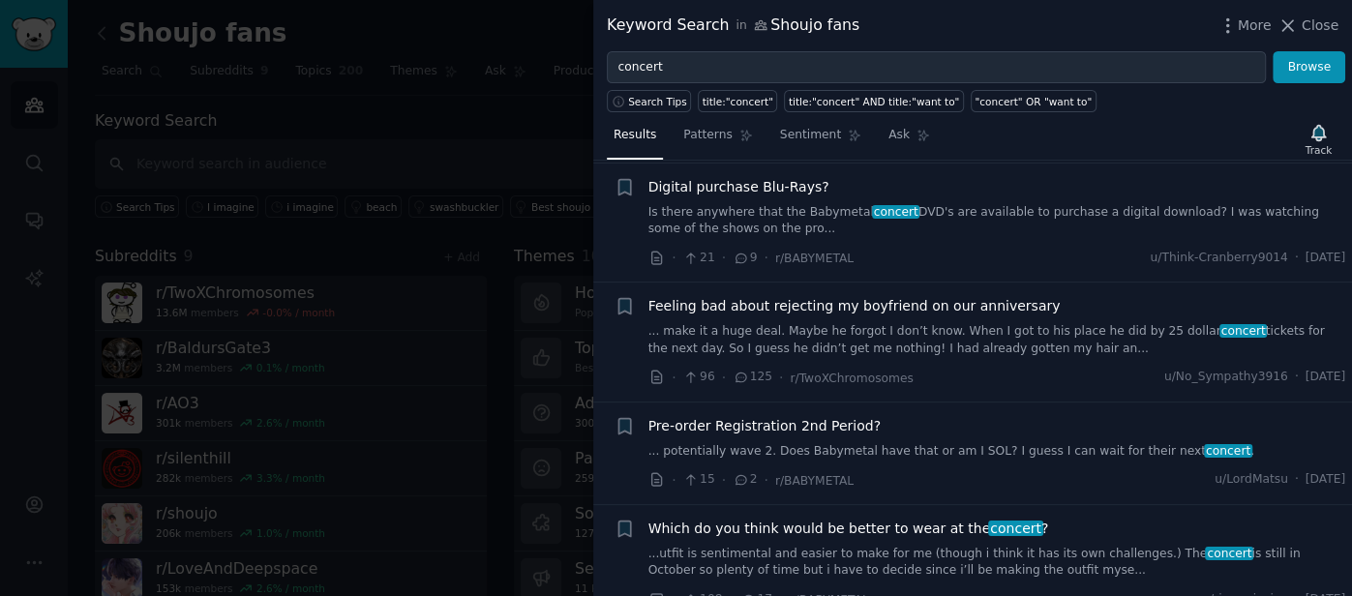
scroll to position [8468, 0]
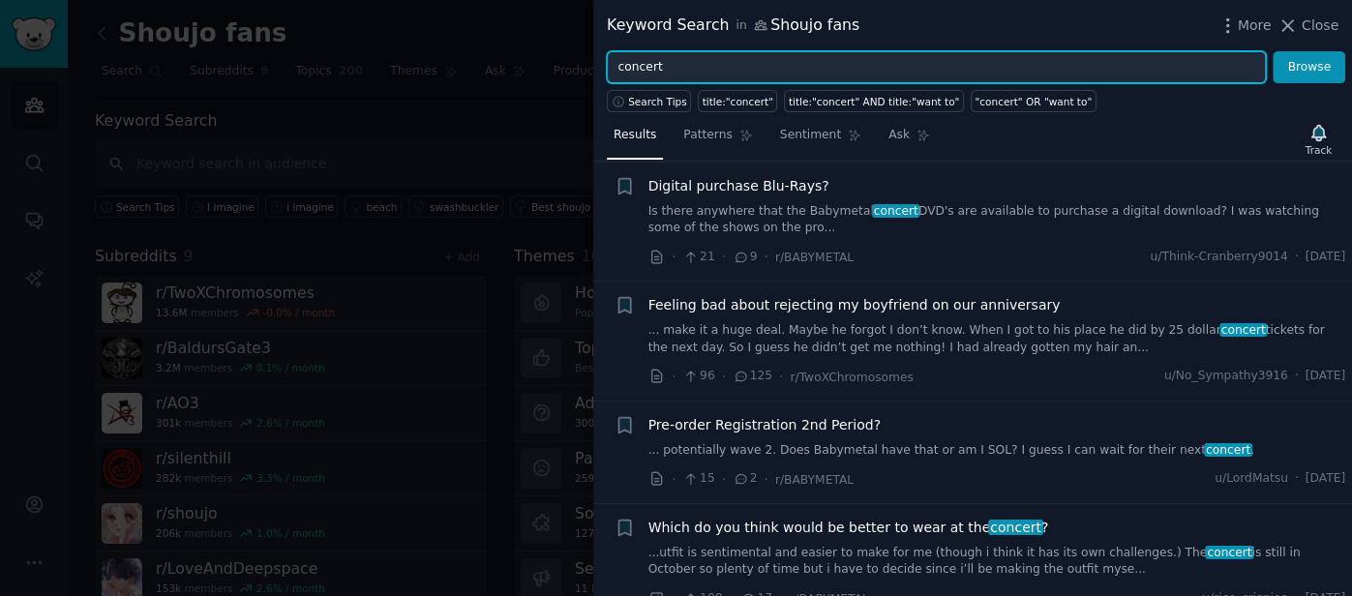
drag, startPoint x: 736, startPoint y: 76, endPoint x: 525, endPoint y: 77, distance: 210.9
click at [525, 77] on div "Keyword Search in Shoujo fans More Close concert Browse Search Tips title:"conc…" at bounding box center [676, 298] width 1352 height 596
type input "si-oc"
click at [1272, 51] on button "Browse" at bounding box center [1308, 67] width 73 height 33
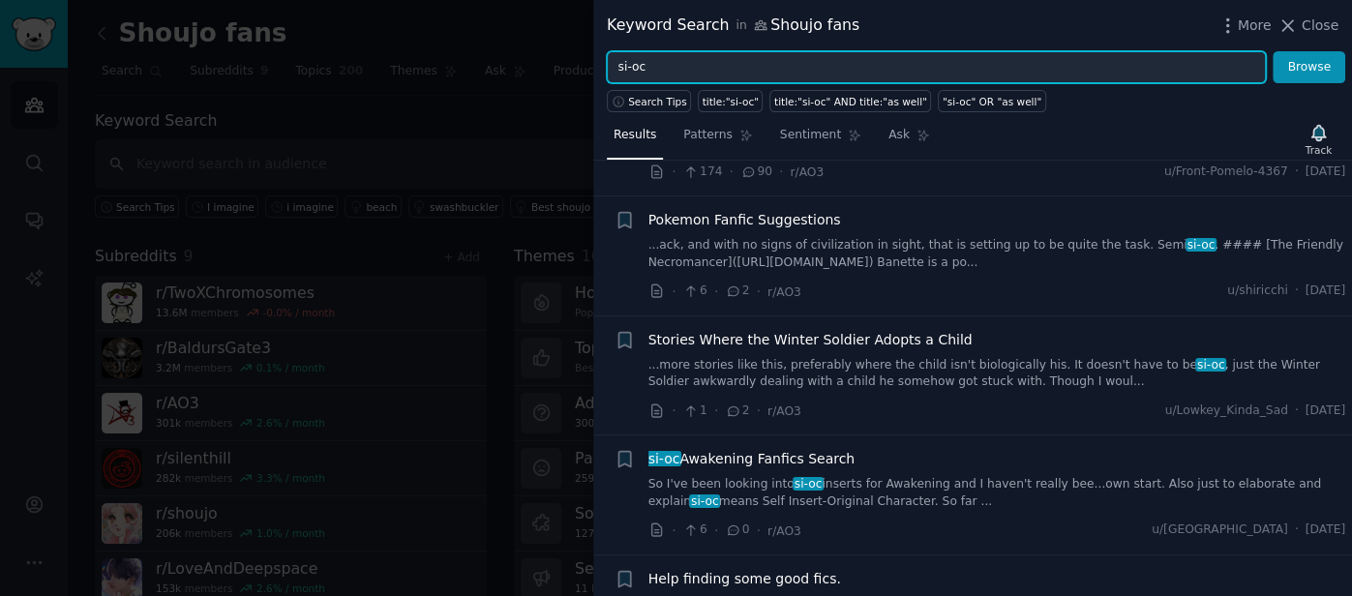
scroll to position [2113, 0]
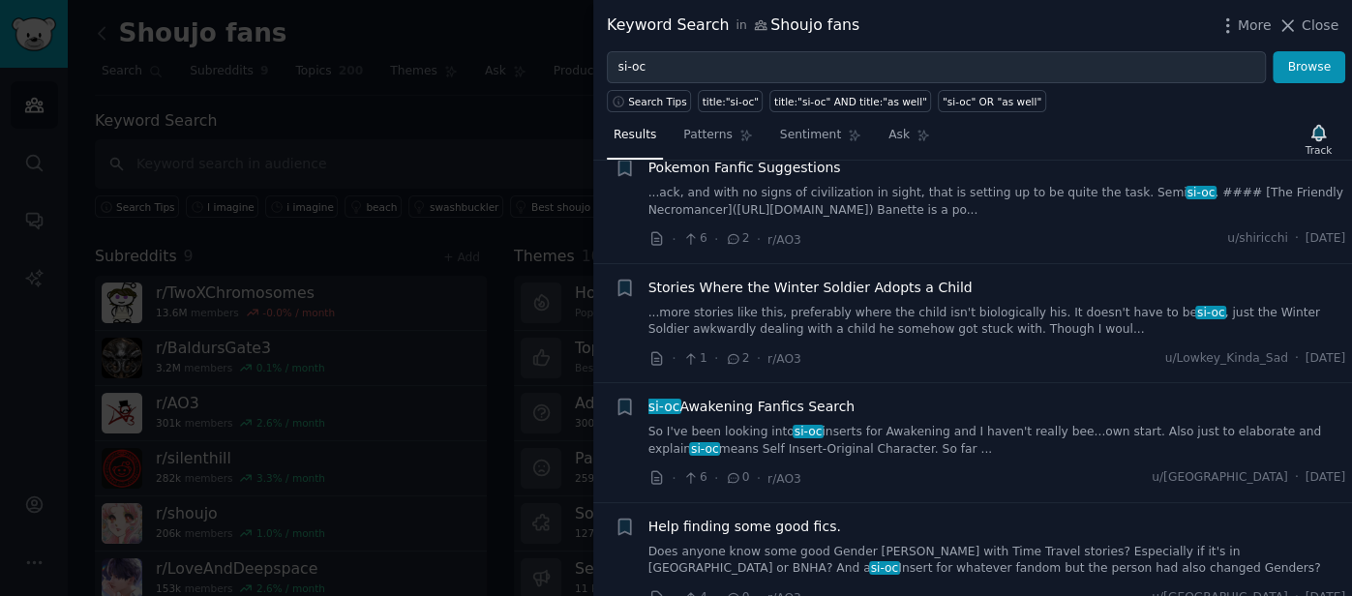
click at [284, 164] on div at bounding box center [676, 298] width 1352 height 596
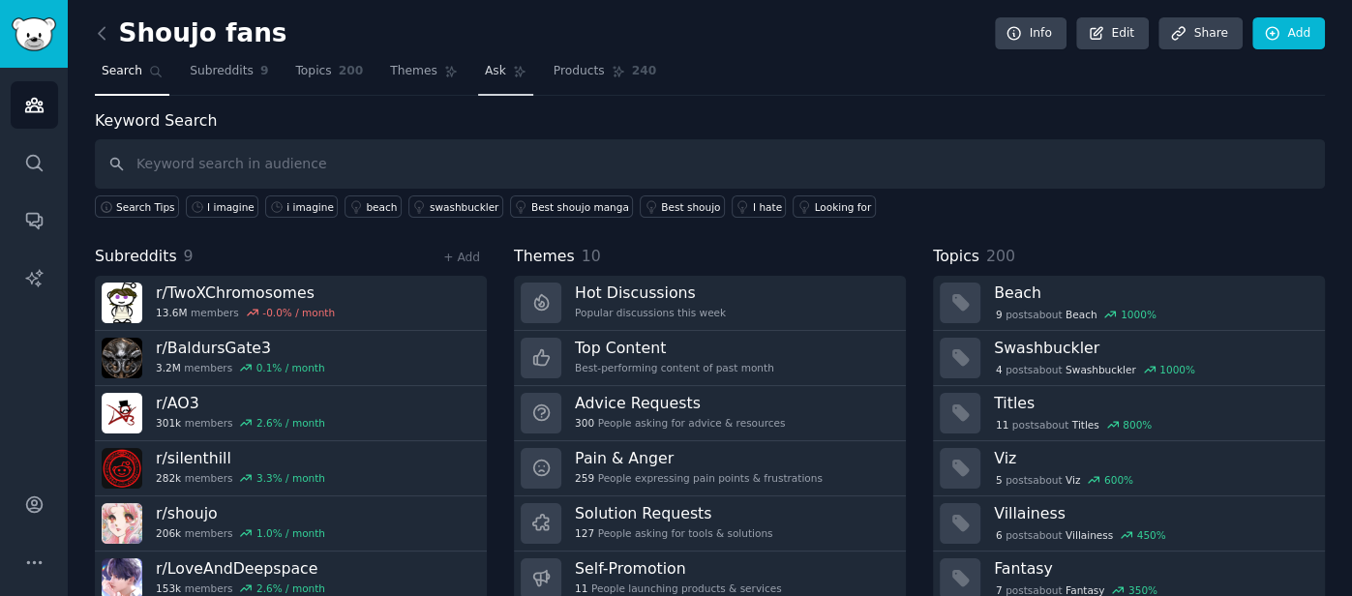
click at [487, 68] on link "Ask" at bounding box center [505, 76] width 55 height 40
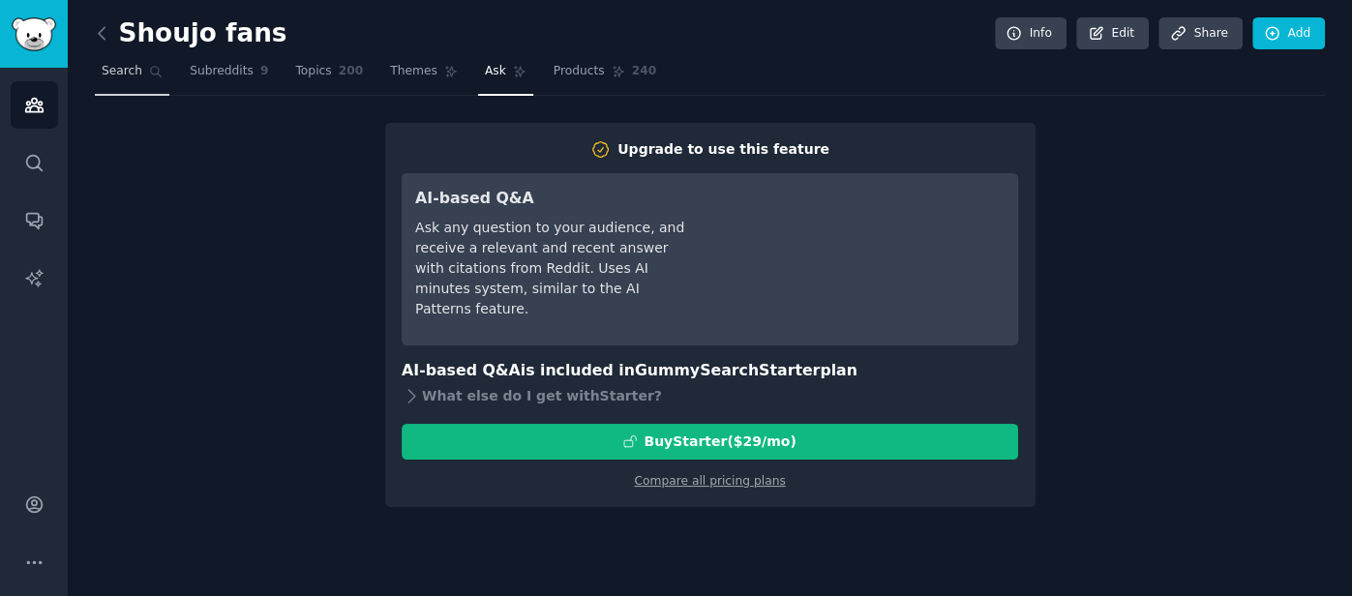
click at [149, 72] on icon at bounding box center [156, 72] width 14 height 14
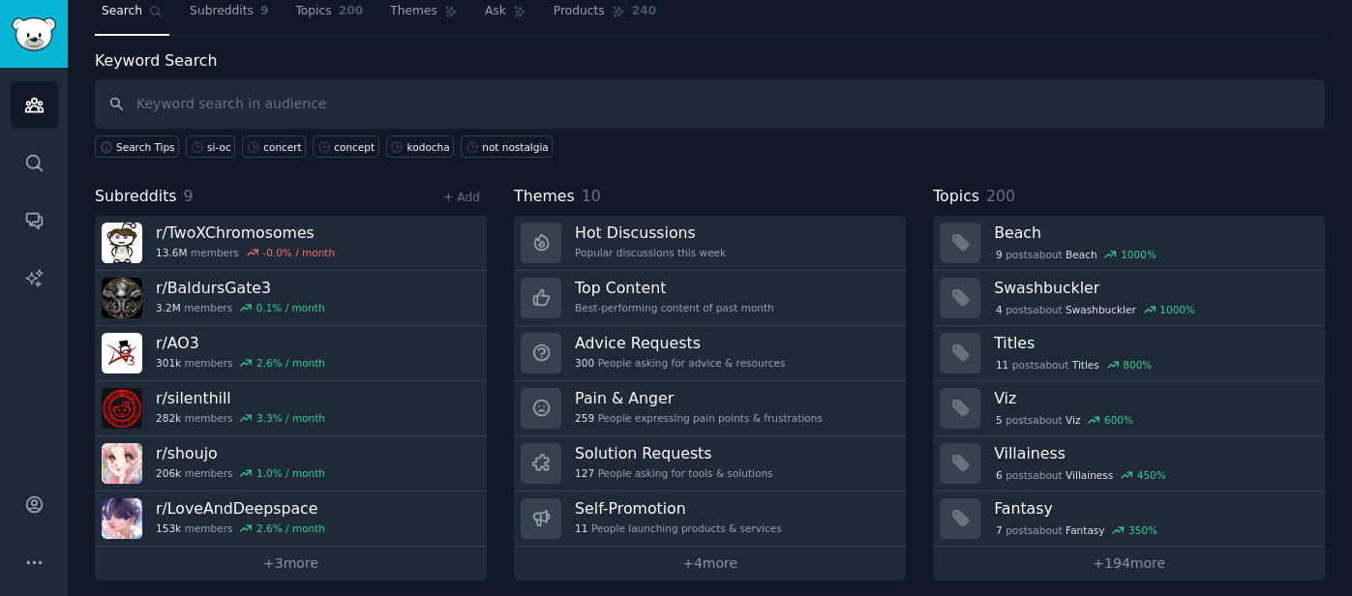
scroll to position [66, 0]
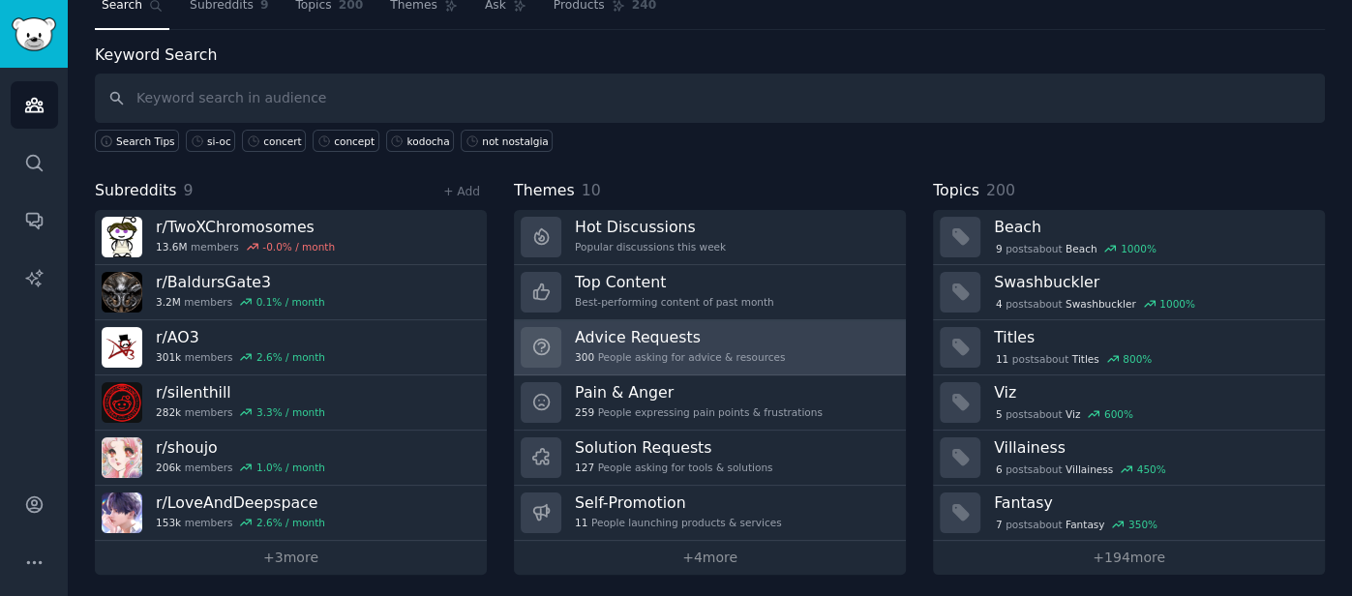
click at [719, 355] on div "300 People asking for advice & resources" at bounding box center [680, 357] width 210 height 14
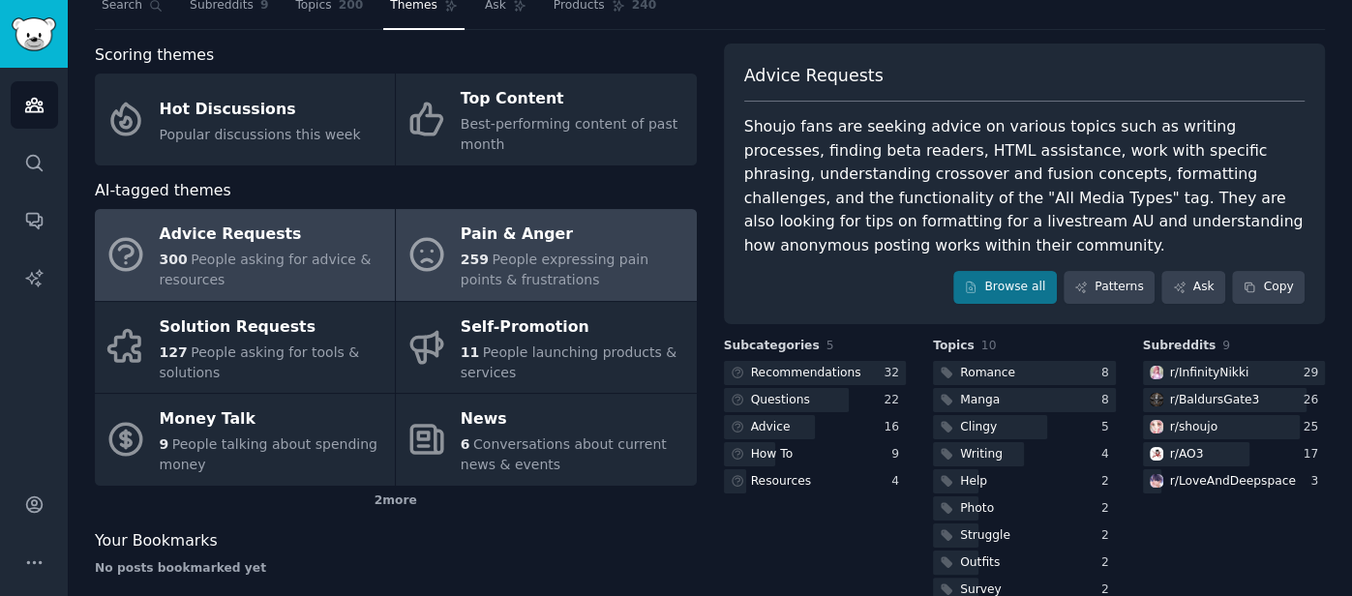
click at [597, 273] on div "259 People expressing pain points & frustrations" at bounding box center [573, 270] width 225 height 41
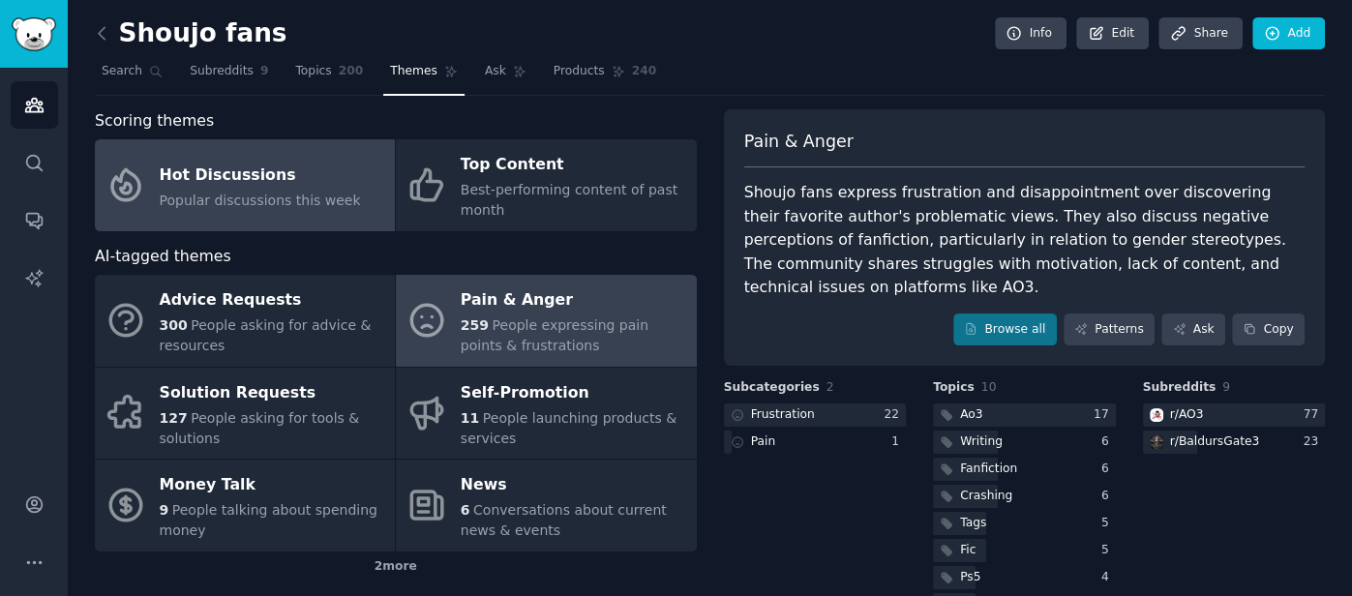
click at [334, 156] on link "Hot Discussions Popular discussions this week" at bounding box center [245, 185] width 300 height 92
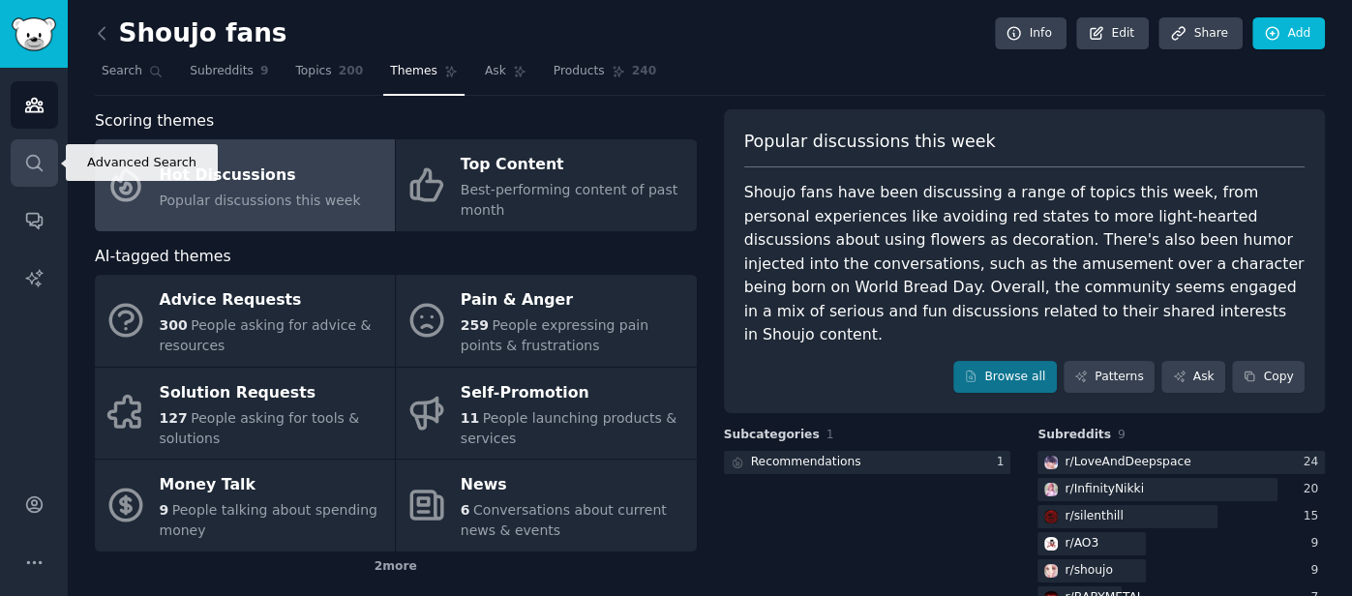
click at [36, 156] on icon "Sidebar" at bounding box center [33, 162] width 15 height 15
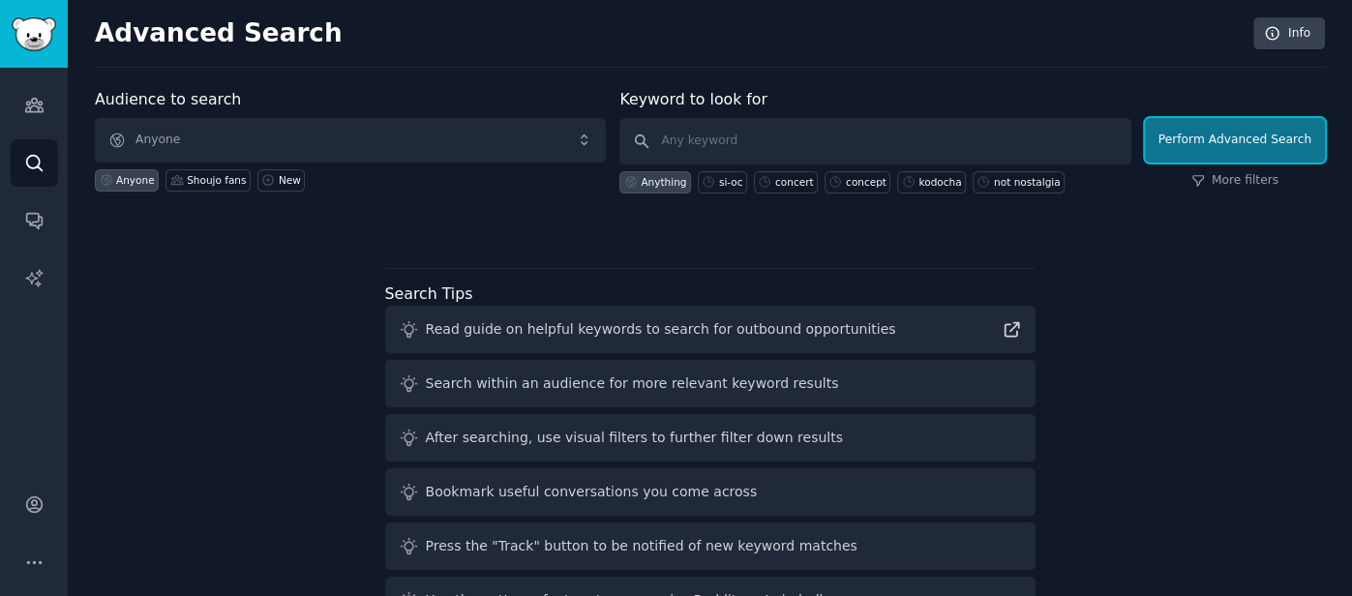
click at [1265, 132] on button "Perform Advanced Search" at bounding box center [1234, 140] width 180 height 45
click at [1225, 181] on link "More filters" at bounding box center [1234, 180] width 87 height 17
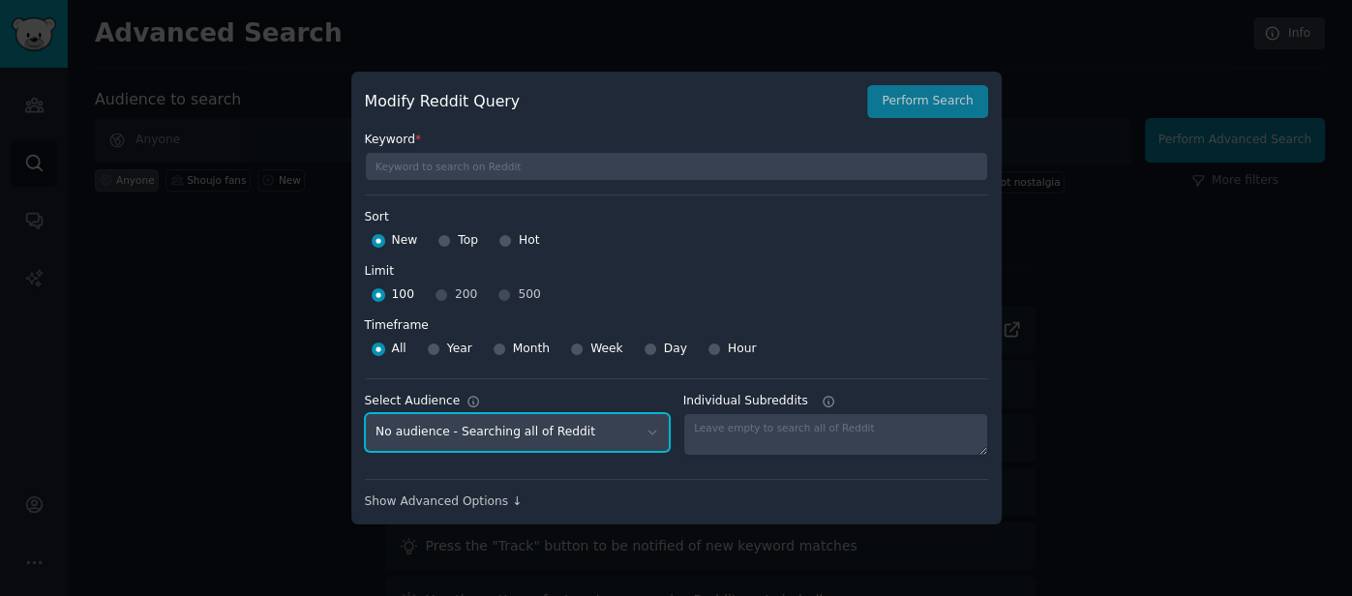
click at [648, 435] on select "No audience - Searching all of Reddit Shoujo fans - 9 Subreddits" at bounding box center [517, 433] width 305 height 40
select select "33a8fe45f0"
click at [365, 413] on select "No audience - Searching all of Reddit Shoujo fans - 9 Subreddits" at bounding box center [517, 433] width 305 height 40
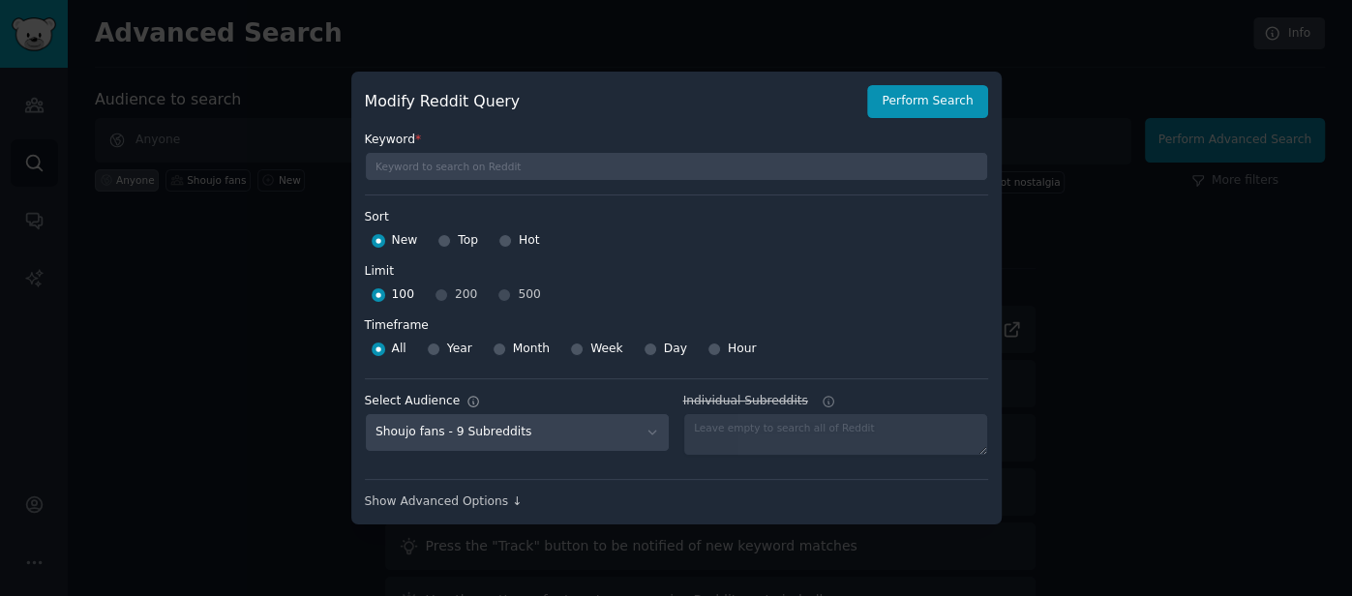
click at [475, 521] on div "Modify Reddit Query Perform Search Keyword * Sort Sort New Top Hot Limit Limit …" at bounding box center [676, 298] width 650 height 453
click at [486, 507] on div "Show Advanced Options ↓" at bounding box center [676, 501] width 623 height 17
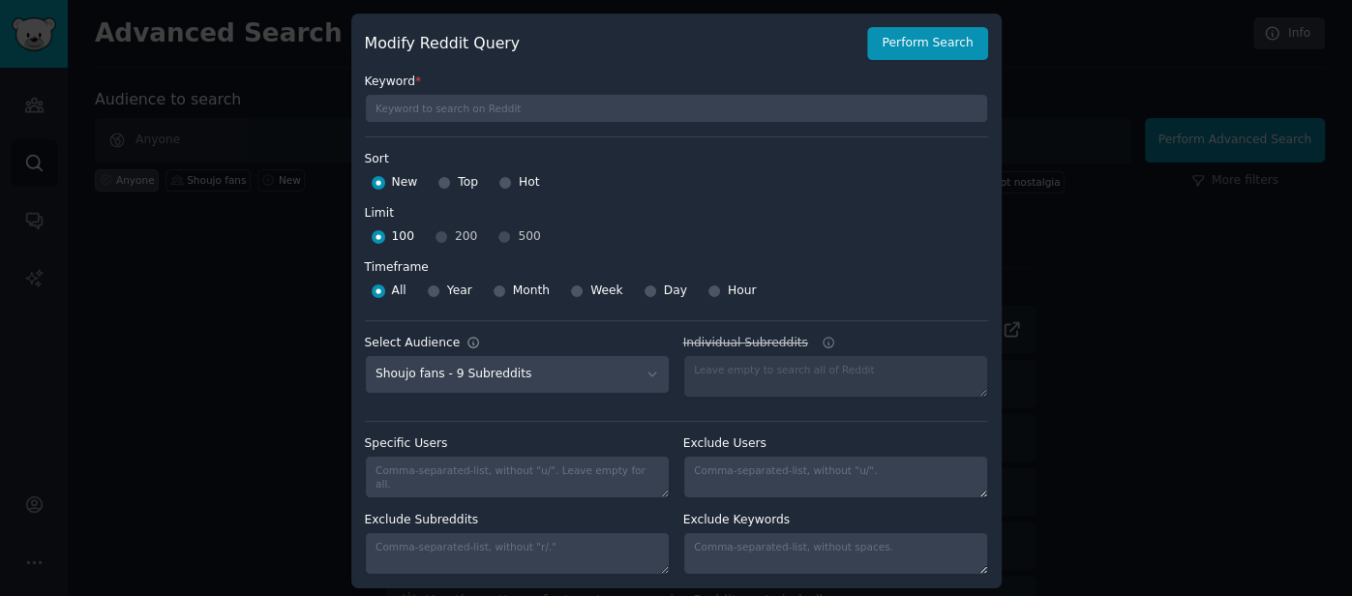
scroll to position [1, 0]
click at [957, 41] on button "Perform Search" at bounding box center [927, 42] width 120 height 33
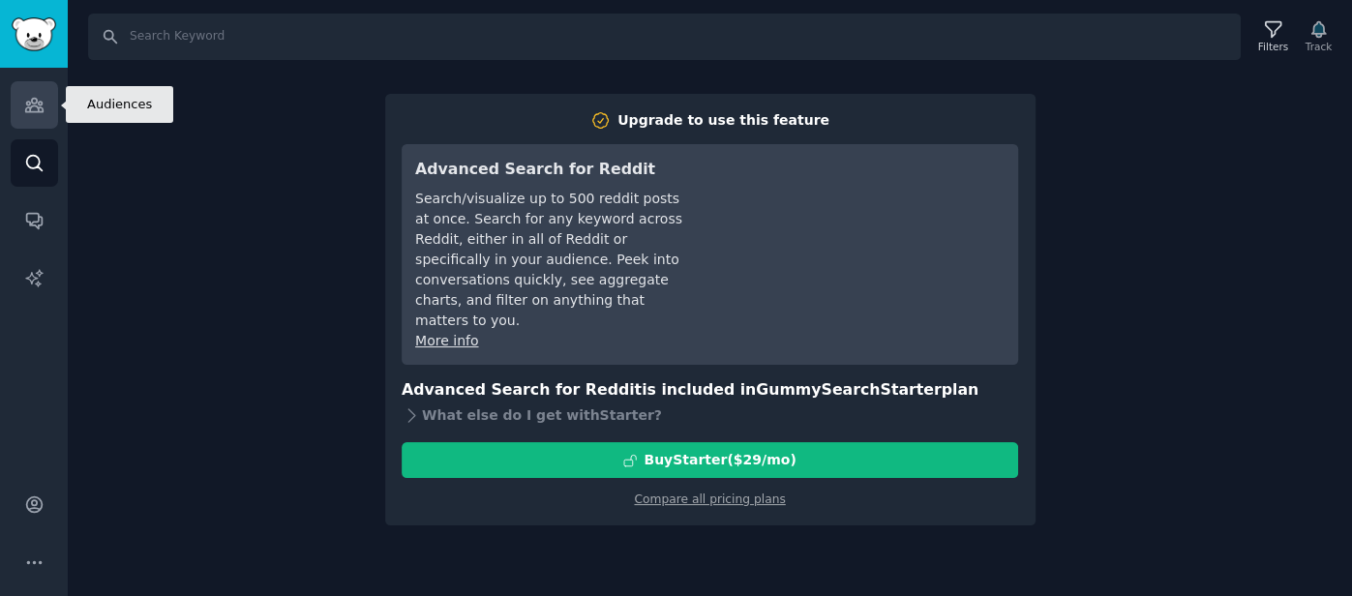
click at [49, 116] on link "Audiences" at bounding box center [34, 104] width 47 height 47
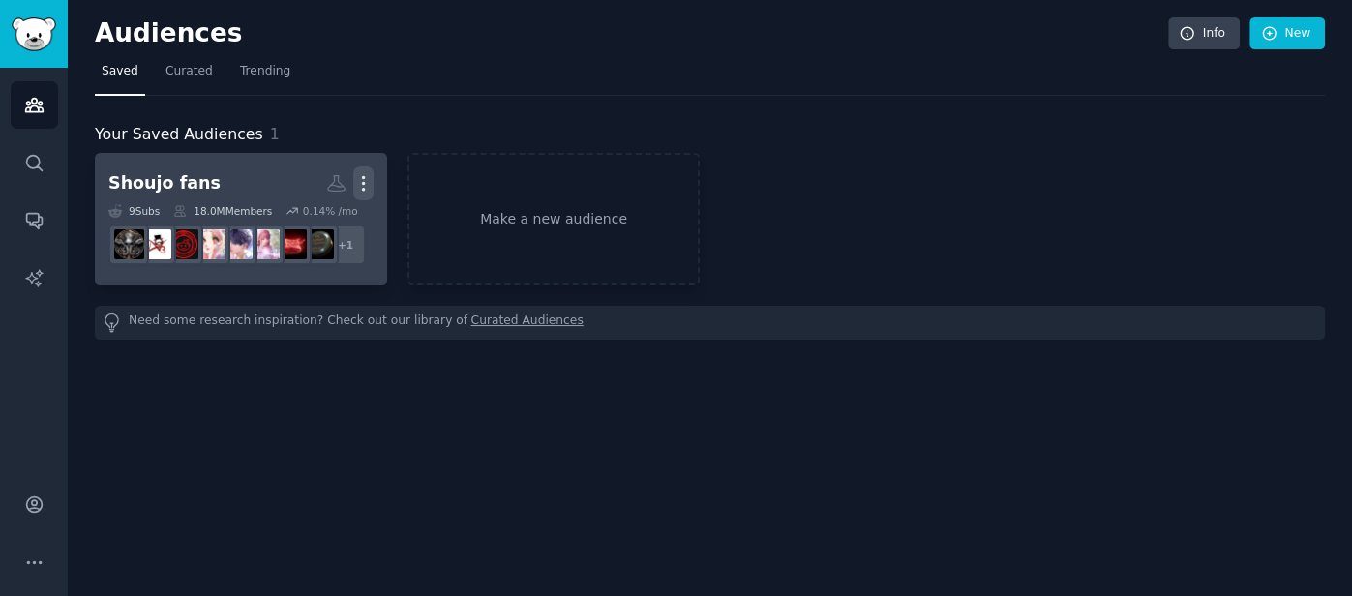
click at [356, 179] on icon "button" at bounding box center [363, 183] width 20 height 20
click at [315, 183] on p "View" at bounding box center [304, 190] width 32 height 20
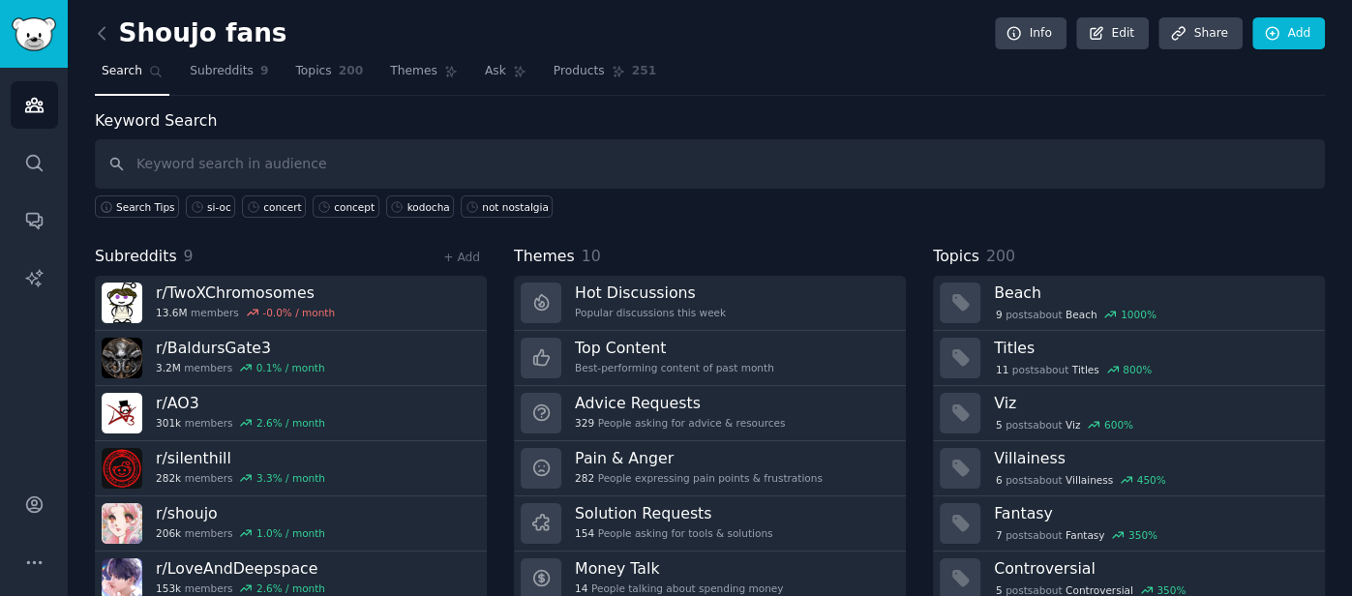
scroll to position [66, 0]
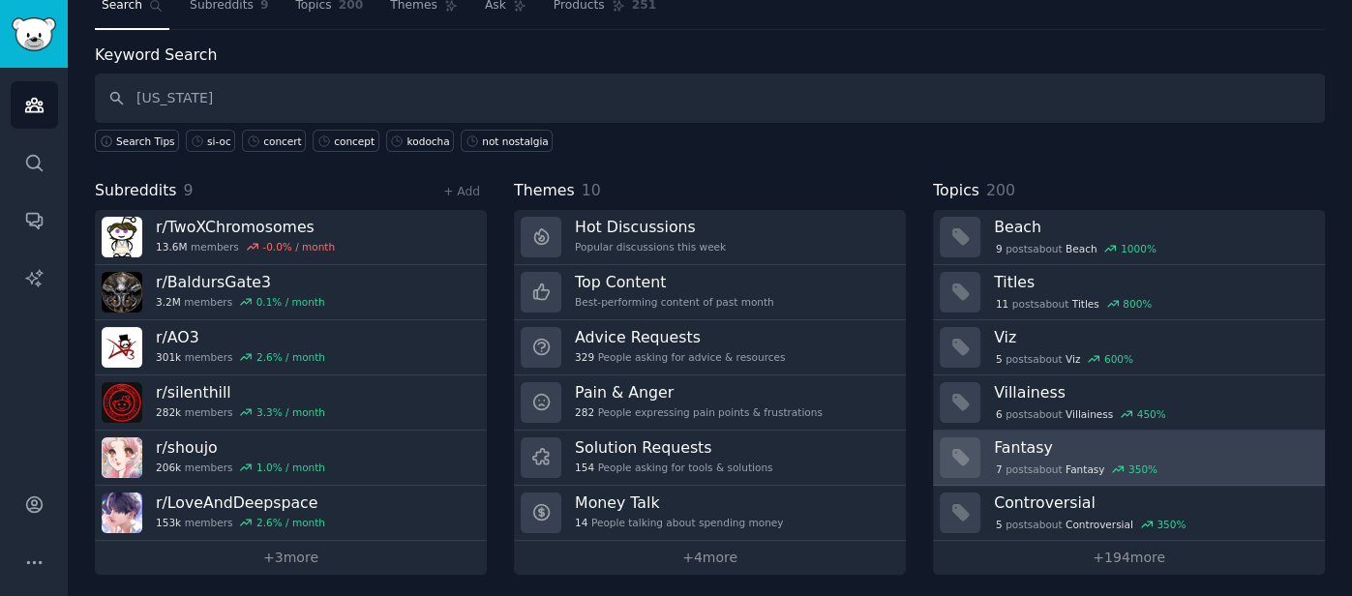
type input "arizona"
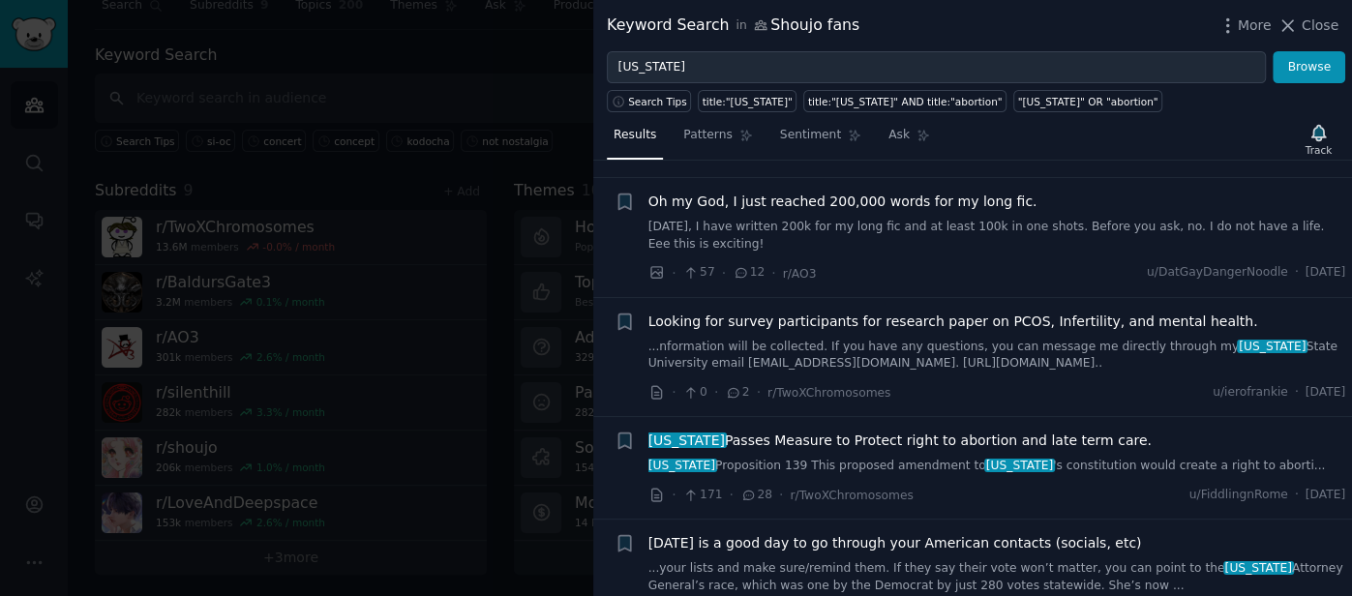
scroll to position [1511, 0]
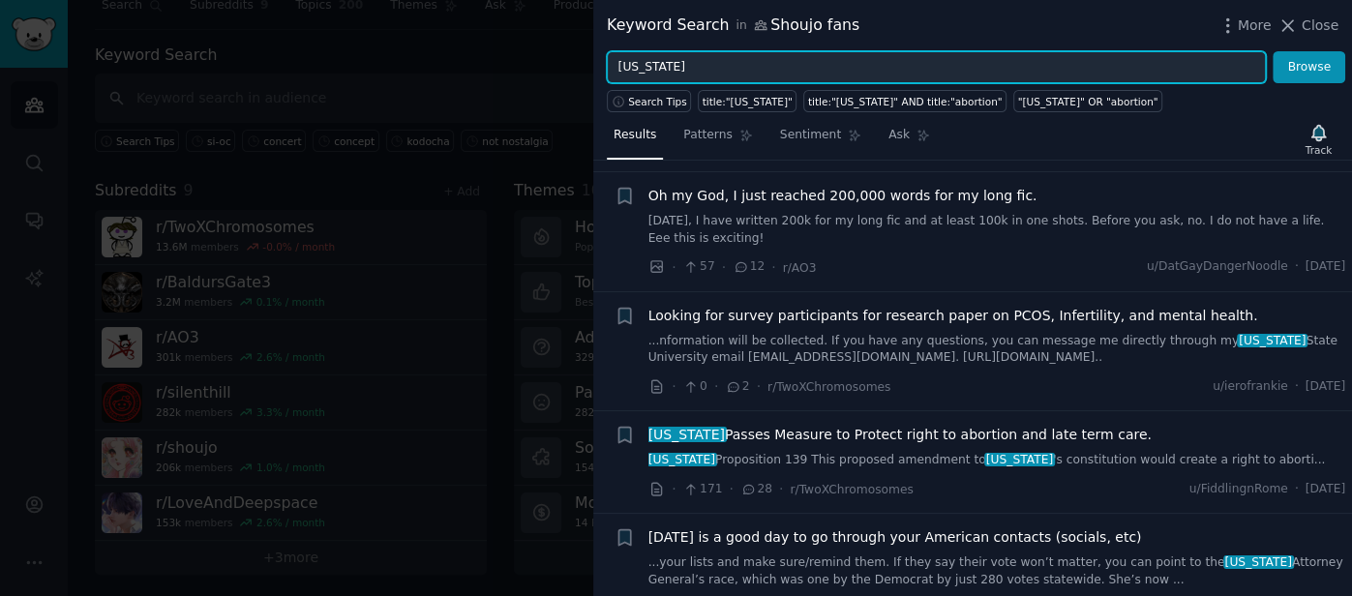
drag, startPoint x: 619, startPoint y: 64, endPoint x: 872, endPoint y: 65, distance: 252.5
click at [872, 65] on input "arizona" at bounding box center [936, 67] width 659 height 33
click at [1272, 51] on button "Browse" at bounding box center [1308, 67] width 73 height 33
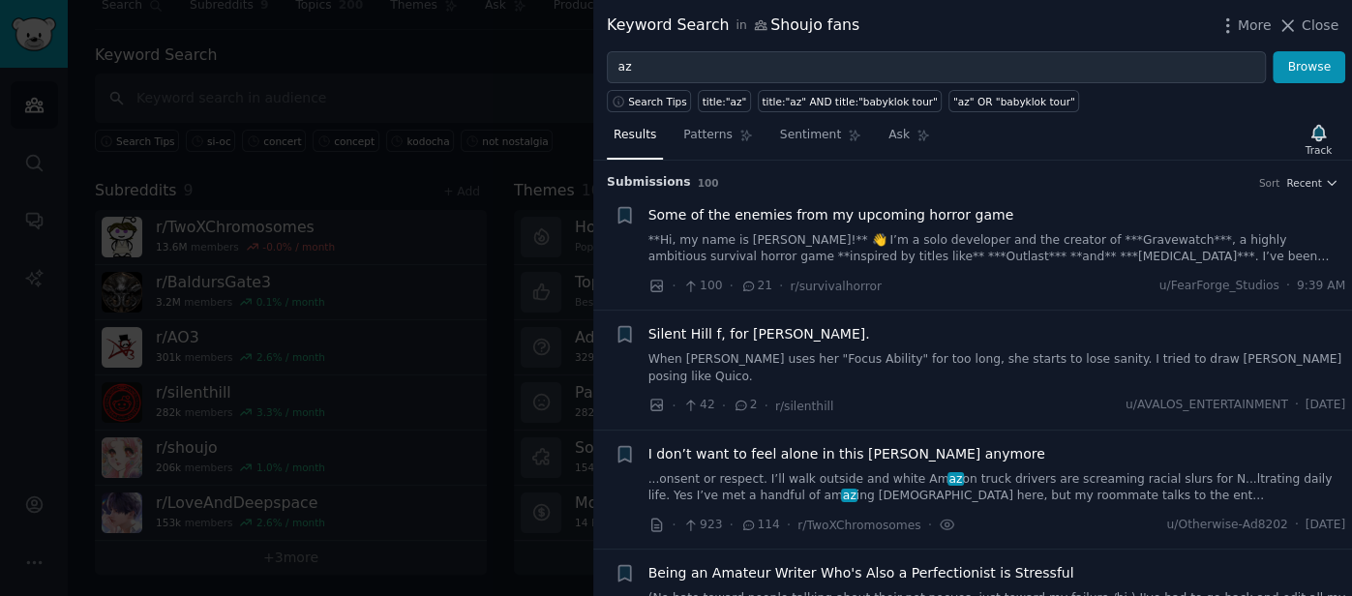
click at [1350, 157] on div "Results Patterns Sentiment Ask Track" at bounding box center [972, 140] width 758 height 42
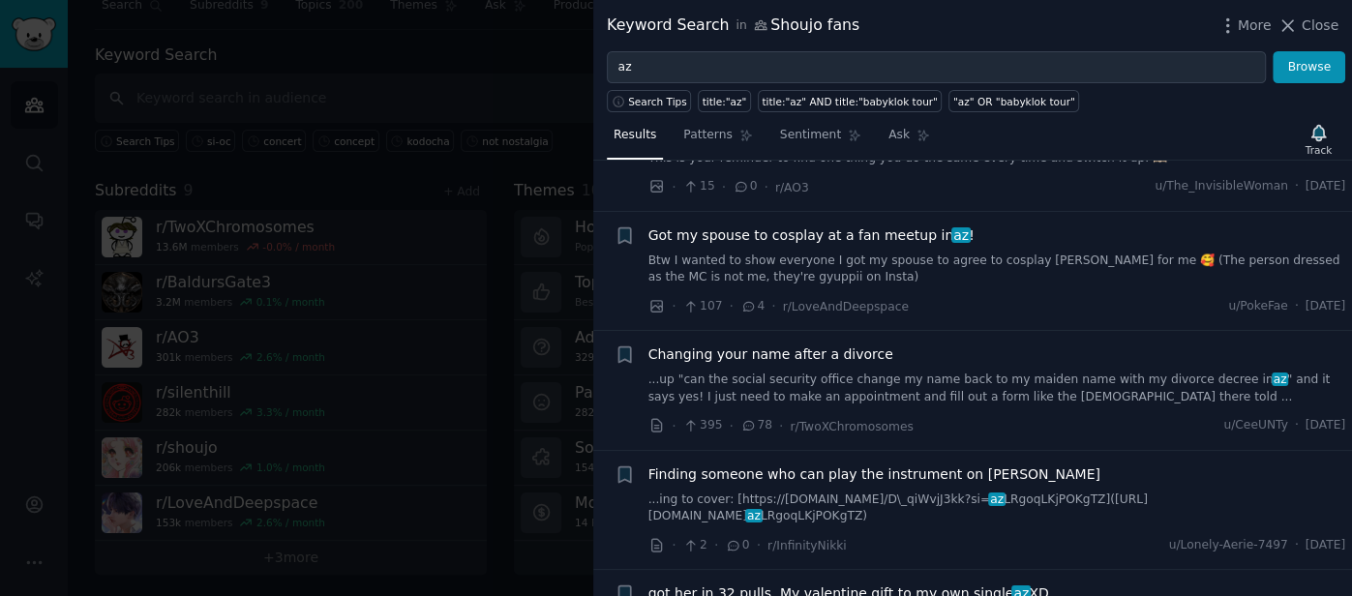
scroll to position [3928, 0]
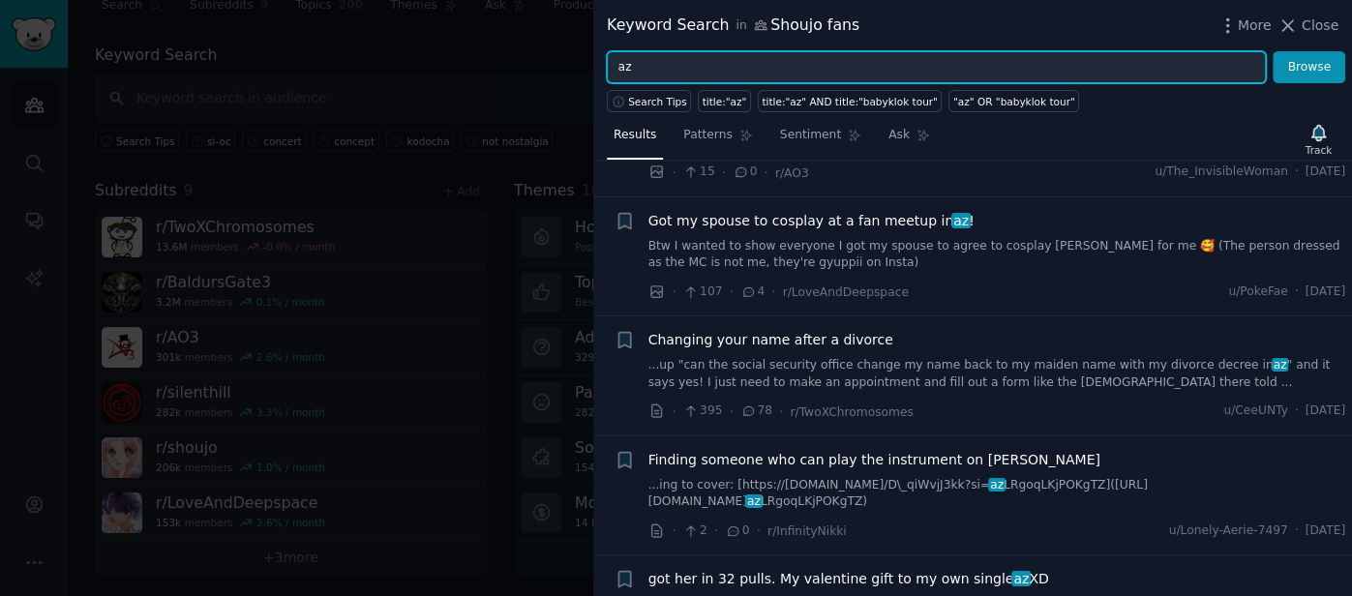
click at [1138, 53] on input "az" at bounding box center [936, 67] width 659 height 33
type input "a"
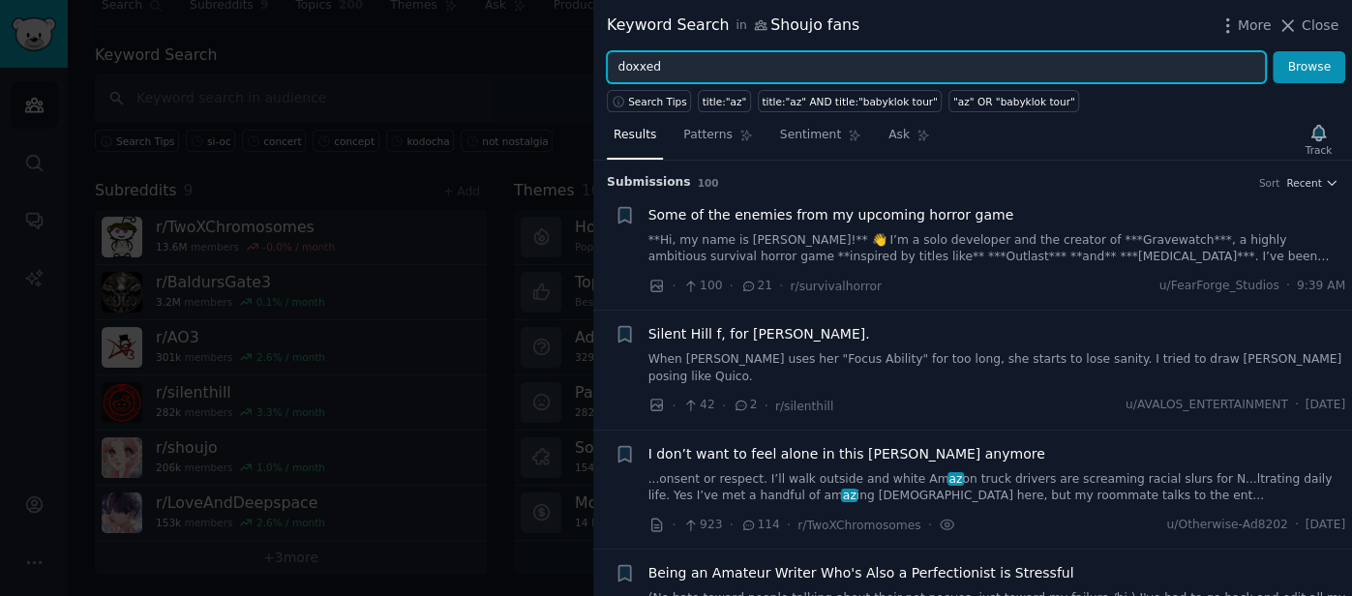
click at [1272, 51] on button "Browse" at bounding box center [1308, 67] width 73 height 33
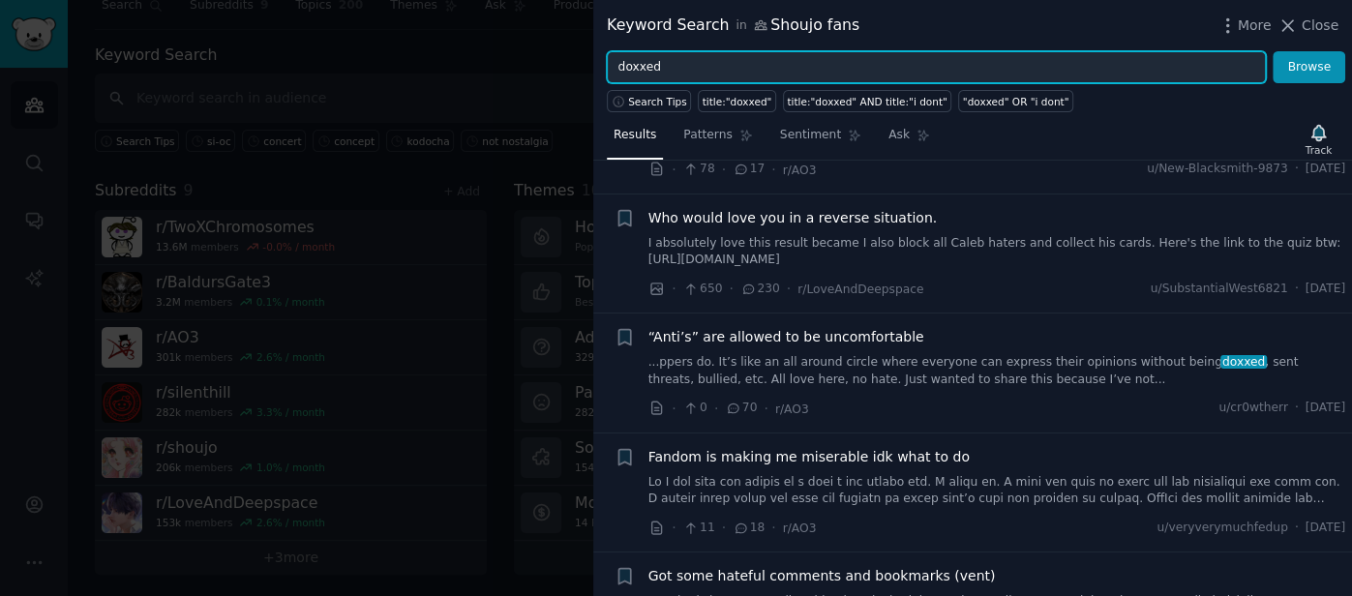
scroll to position [2278, 0]
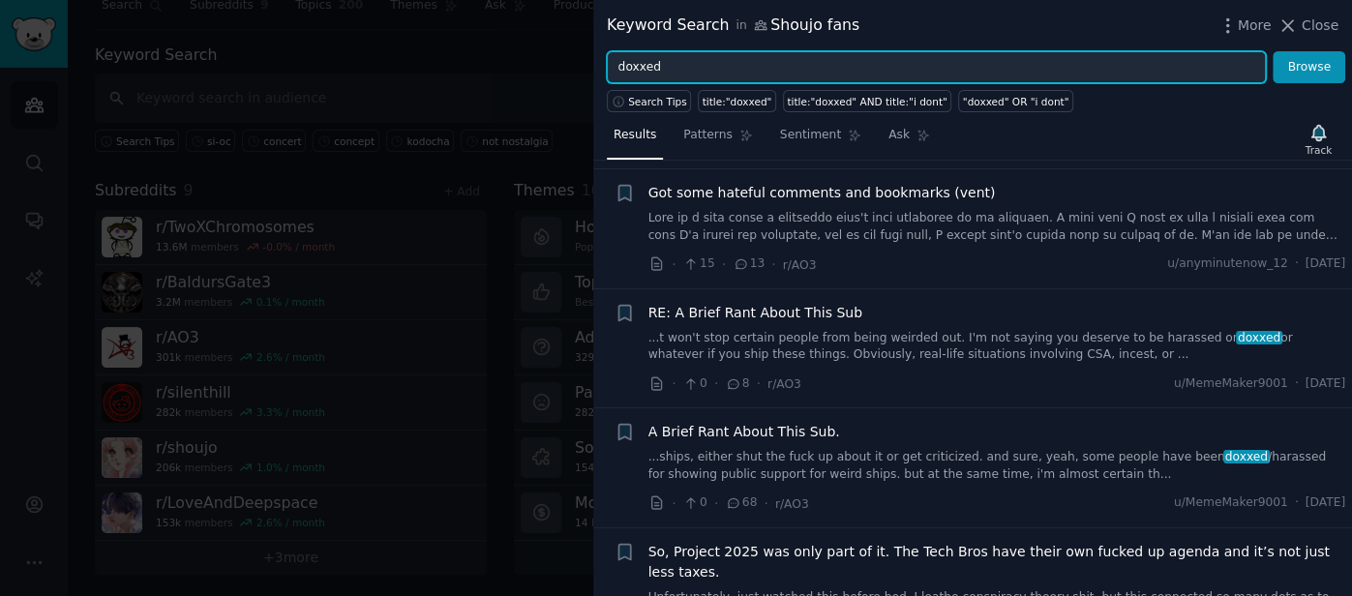
drag, startPoint x: 685, startPoint y: 74, endPoint x: 608, endPoint y: 67, distance: 77.8
click at [608, 67] on input "doxxed" at bounding box center [936, 67] width 659 height 33
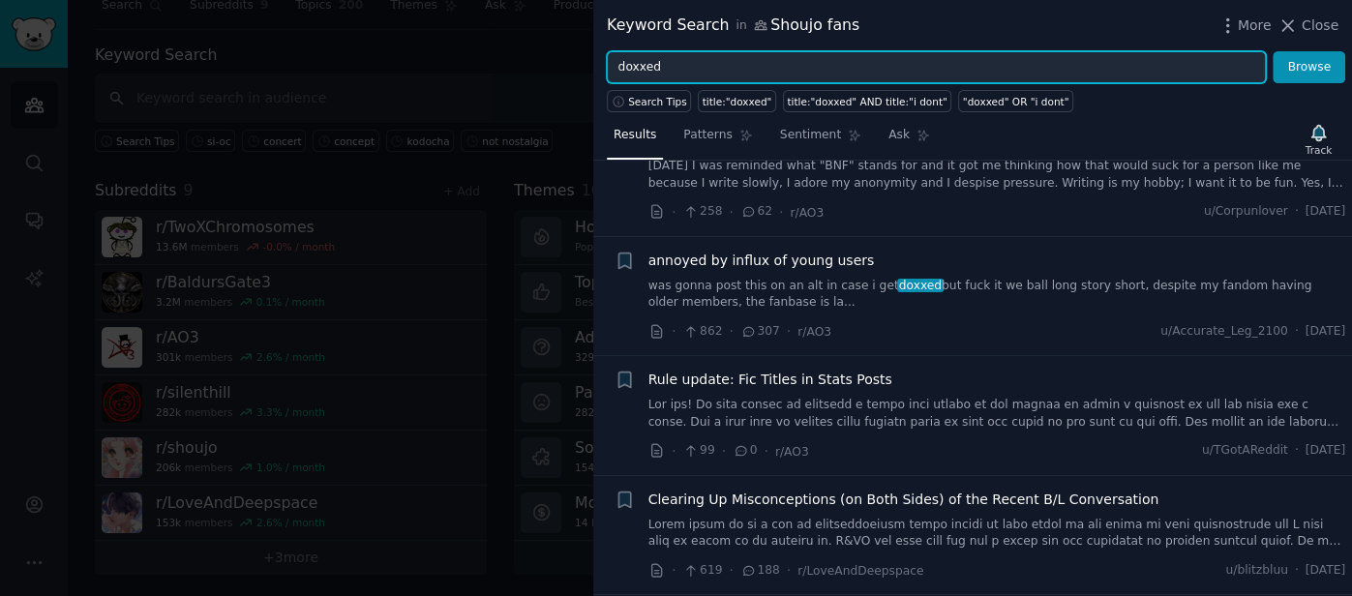
scroll to position [0, 0]
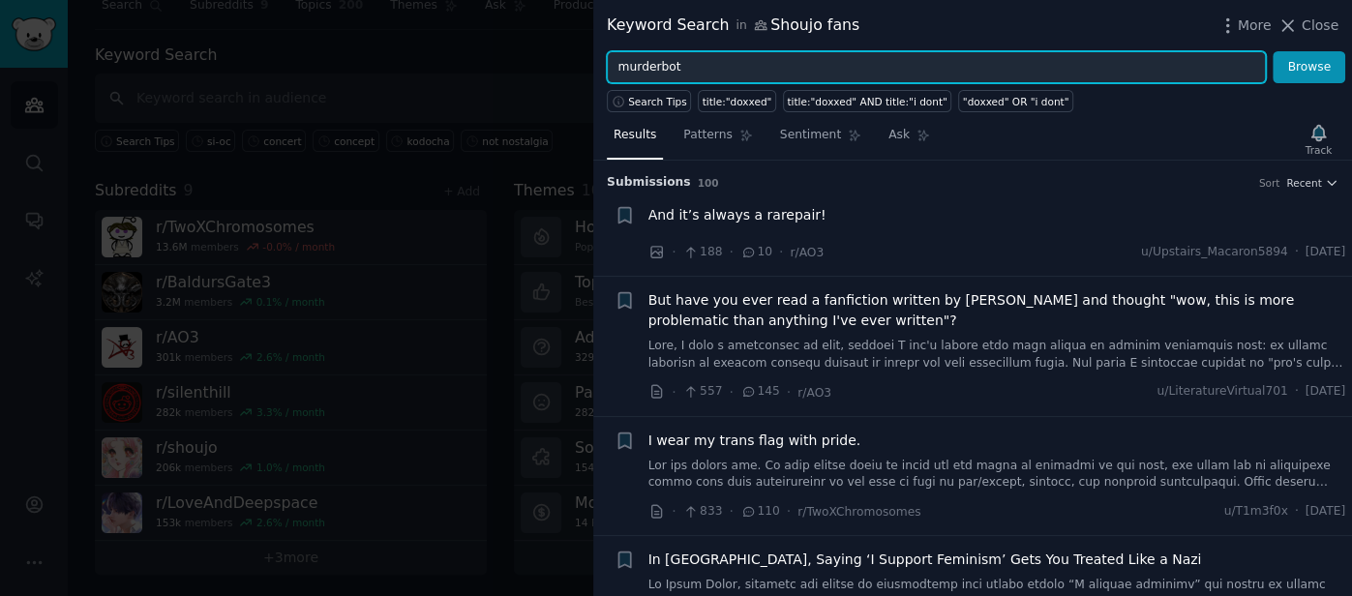
type input "murderbot"
click at [1272, 51] on button "Browse" at bounding box center [1308, 67] width 73 height 33
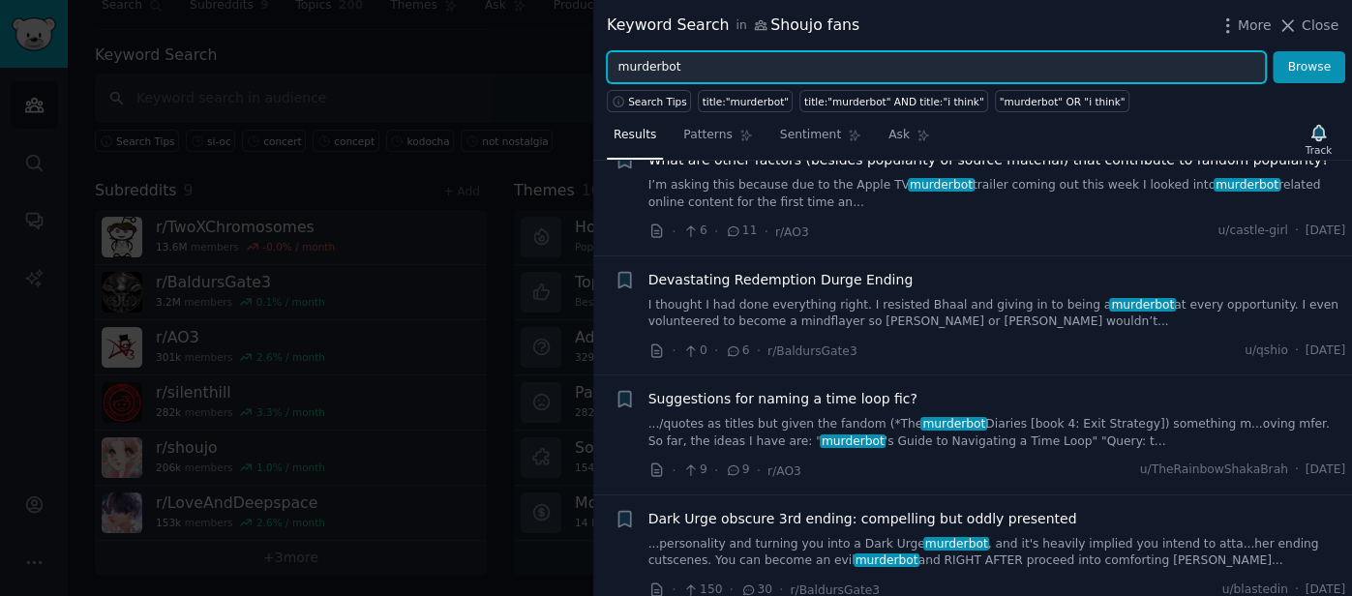
scroll to position [425, 0]
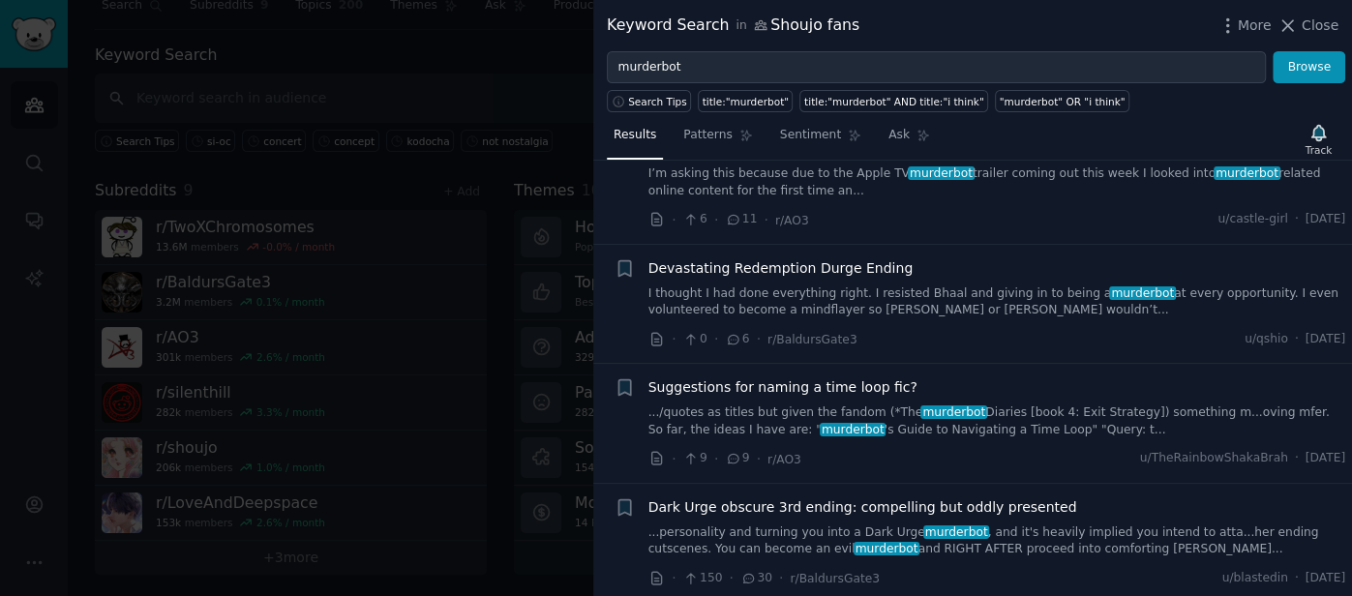
click at [373, 135] on div at bounding box center [676, 298] width 1352 height 596
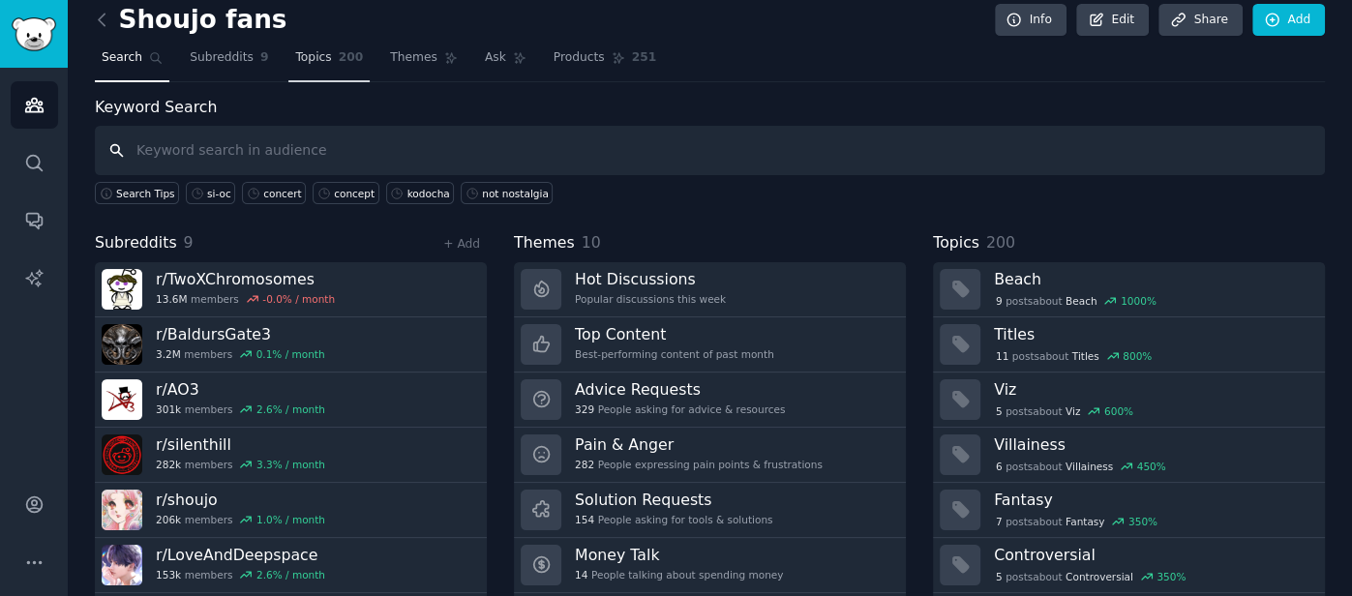
scroll to position [13, 0]
click at [300, 74] on link "Topics 200" at bounding box center [328, 64] width 81 height 40
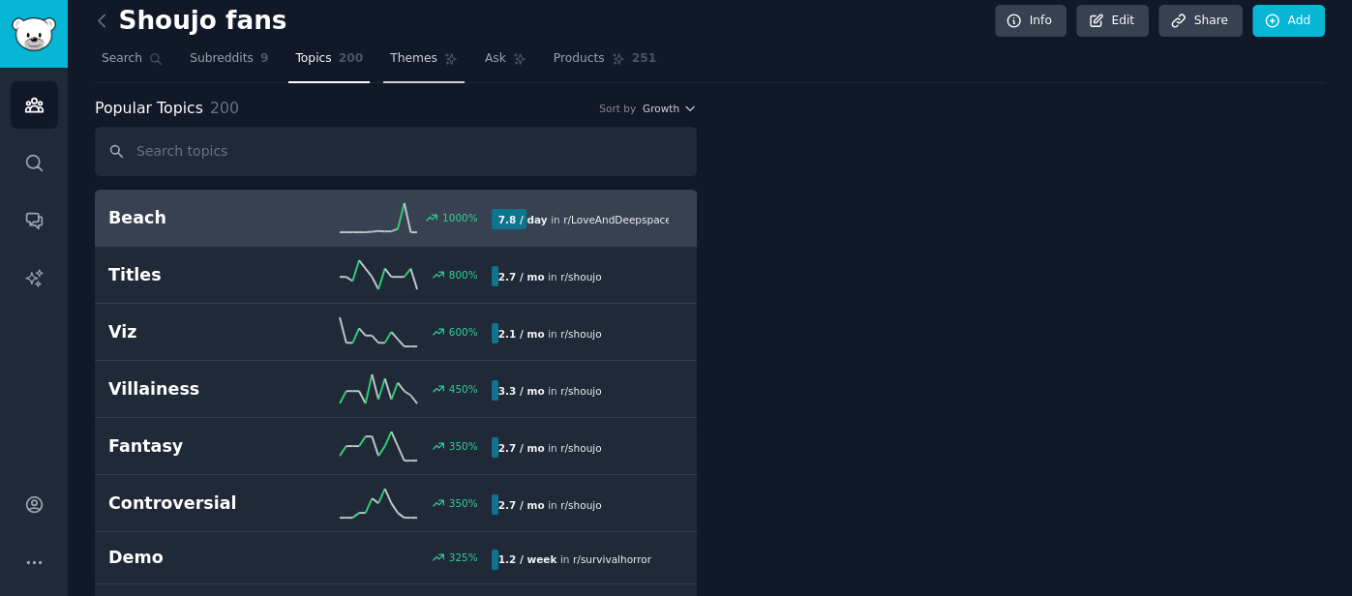
click at [409, 52] on span "Themes" at bounding box center [413, 58] width 47 height 17
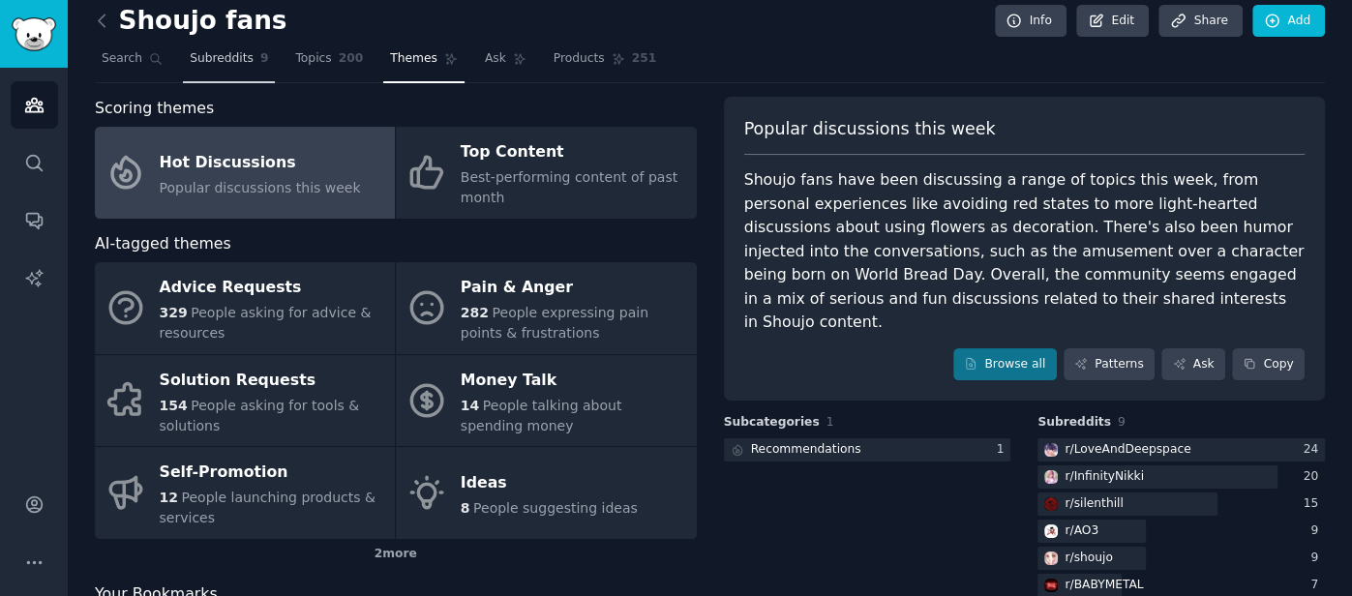
click at [238, 74] on link "Subreddits 9" at bounding box center [229, 64] width 92 height 40
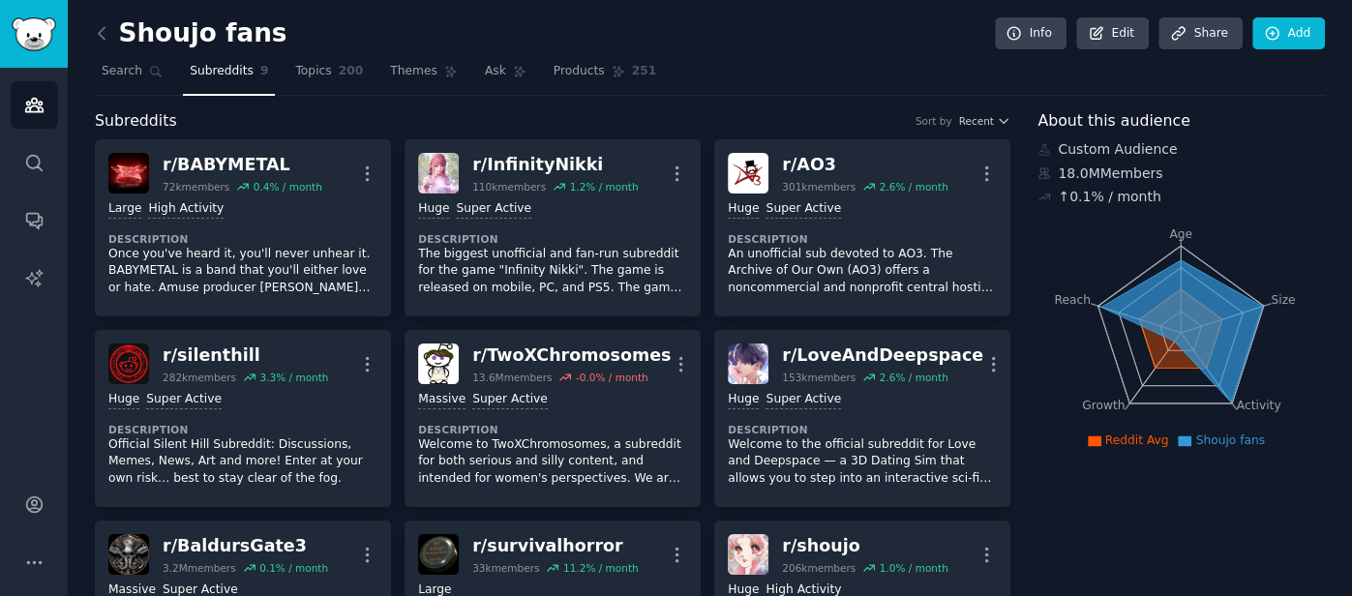
click at [1043, 170] on icon at bounding box center [1044, 173] width 11 height 11
click at [42, 213] on icon "Sidebar" at bounding box center [34, 220] width 20 height 20
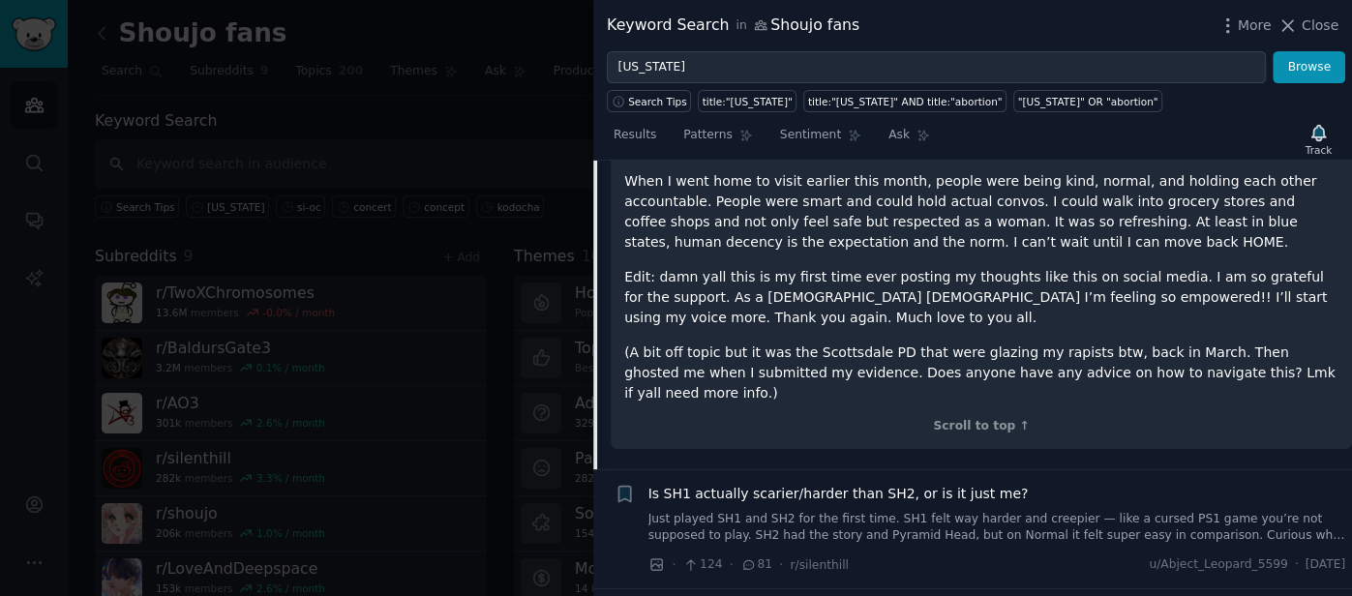
scroll to position [1049, 0]
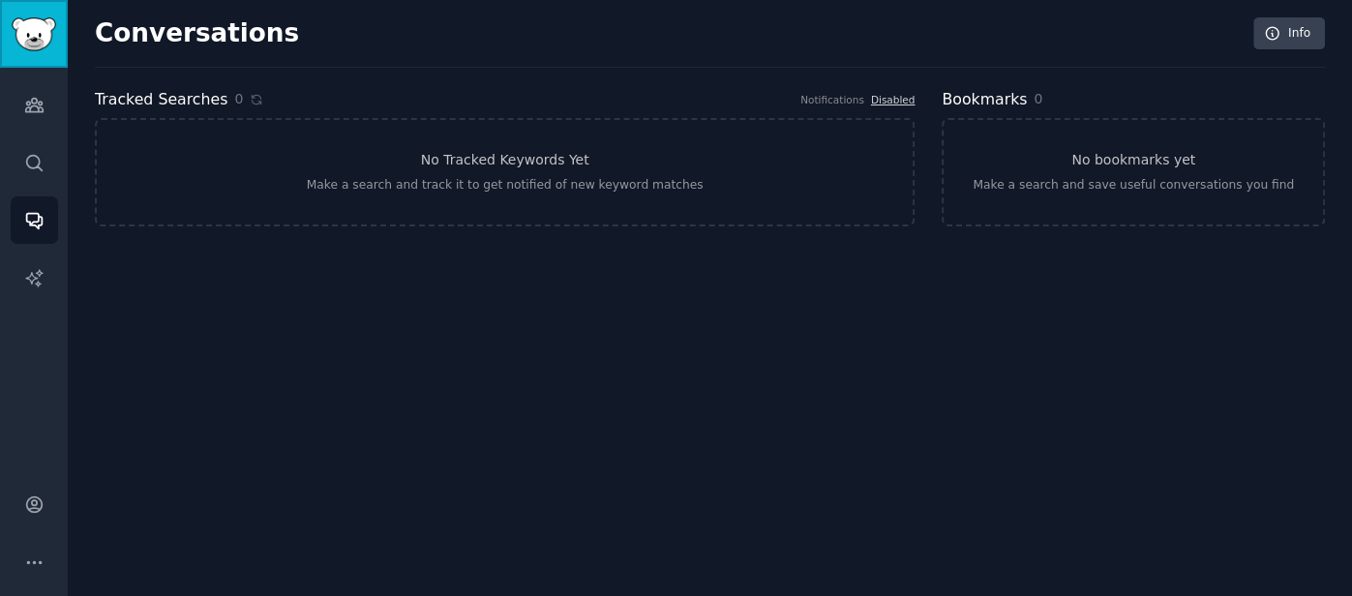
click at [39, 24] on img "Sidebar" at bounding box center [34, 34] width 45 height 34
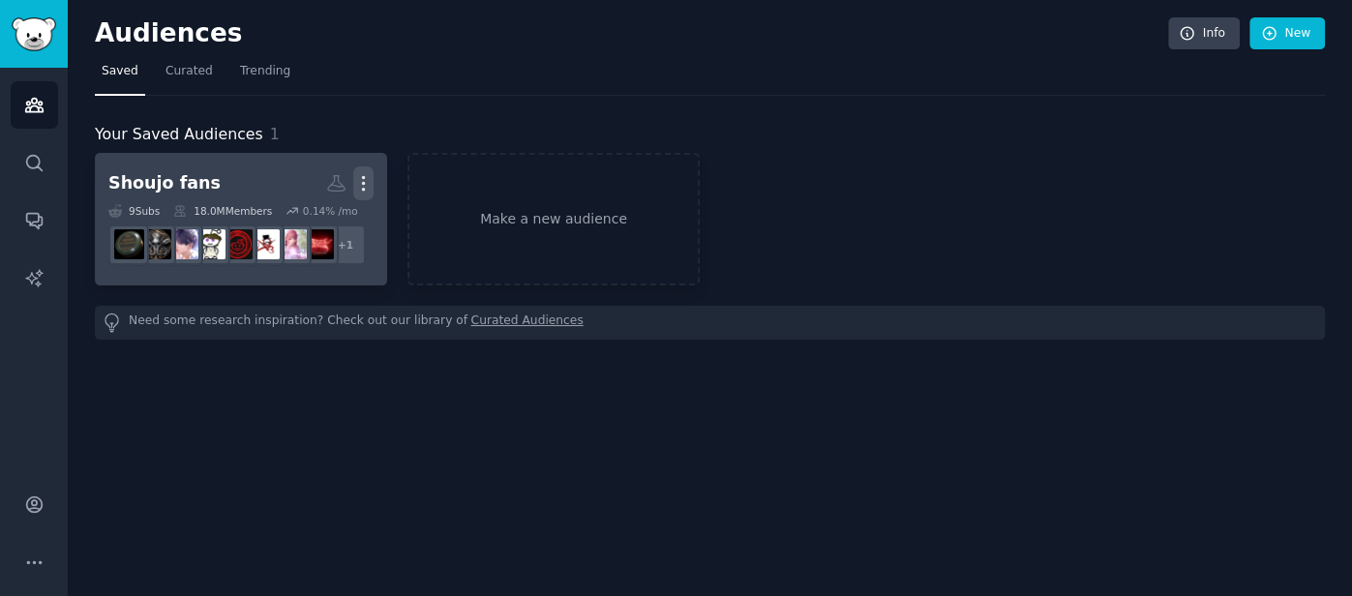
click at [364, 181] on icon "button" at bounding box center [364, 184] width 2 height 14
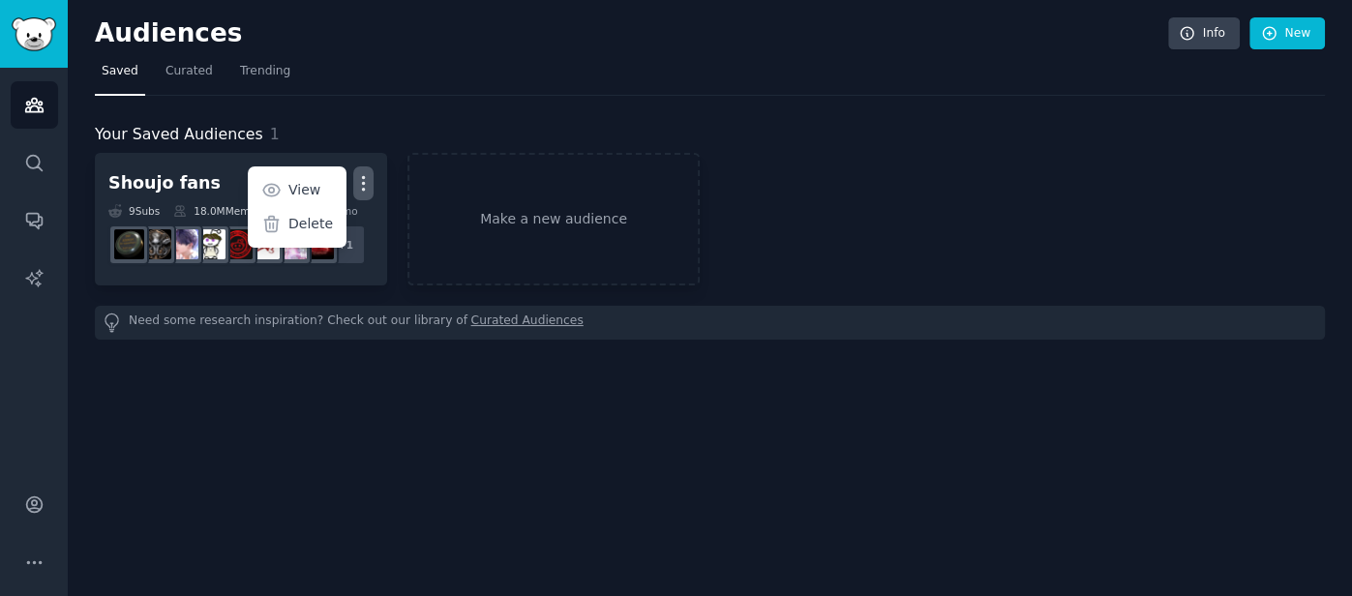
click at [183, 461] on div "Audiences Info New Saved Curated Trending Your Saved Audiences 1 Shoujo fans Mo…" at bounding box center [710, 298] width 1284 height 596
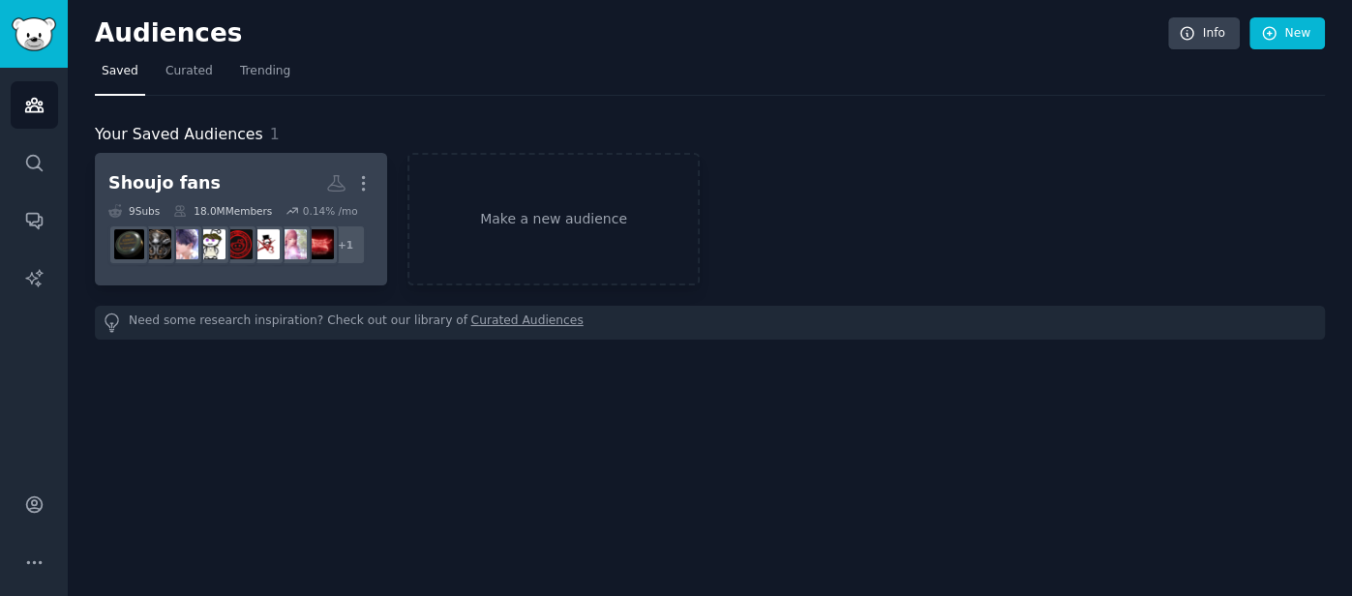
click at [219, 269] on dd "+ 1" at bounding box center [240, 245] width 265 height 54
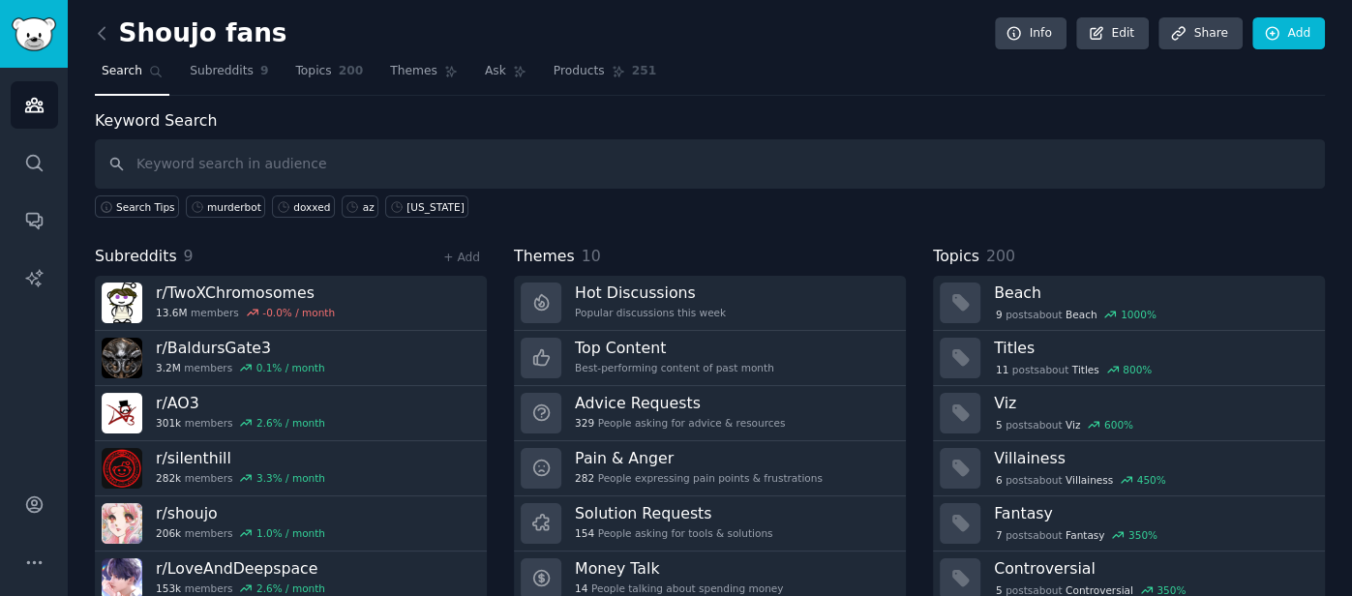
click at [386, 109] on div "Keyword Search Search Tips murderbot doxxed az [US_STATE]" at bounding box center [710, 163] width 1230 height 109
click at [160, 205] on span "Search Tips" at bounding box center [145, 207] width 59 height 14
click at [607, 146] on input "text" at bounding box center [710, 163] width 1230 height 49
type input "ed zitron"
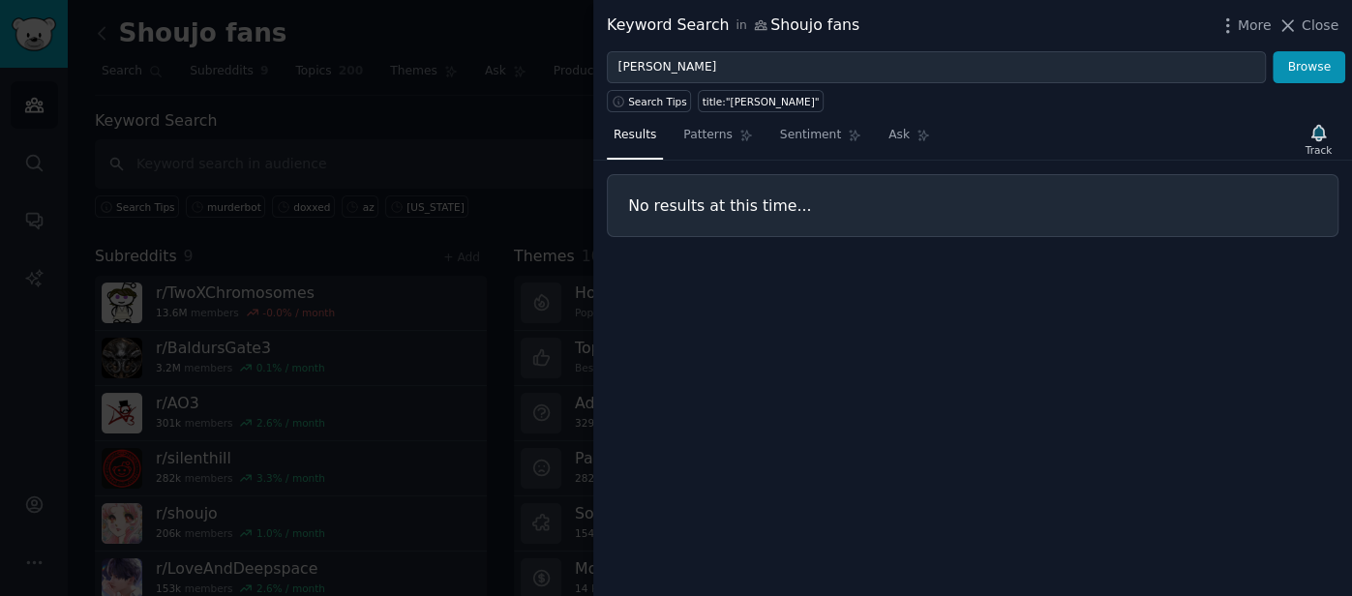
click at [352, 84] on div at bounding box center [676, 298] width 1352 height 596
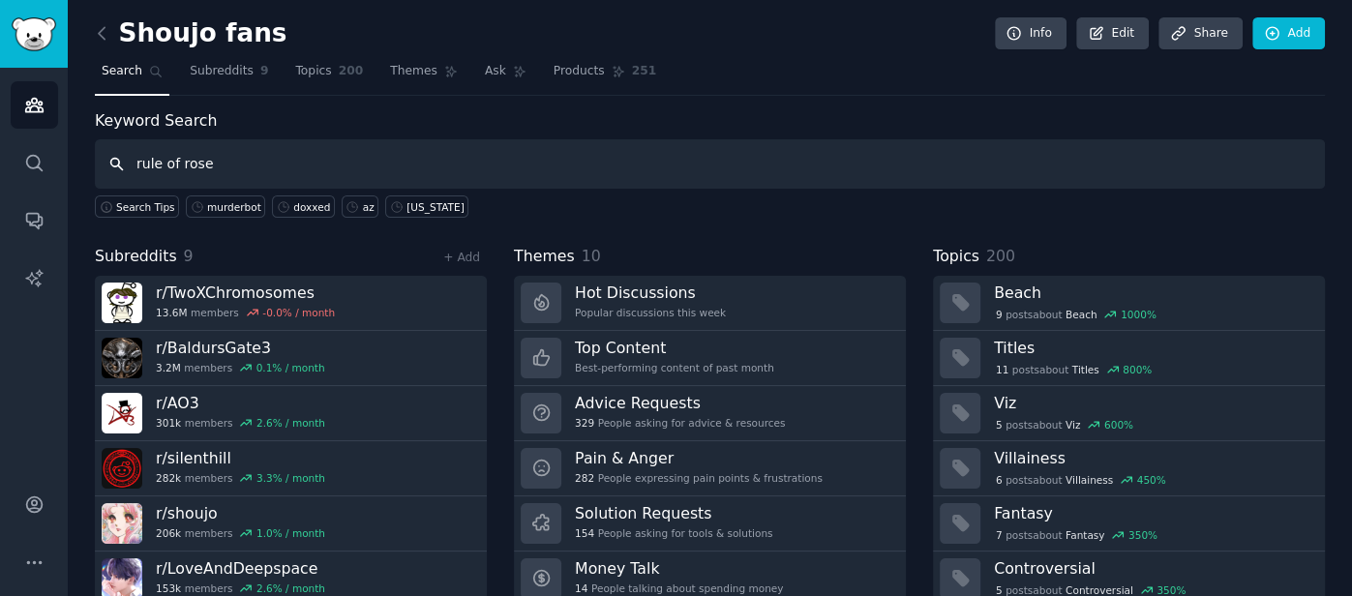
type input "rule of rose"
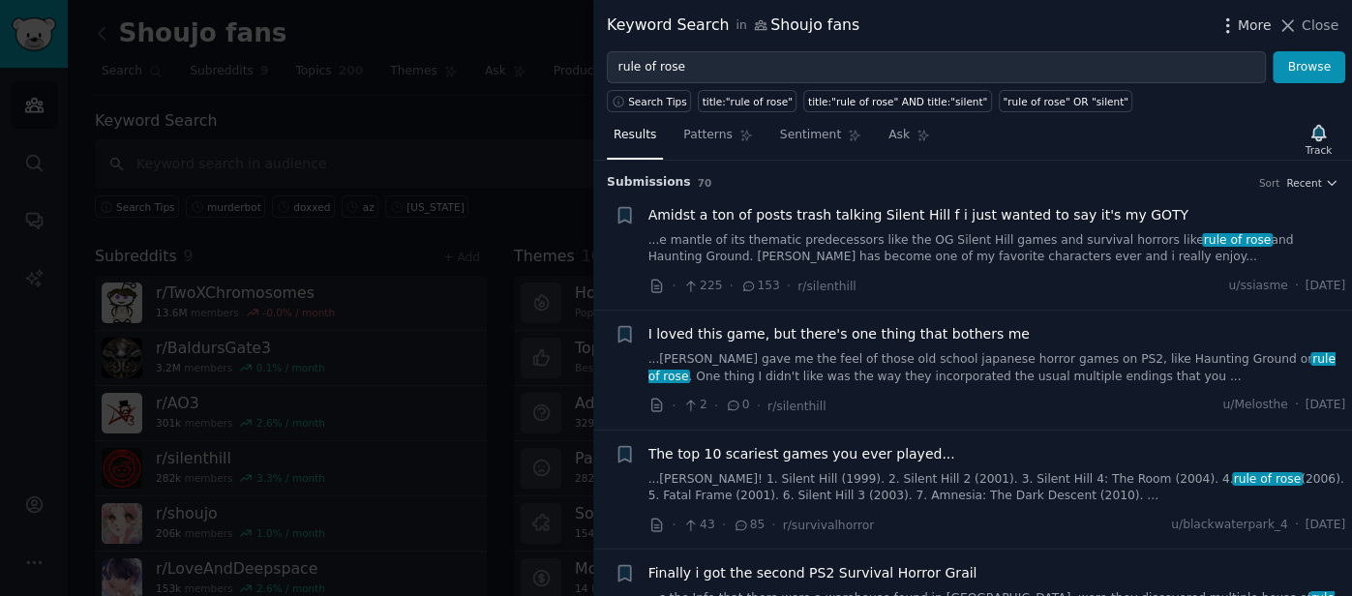
click at [1251, 25] on span "More" at bounding box center [1254, 25] width 34 height 20
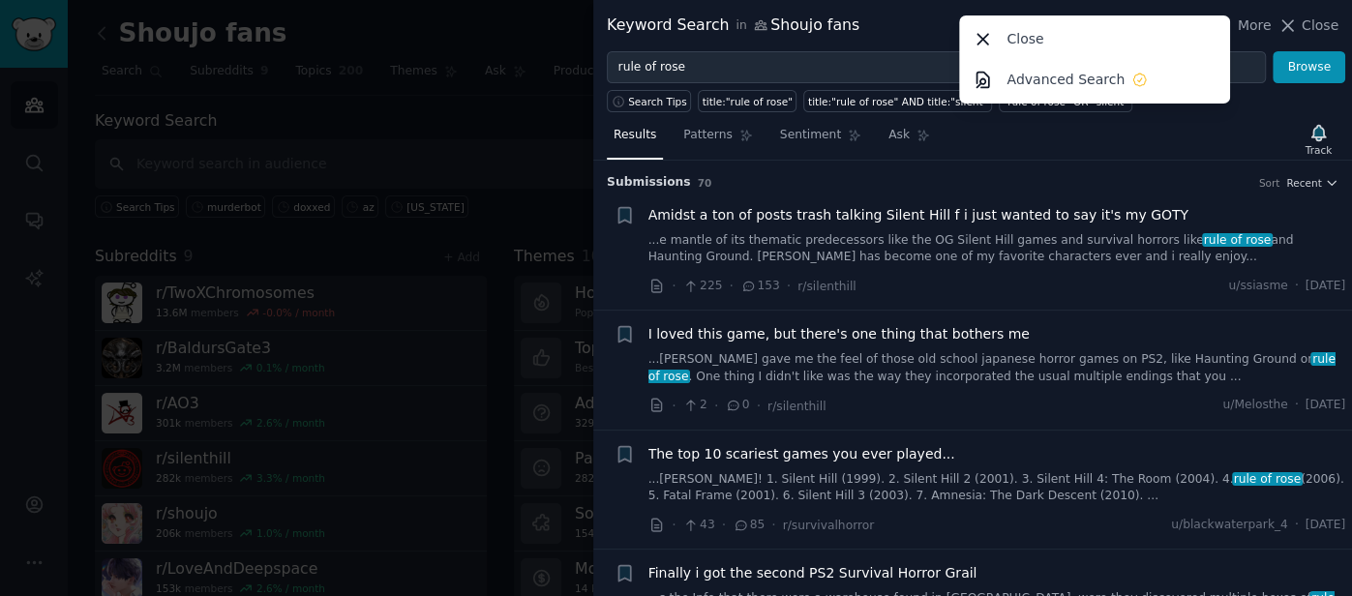
click at [944, 148] on div "Results Patterns Sentiment Ask Track" at bounding box center [972, 140] width 758 height 42
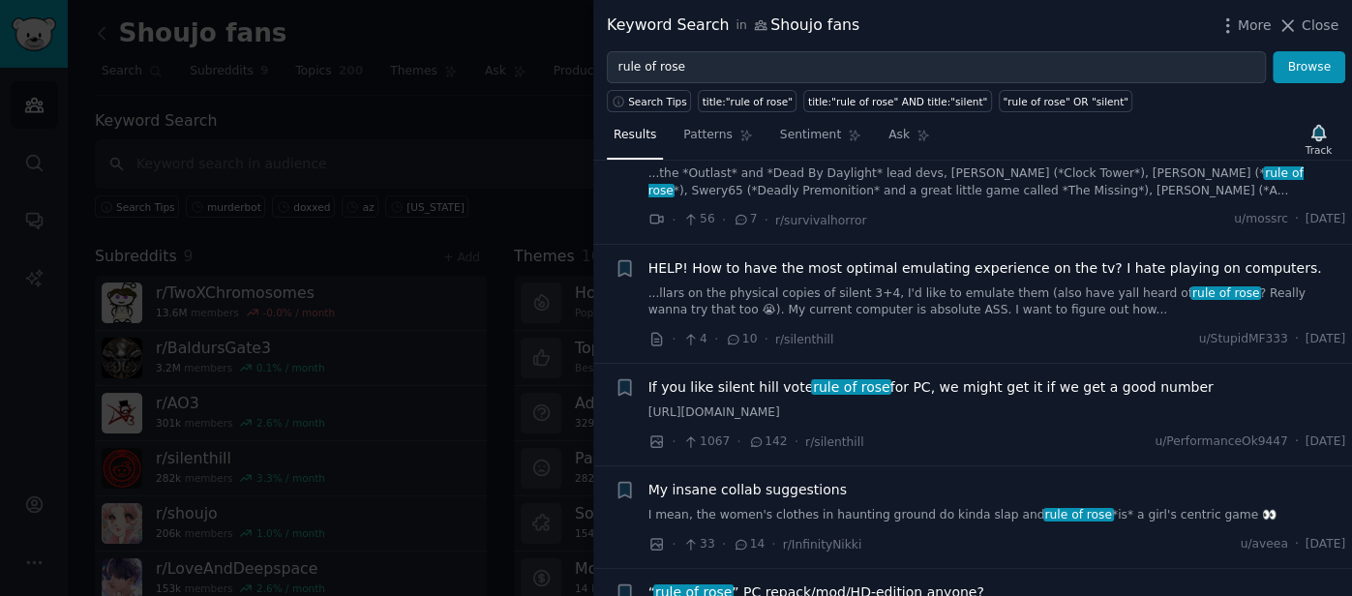
scroll to position [1531, 0]
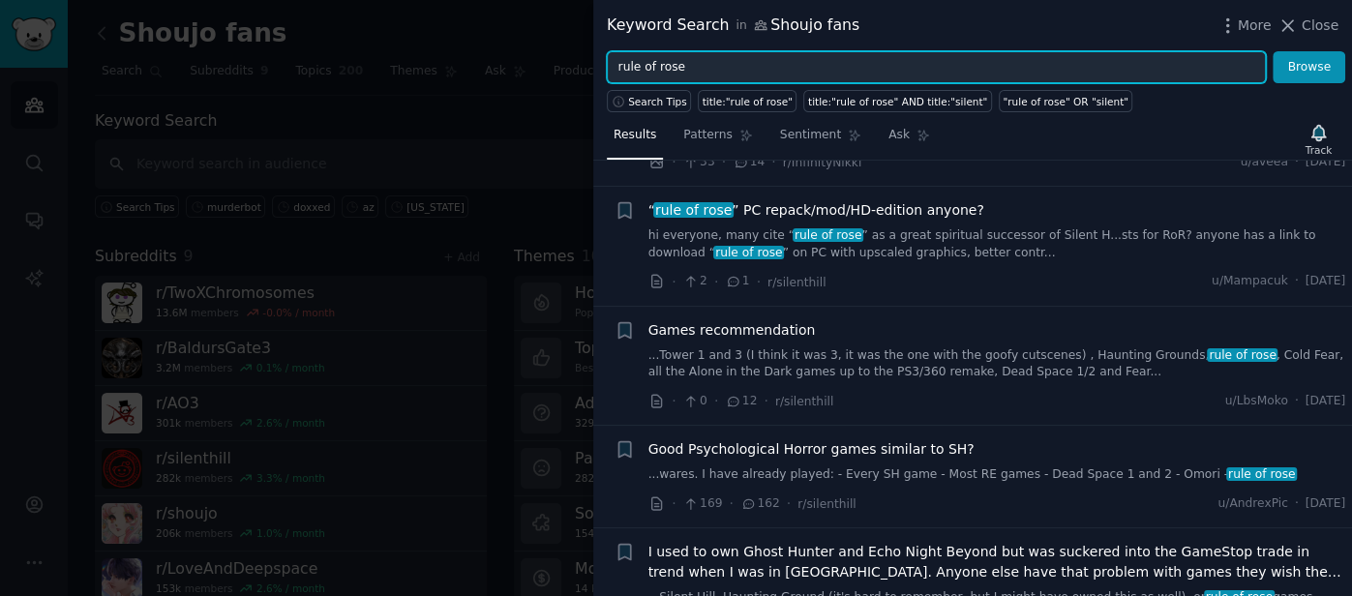
drag, startPoint x: 691, startPoint y: 75, endPoint x: 463, endPoint y: 45, distance: 229.3
click at [463, 45] on div "Keyword Search in Shoujo fans More Close rule of rose Browse Search Tips title:…" at bounding box center [676, 298] width 1352 height 596
type input "tumblr"
click at [1272, 51] on button "Browse" at bounding box center [1308, 67] width 73 height 33
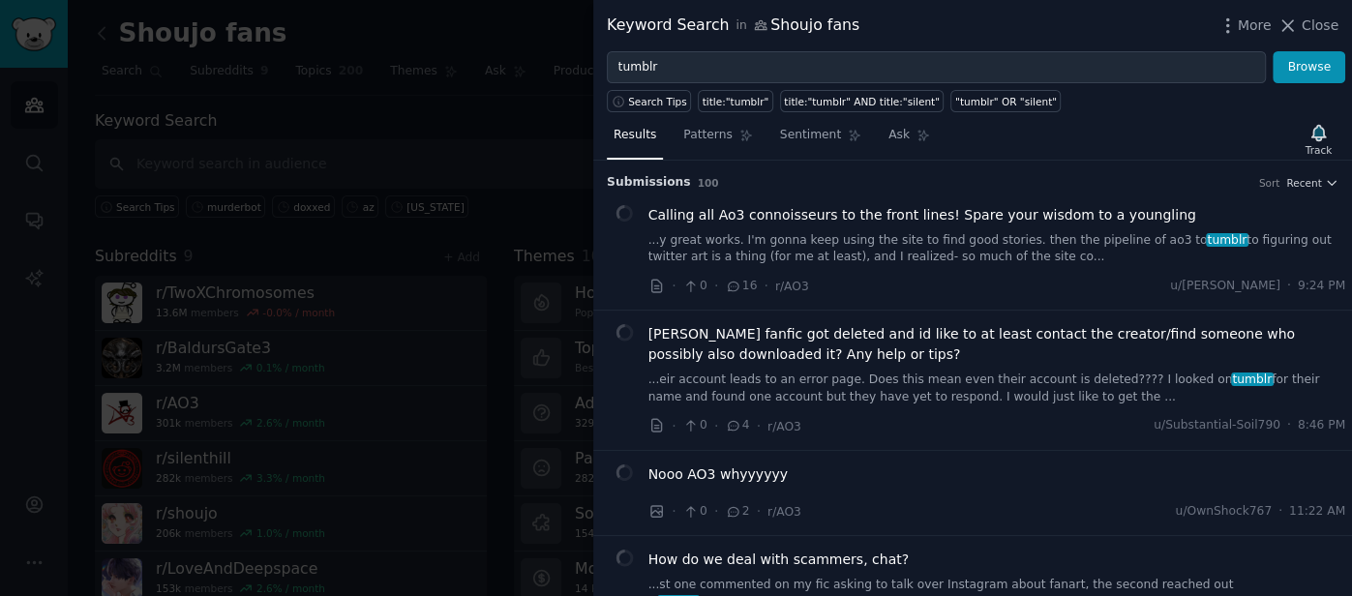
click at [1076, 134] on div "Results Patterns Sentiment Ask Track" at bounding box center [972, 140] width 758 height 42
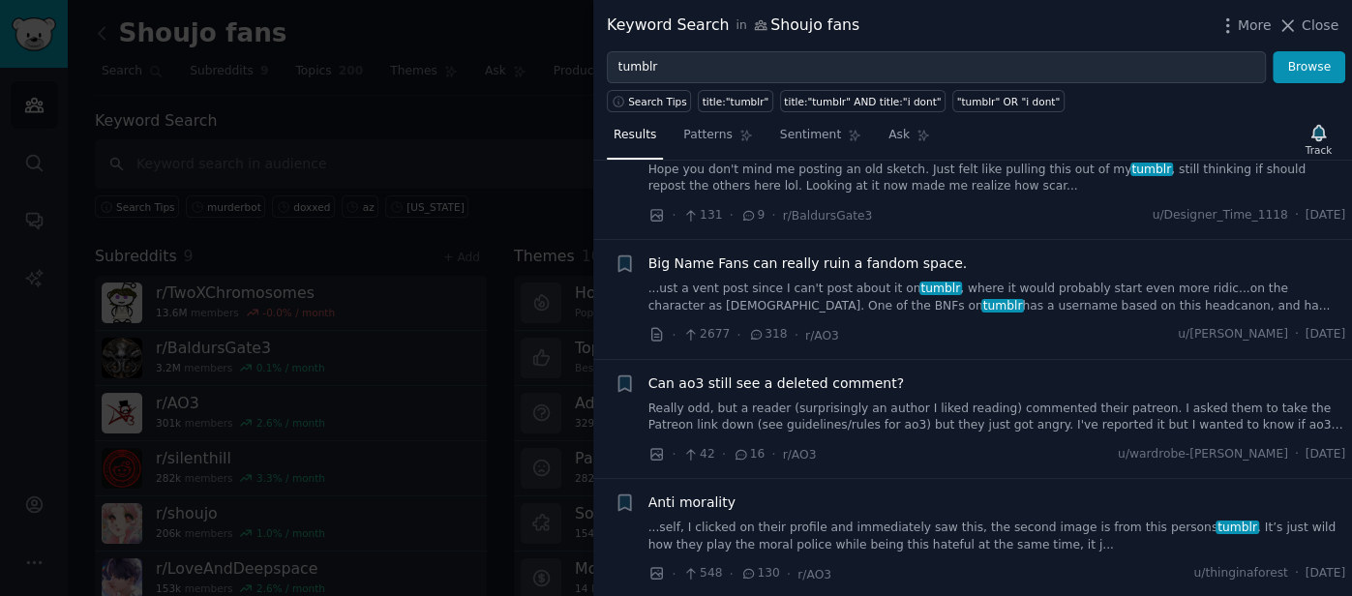
scroll to position [11268, 0]
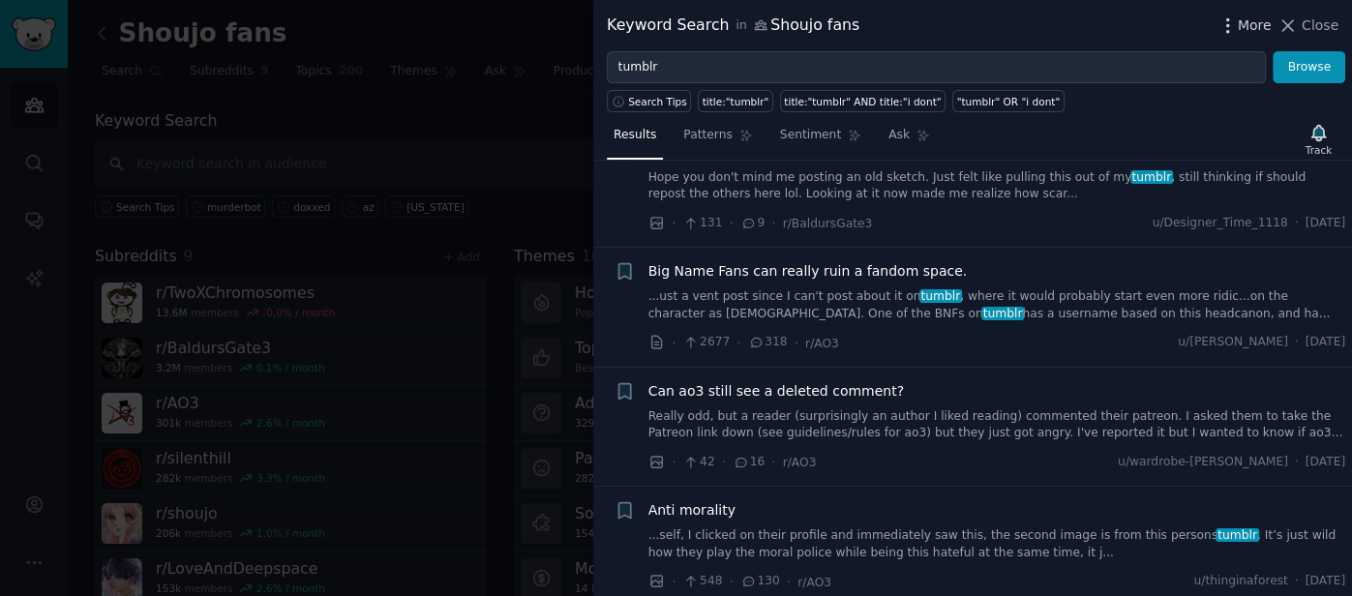
click at [1255, 23] on span "More" at bounding box center [1254, 25] width 34 height 20
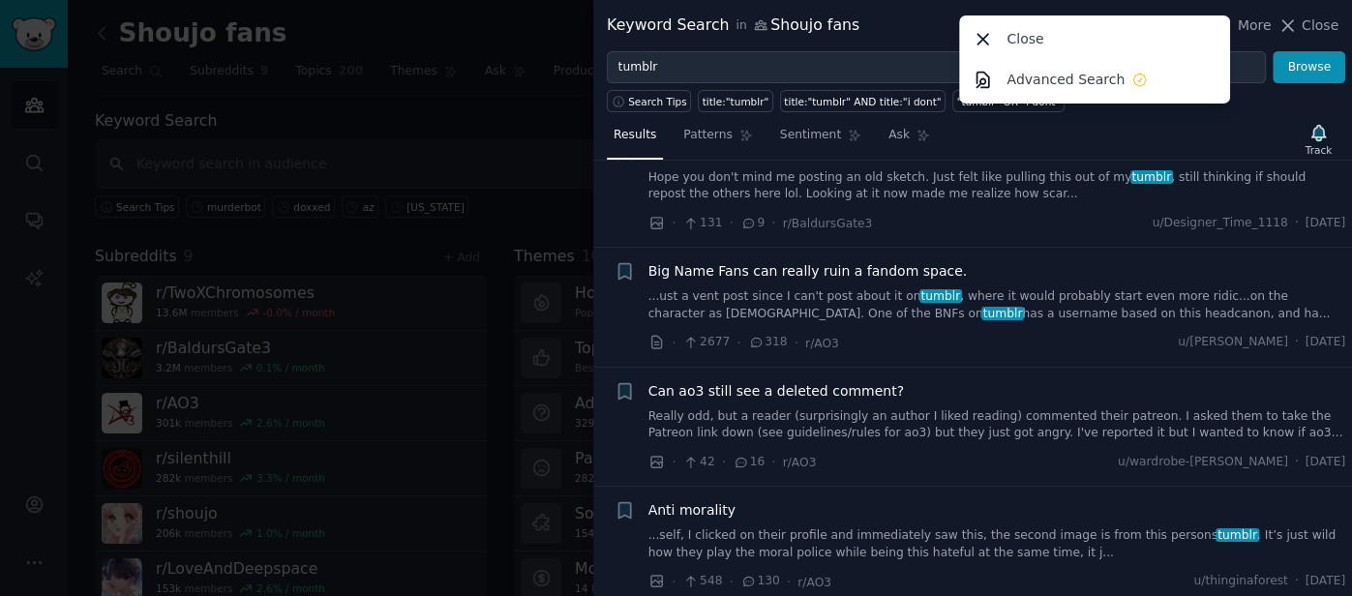
click at [1259, 141] on div "Results Patterns Sentiment Ask Track" at bounding box center [972, 140] width 758 height 42
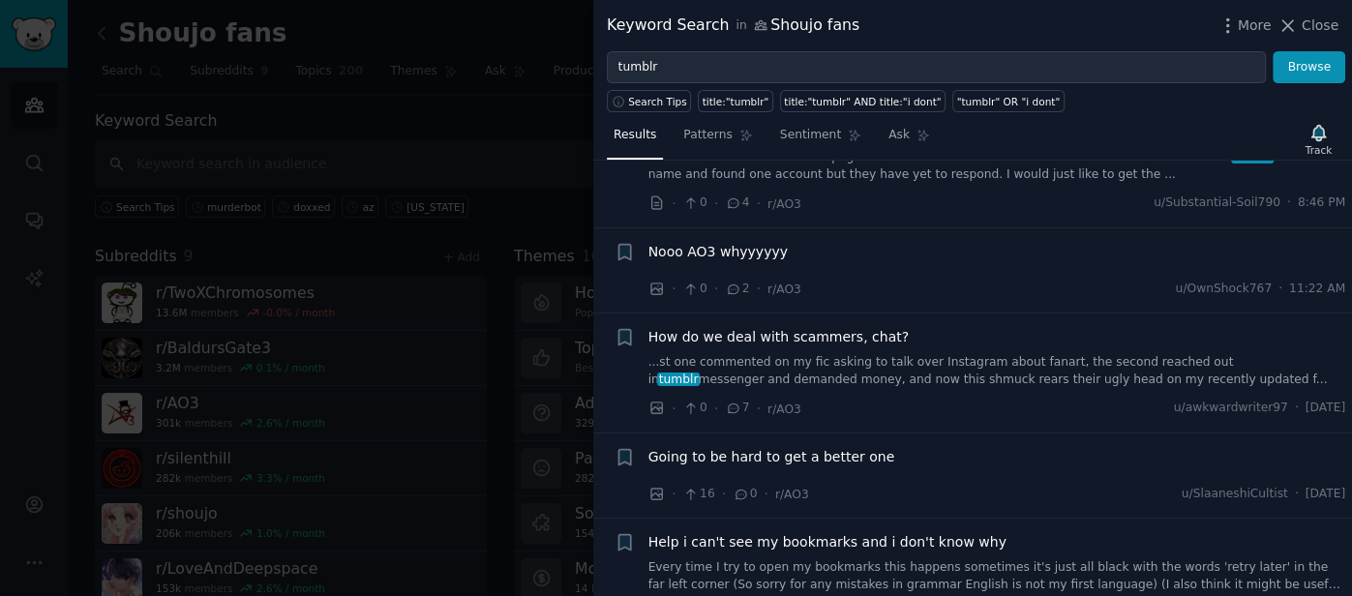
scroll to position [0, 0]
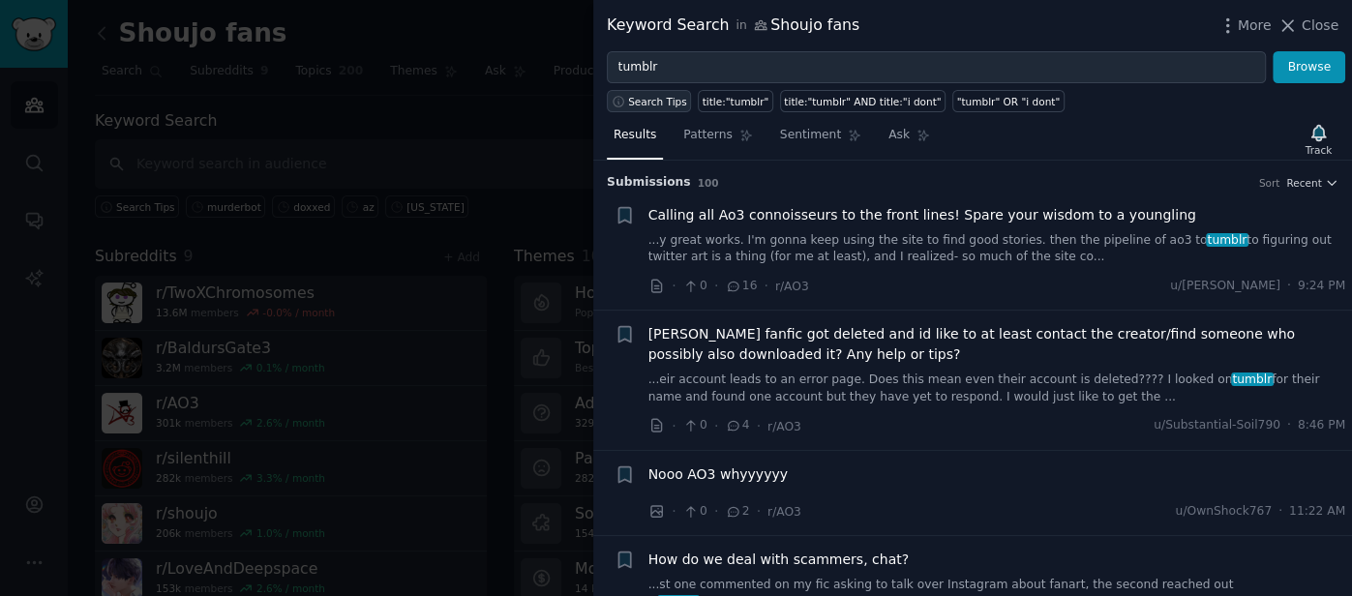
click at [647, 99] on span "Search Tips" at bounding box center [657, 102] width 59 height 14
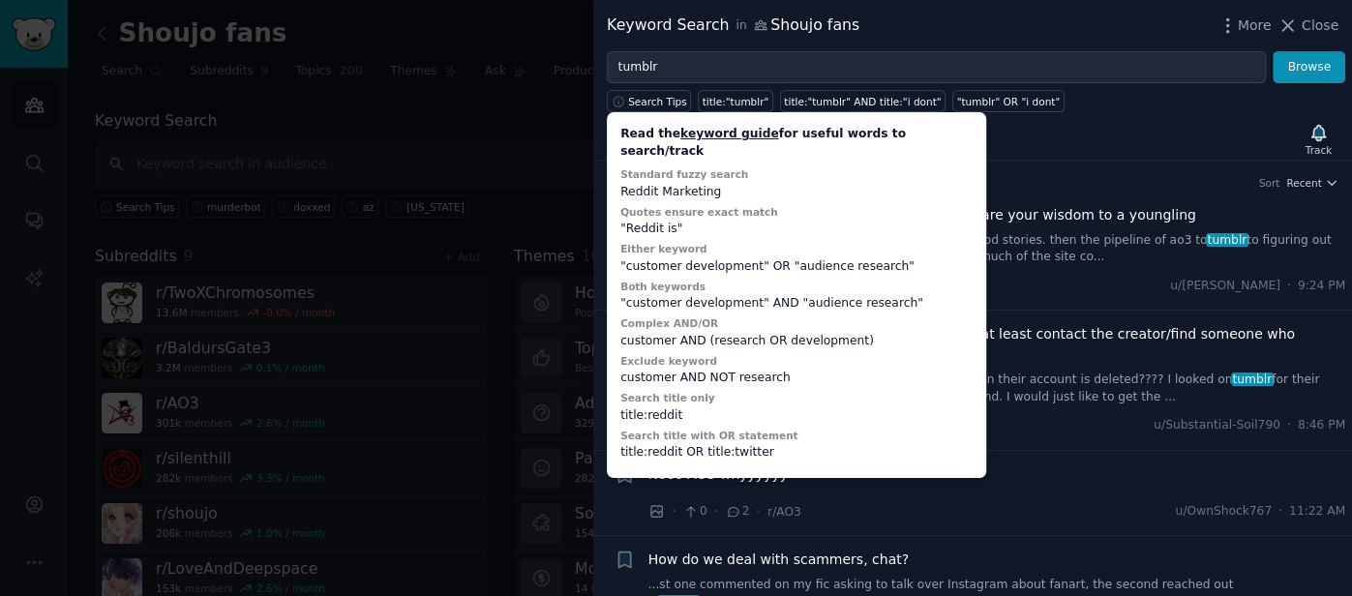
click at [1196, 115] on div "Results Patterns Sentiment Ask Track Submission s 100 Sort Recent + Calling all…" at bounding box center [972, 354] width 758 height 484
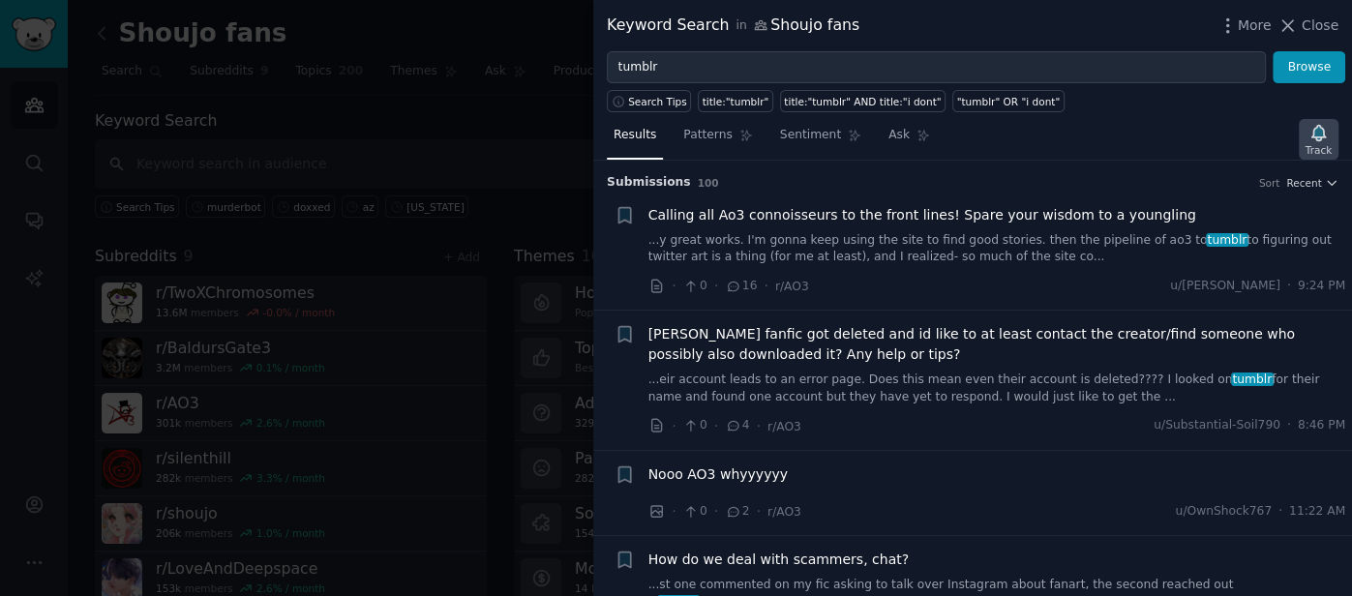
click at [1322, 157] on div "Track" at bounding box center [1318, 139] width 40 height 41
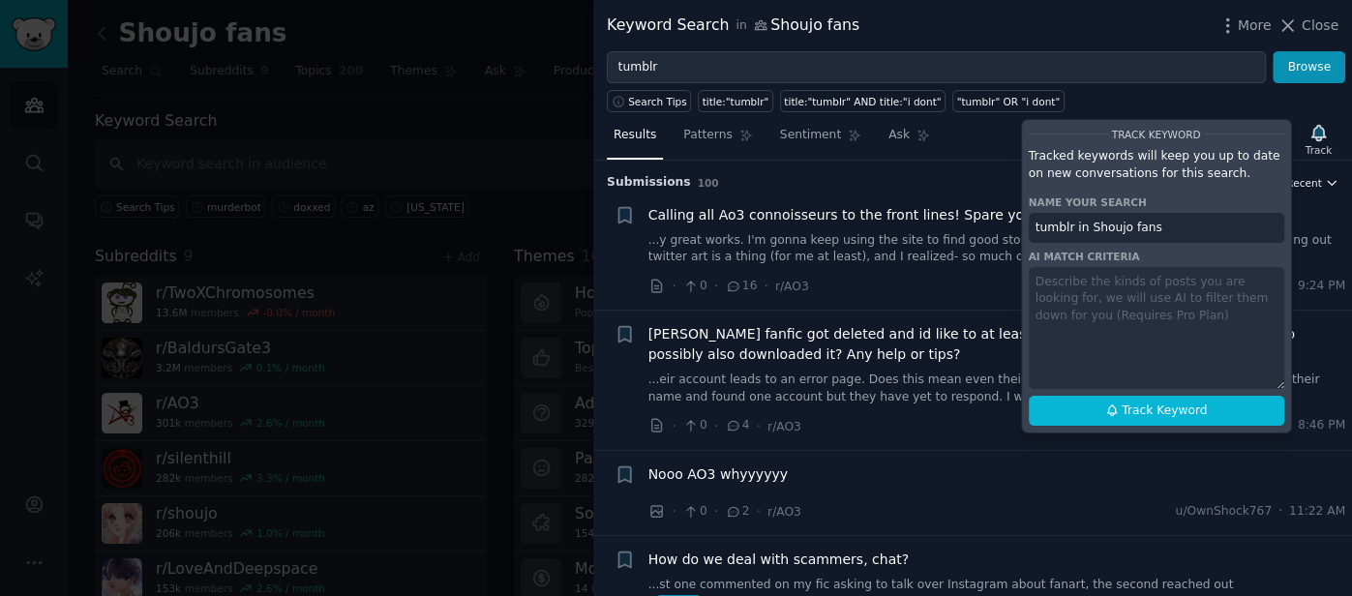
click at [1326, 181] on icon "button" at bounding box center [1331, 183] width 14 height 14
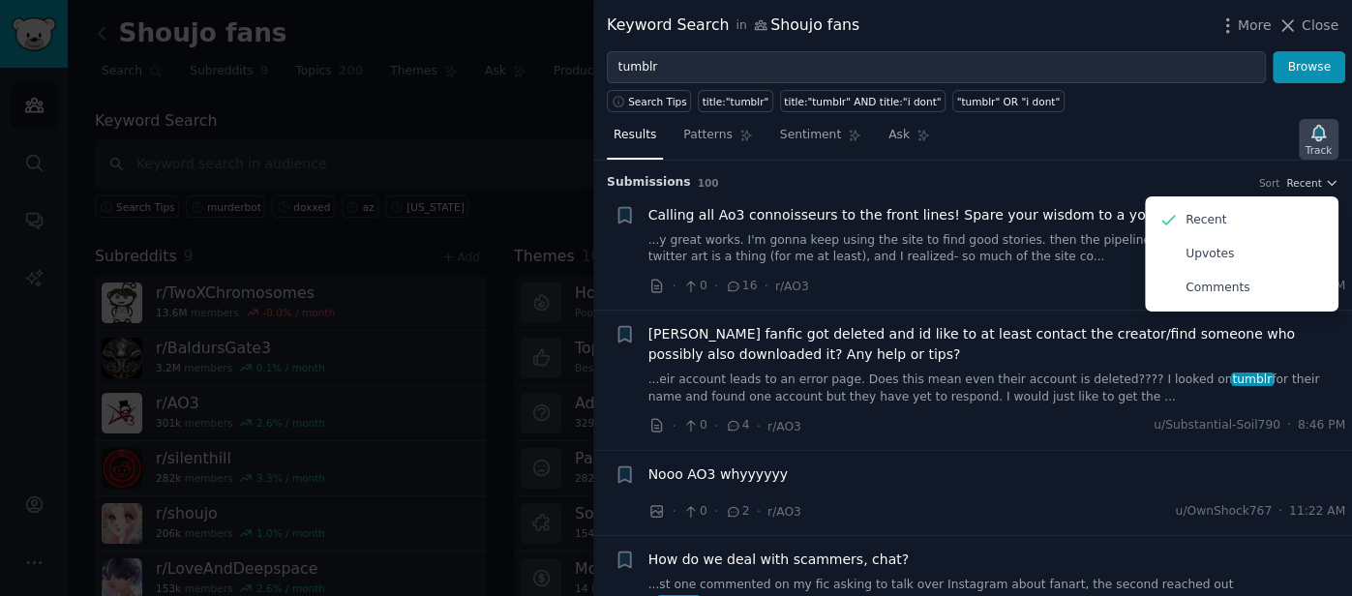
click at [1312, 144] on div "Track" at bounding box center [1318, 150] width 26 height 14
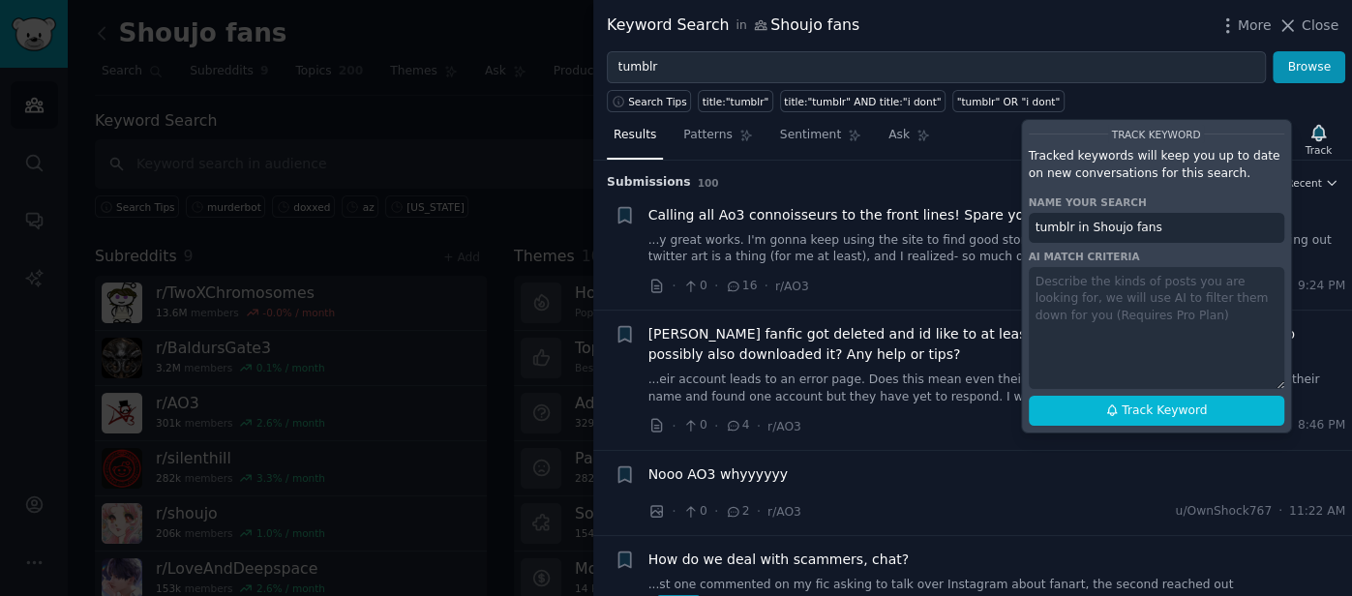
click at [954, 174] on h3 "Submission s 100 Sort Recent" at bounding box center [972, 182] width 731 height 17
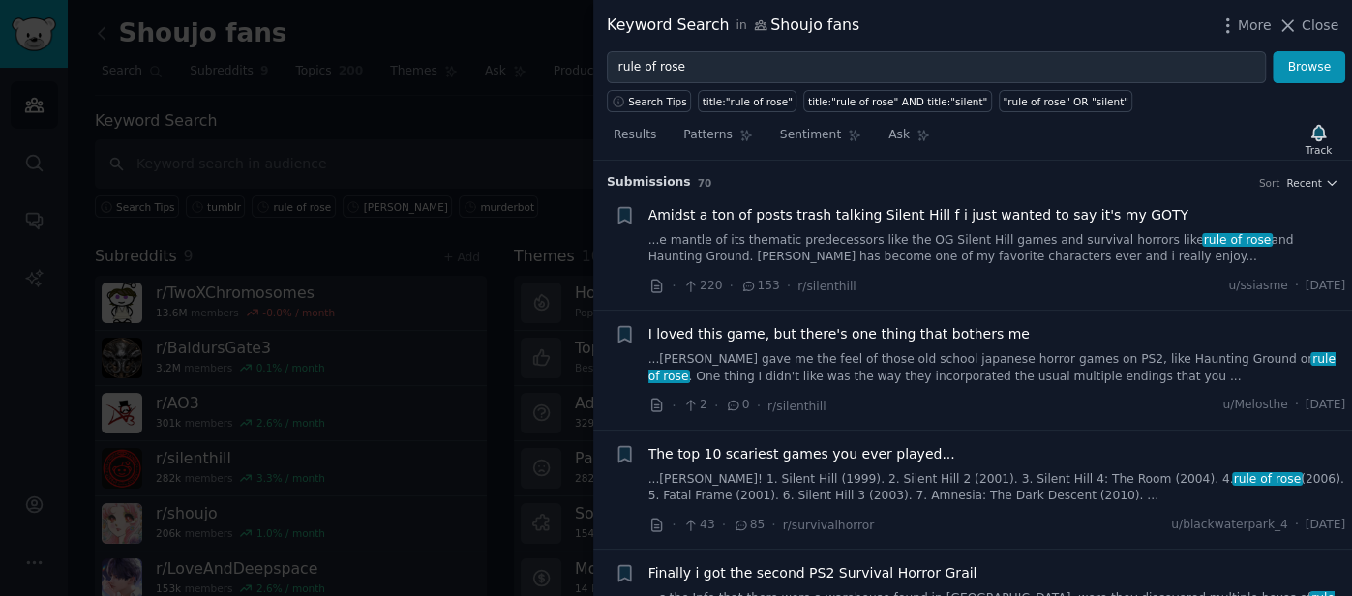
click at [420, 189] on div at bounding box center [676, 298] width 1352 height 596
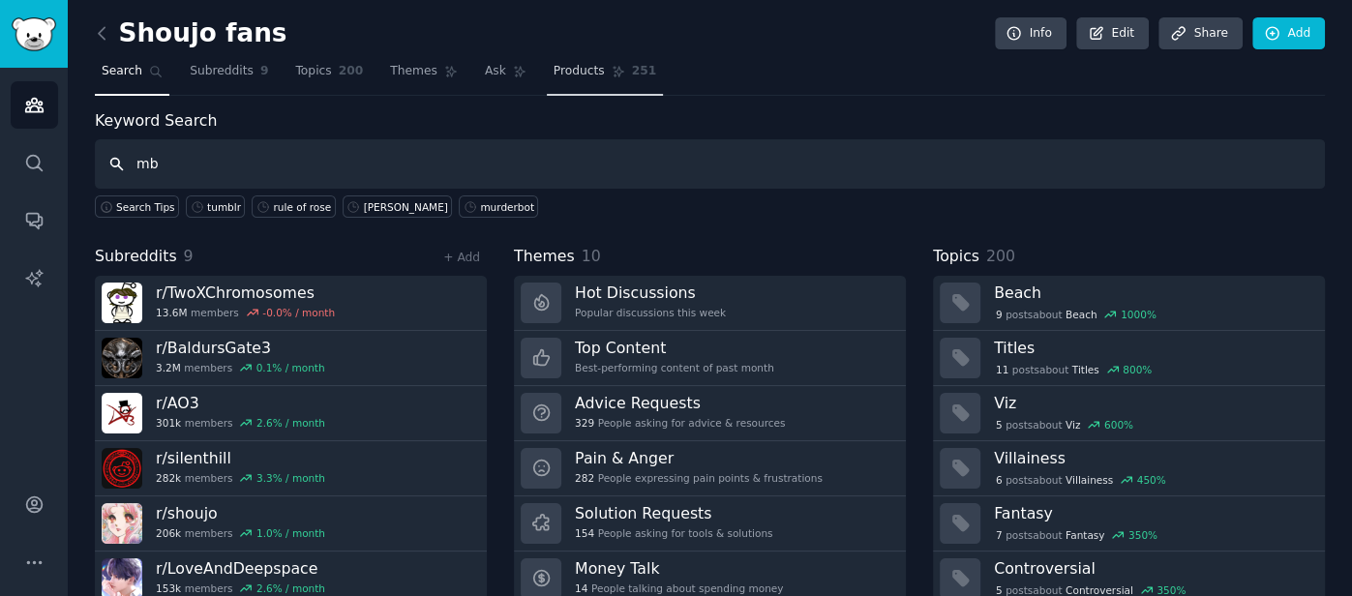
type input "mb"
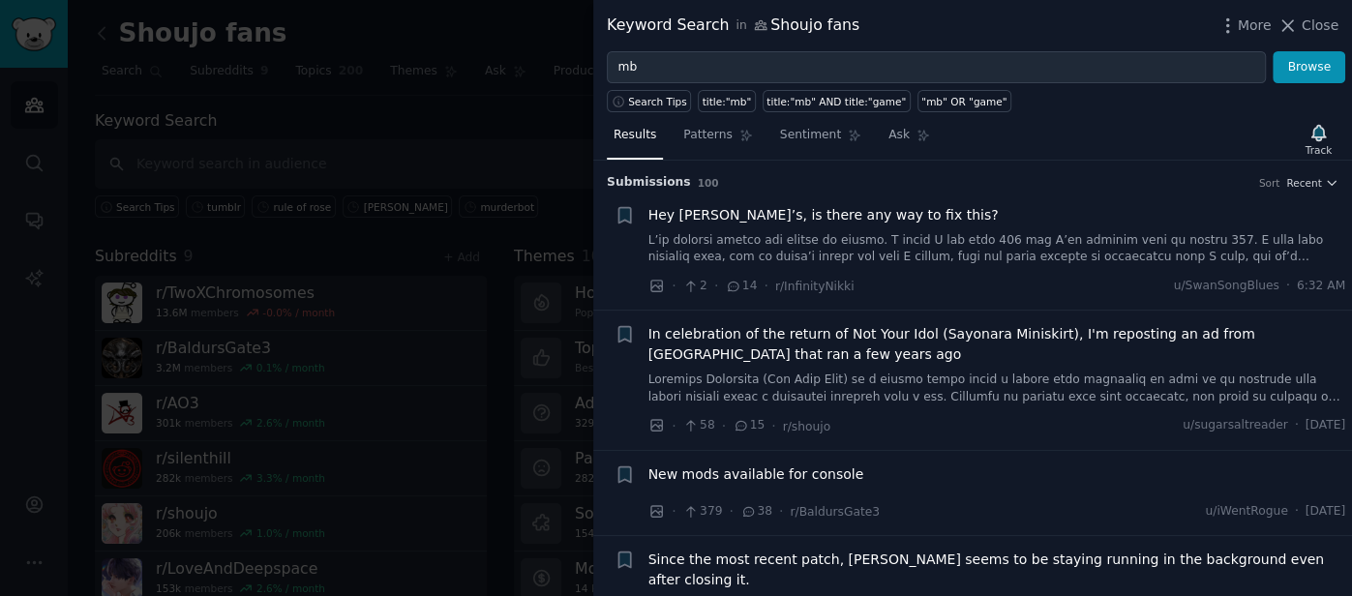
click at [1311, 233] on link at bounding box center [997, 249] width 698 height 34
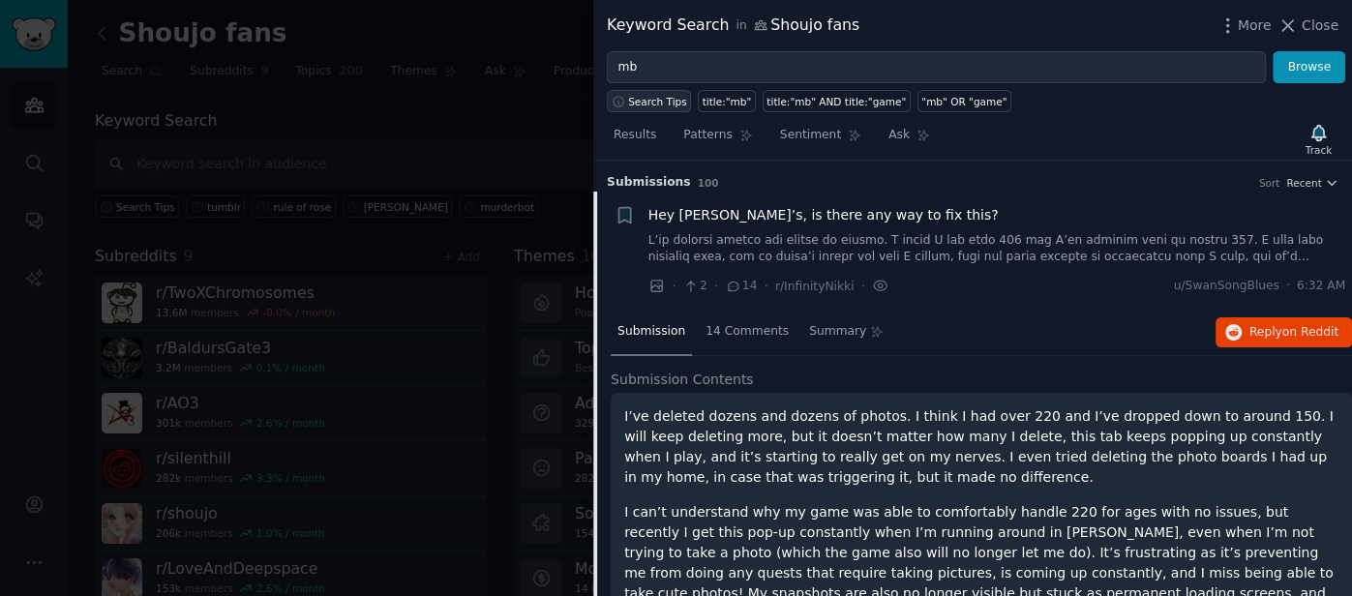
click at [648, 102] on span "Search Tips" at bounding box center [657, 102] width 59 height 14
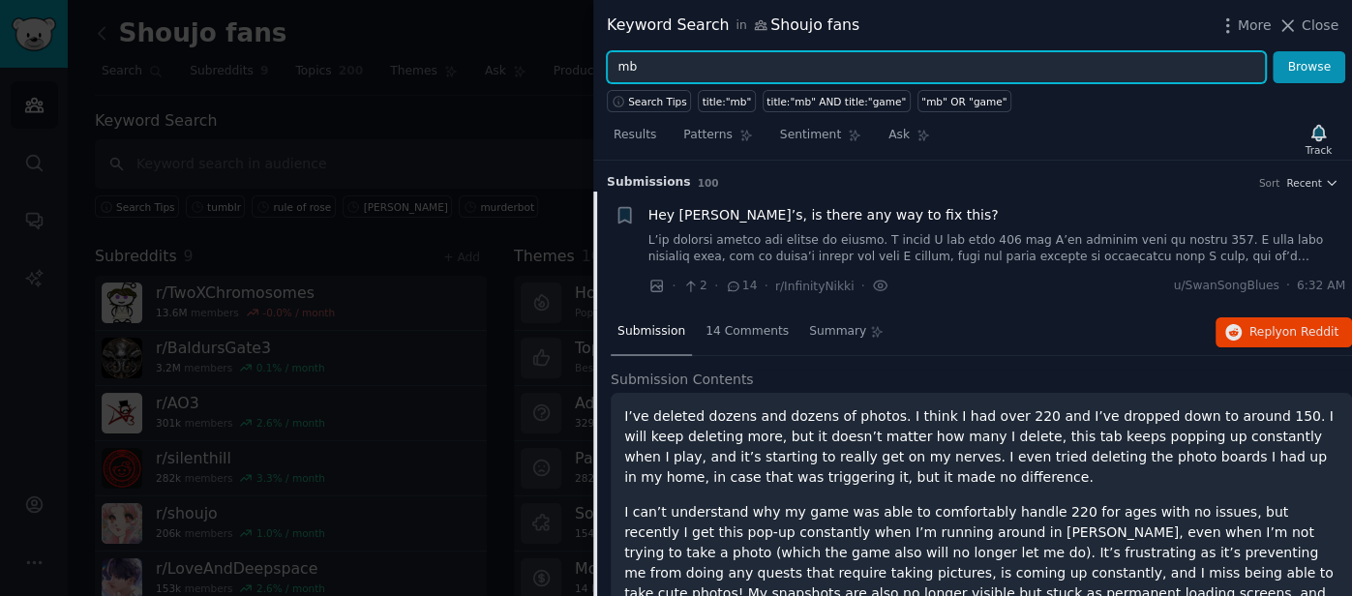
click at [637, 59] on input "mb" at bounding box center [936, 67] width 659 height 33
type input ""mb""
click at [1272, 51] on button "Browse" at bounding box center [1308, 67] width 73 height 33
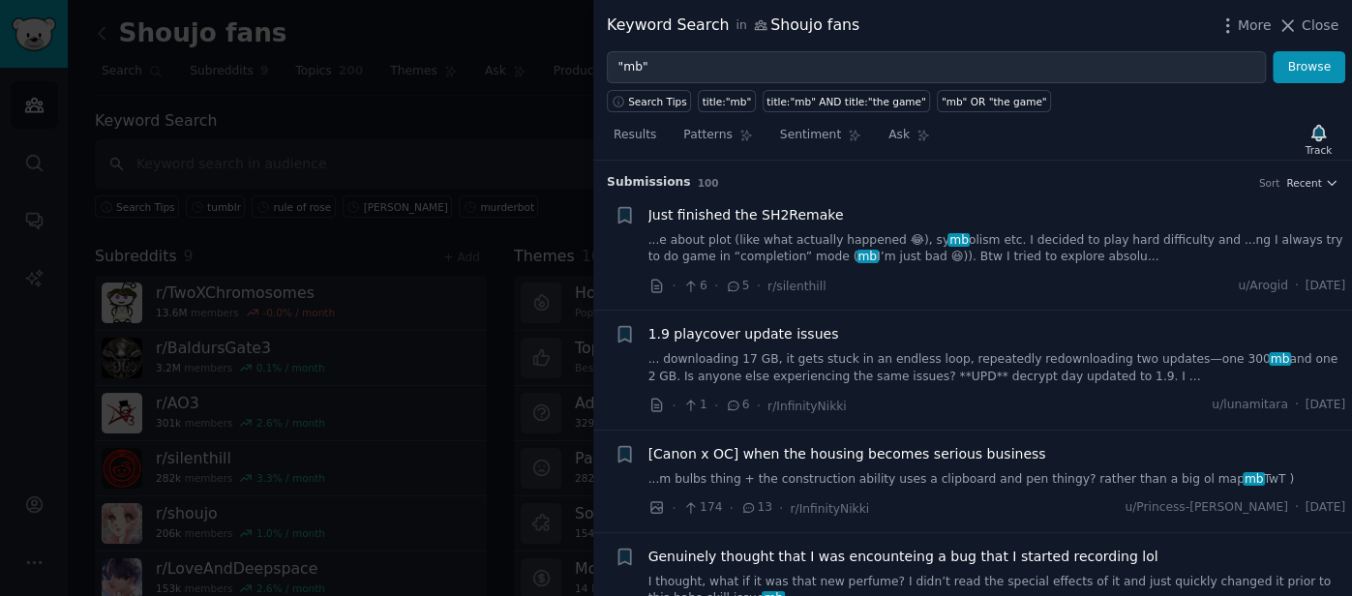
click at [1048, 181] on h3 "Submission s 100 Sort Recent" at bounding box center [972, 182] width 731 height 17
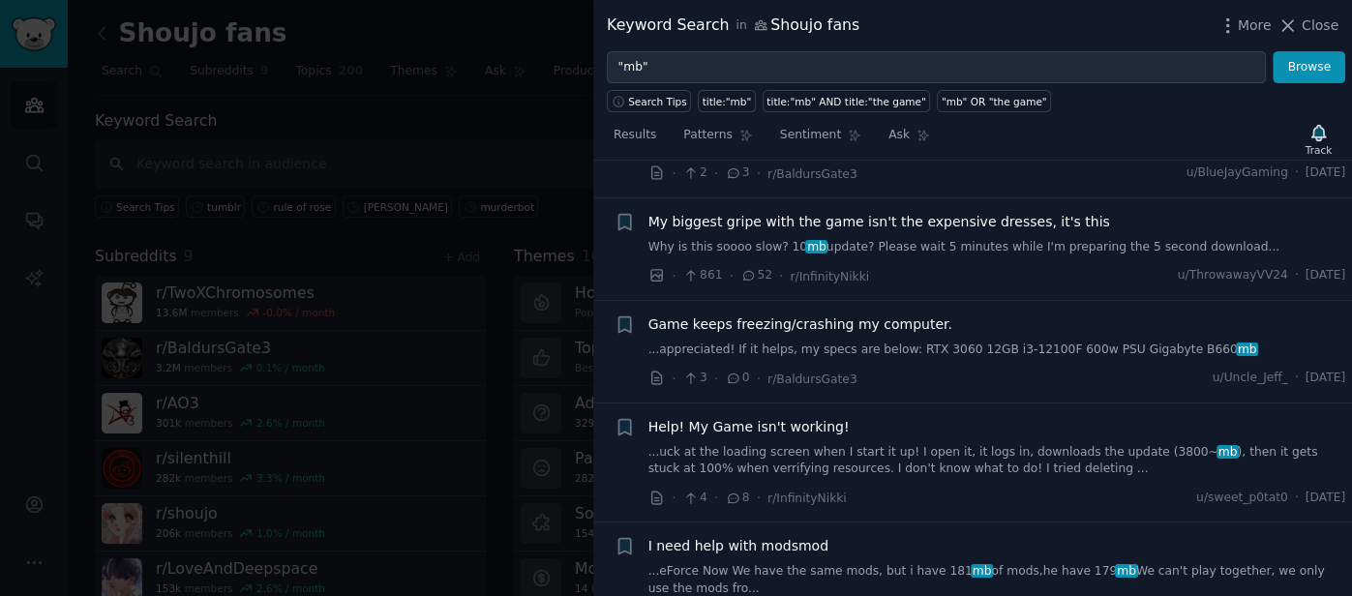
scroll to position [5018, 0]
